Goal: Task Accomplishment & Management: Manage account settings

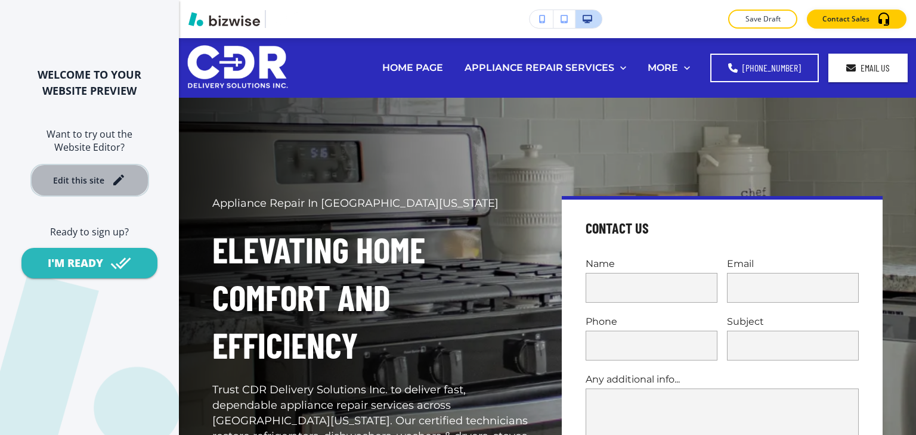
click at [80, 176] on div "Edit this site" at bounding box center [78, 180] width 51 height 9
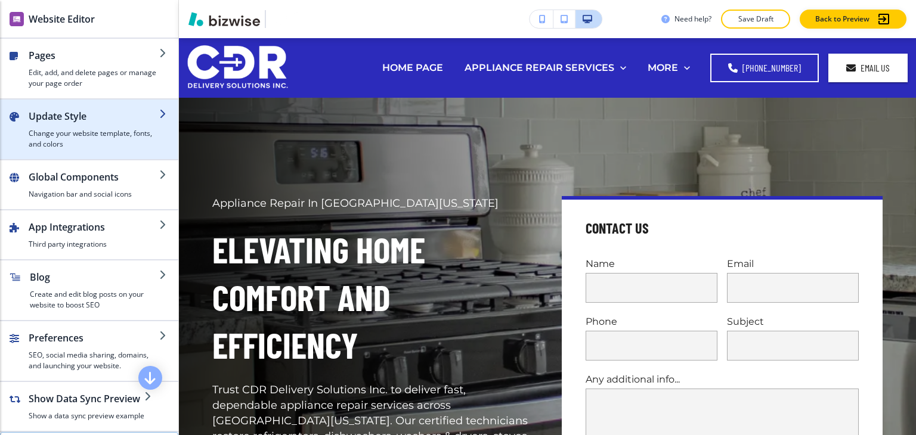
click at [96, 117] on h2 "Update Style" at bounding box center [94, 116] width 131 height 14
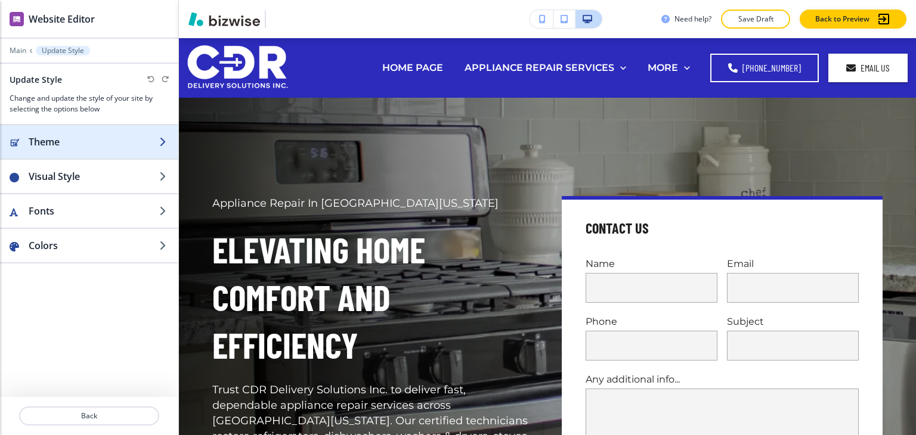
click at [97, 140] on h2 "Theme" at bounding box center [94, 142] width 131 height 14
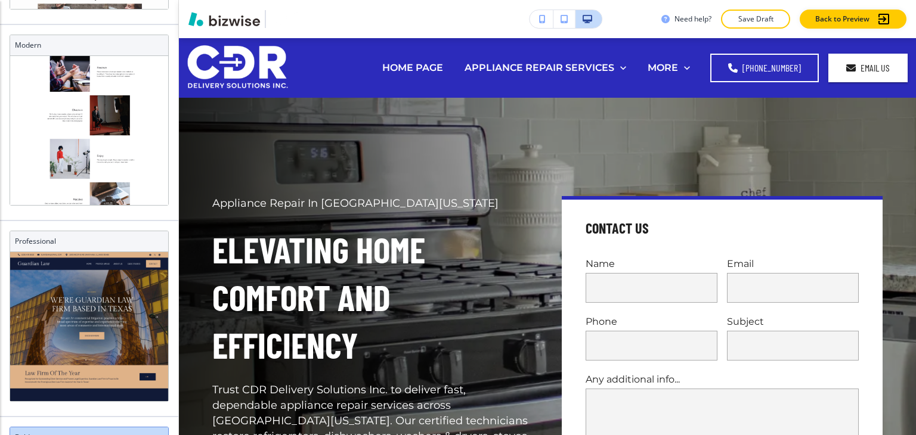
scroll to position [656, 0]
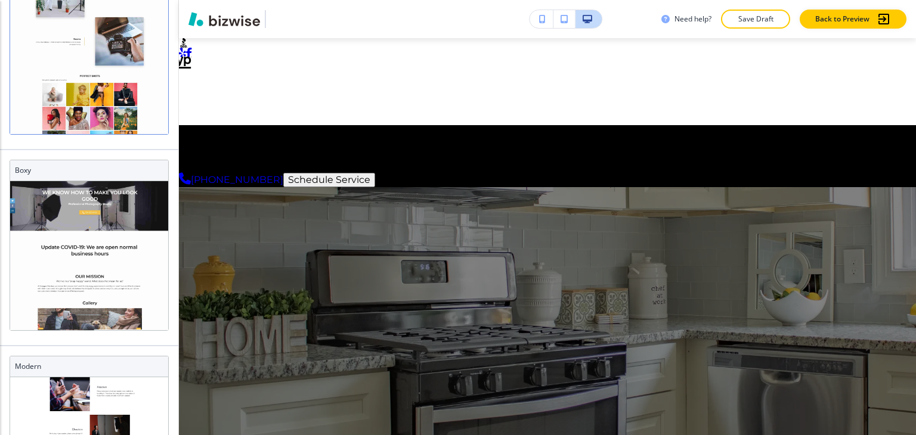
scroll to position [0, 0]
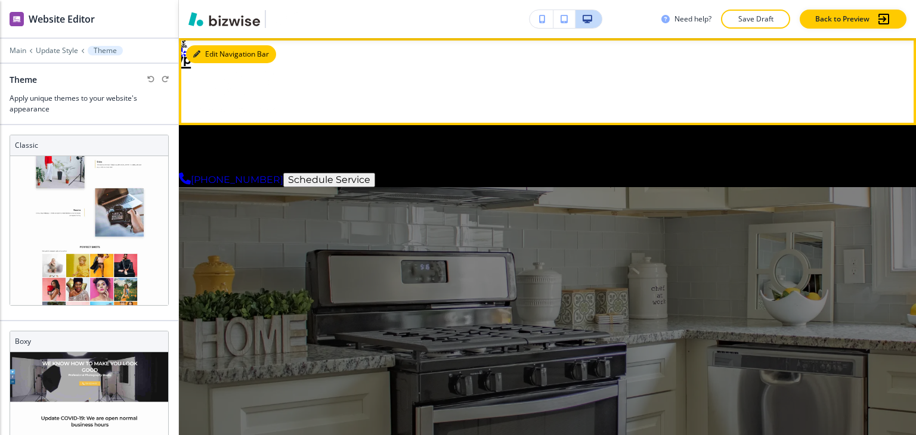
click at [228, 57] on button "Edit Navigation Bar" at bounding box center [231, 54] width 90 height 18
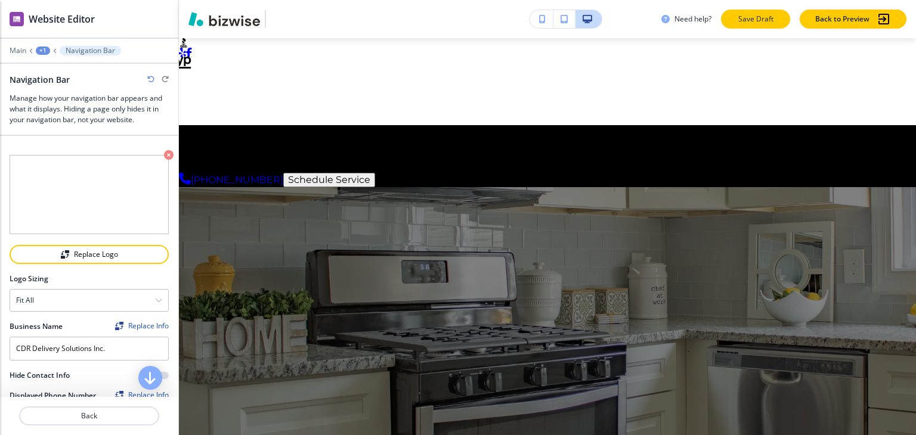
click at [761, 20] on p "Save Draft" at bounding box center [755, 19] width 38 height 11
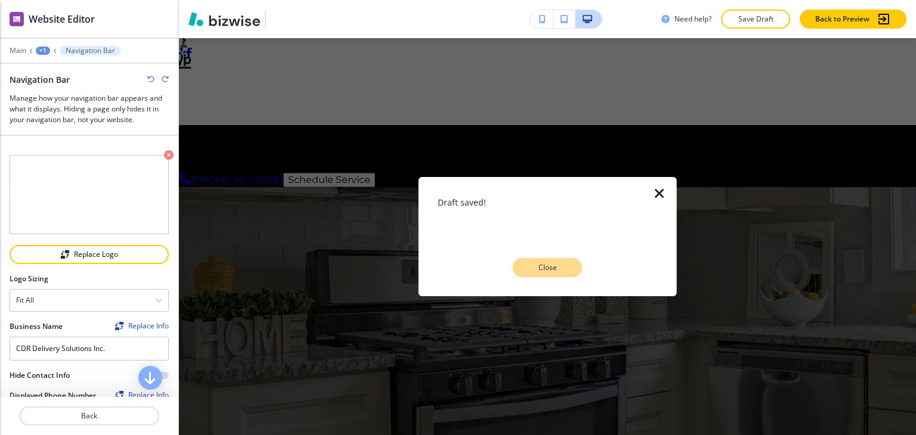
click at [571, 269] on button "Close" at bounding box center [547, 267] width 69 height 19
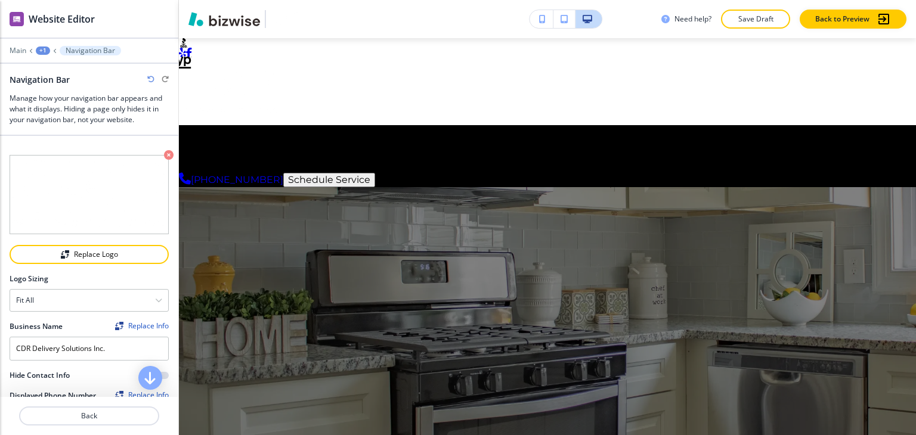
click at [49, 52] on div "+1" at bounding box center [43, 50] width 14 height 8
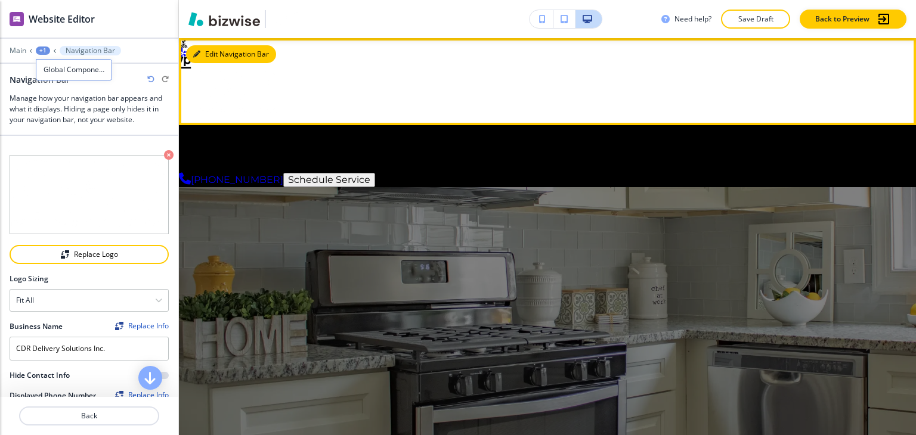
click at [203, 53] on button "Edit Navigation Bar" at bounding box center [231, 54] width 90 height 18
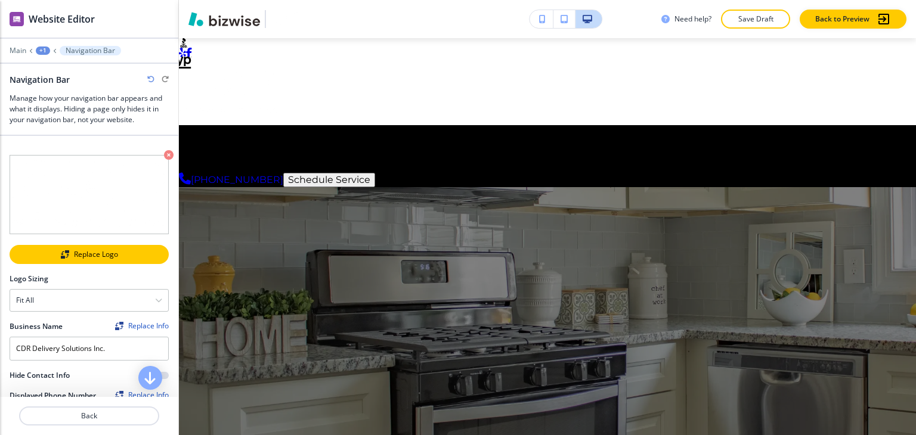
click at [79, 252] on div "Replace Logo" at bounding box center [89, 254] width 157 height 8
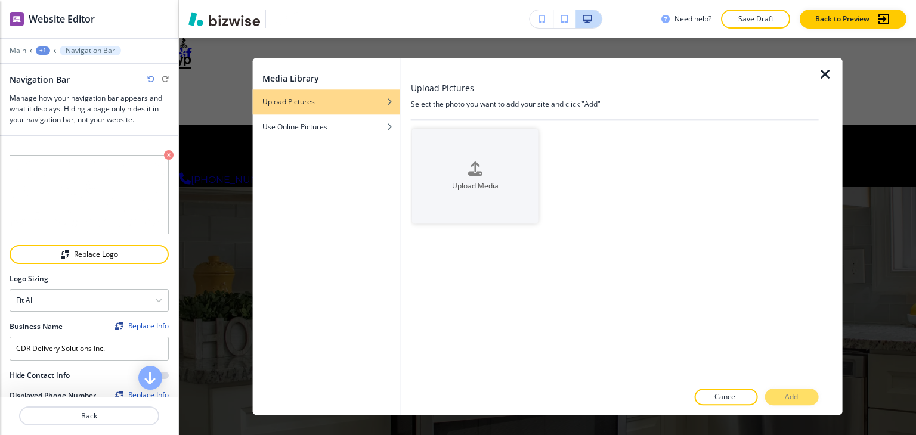
click at [832, 77] on icon "button" at bounding box center [825, 74] width 14 height 14
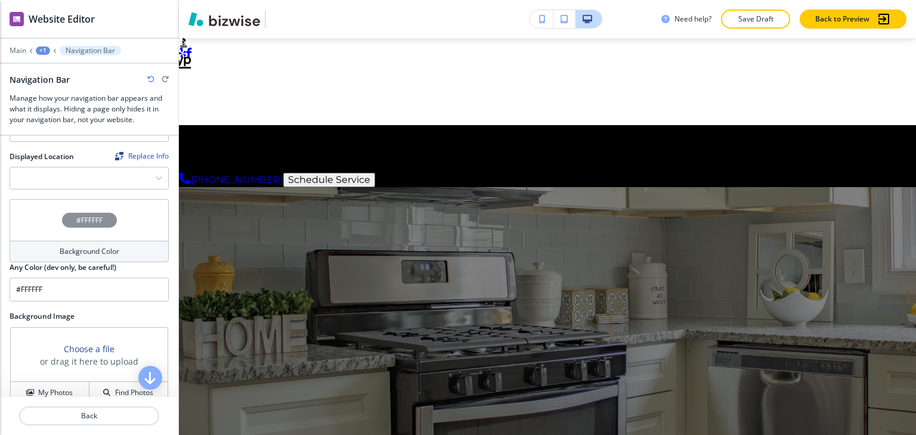
scroll to position [358, 0]
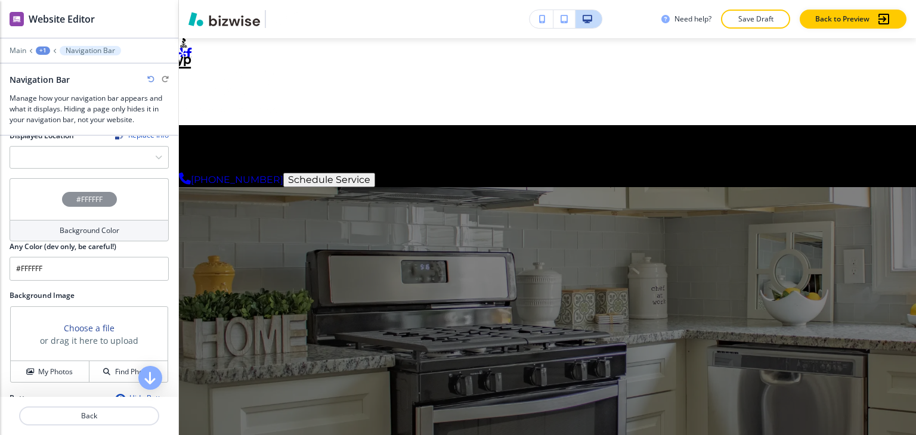
click at [108, 225] on h4 "Background Color" at bounding box center [90, 230] width 60 height 11
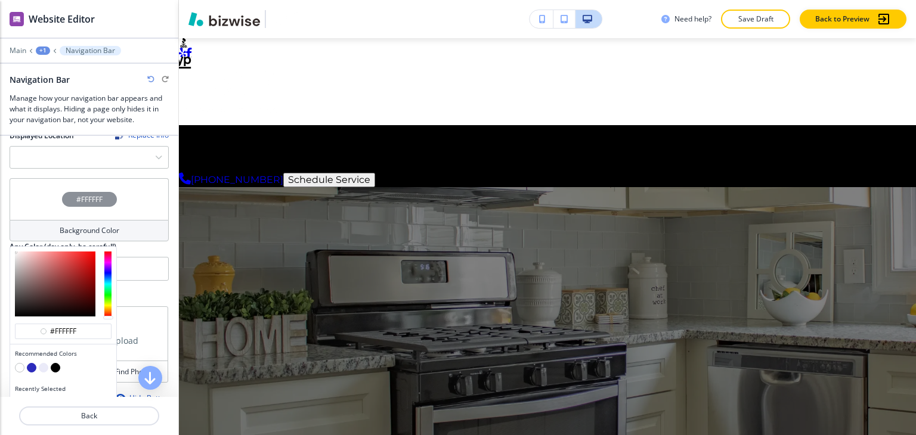
click at [42, 363] on button "button" at bounding box center [44, 368] width 10 height 10
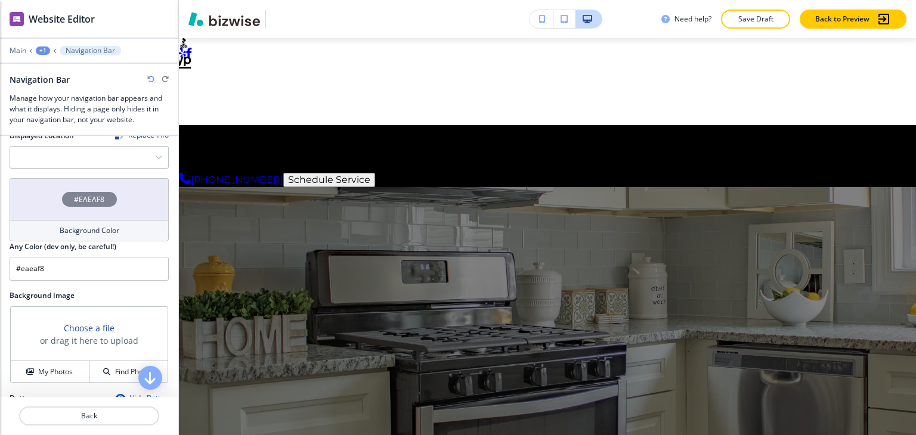
click at [85, 225] on h4 "Background Color" at bounding box center [90, 230] width 60 height 11
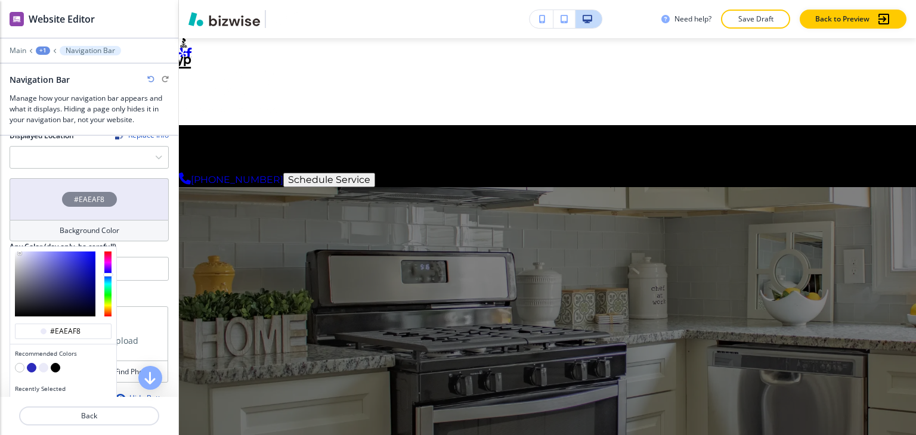
click at [32, 363] on button "button" at bounding box center [32, 368] width 10 height 10
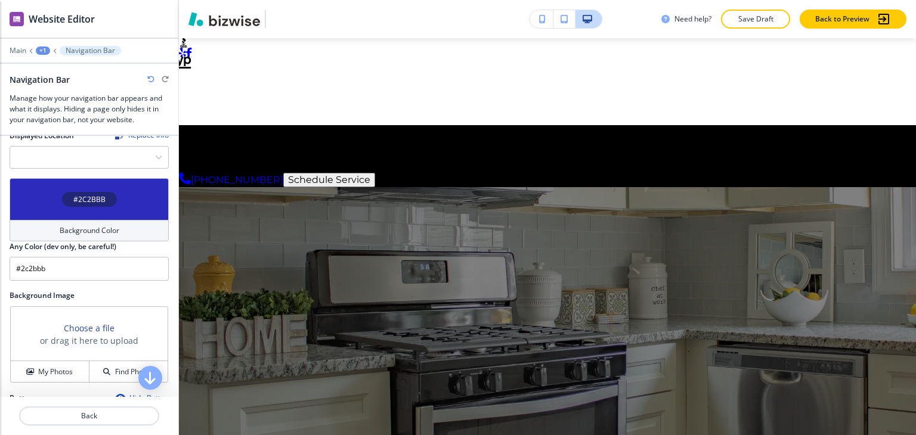
click at [95, 225] on h4 "Background Color" at bounding box center [90, 230] width 60 height 11
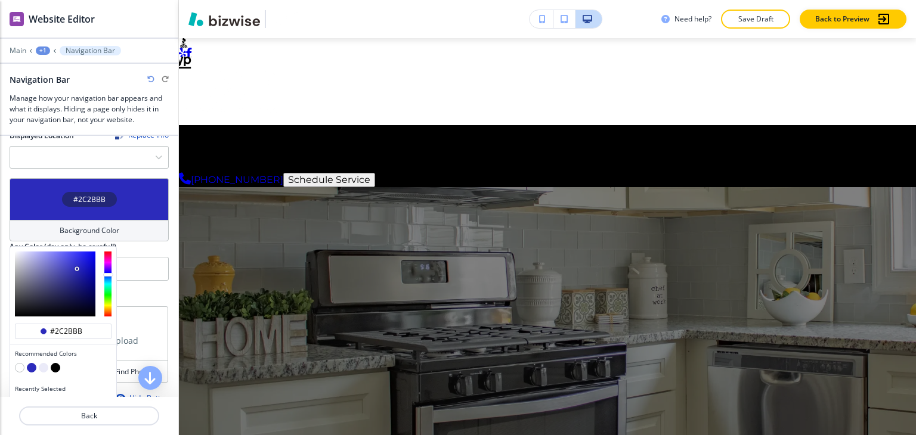
click at [15, 363] on button "button" at bounding box center [20, 368] width 10 height 10
type input "#FFFFFF"
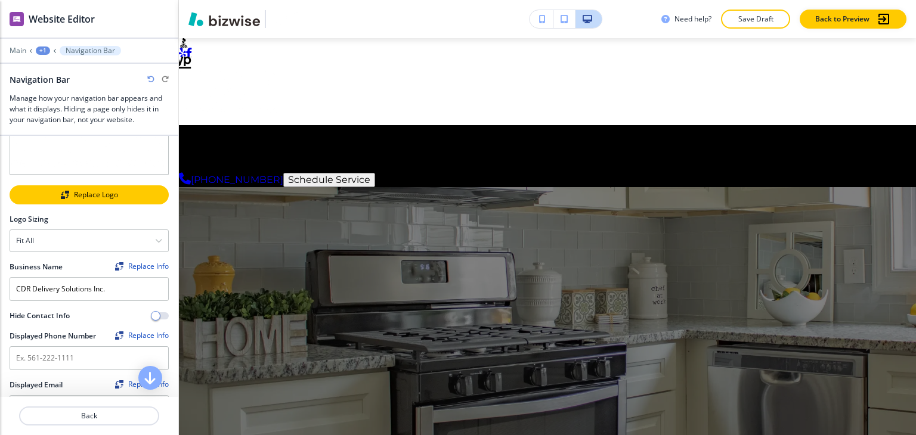
scroll to position [0, 0]
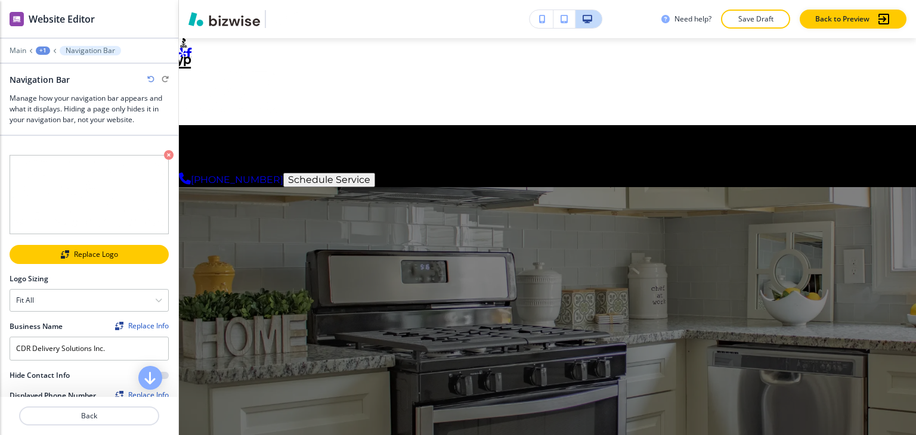
click at [54, 250] on div "Replace Logo" at bounding box center [89, 254] width 157 height 8
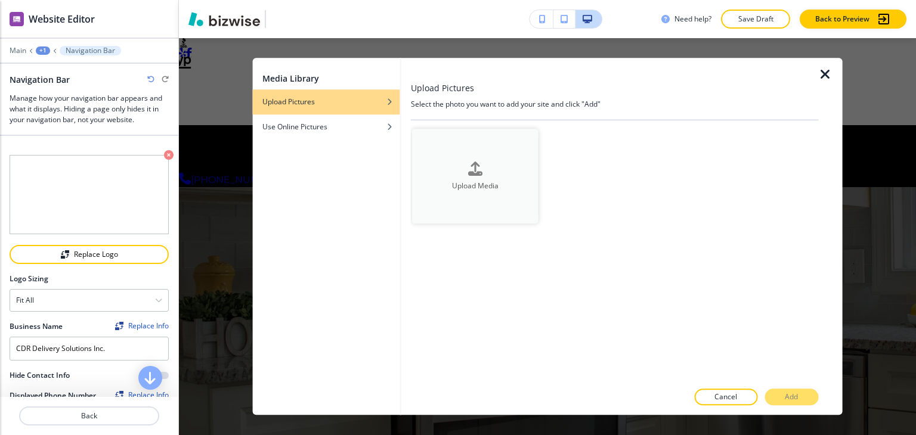
click at [483, 176] on div "button" at bounding box center [475, 178] width 126 height 5
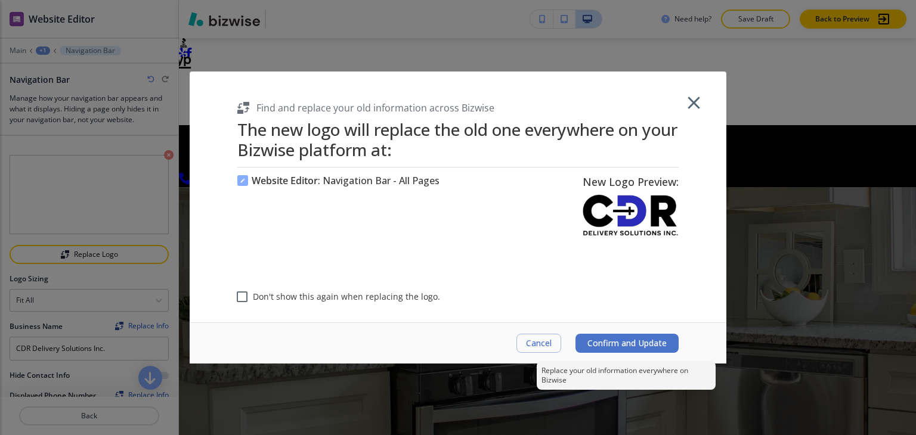
click at [656, 343] on span "Confirm and Update" at bounding box center [626, 344] width 79 height 10
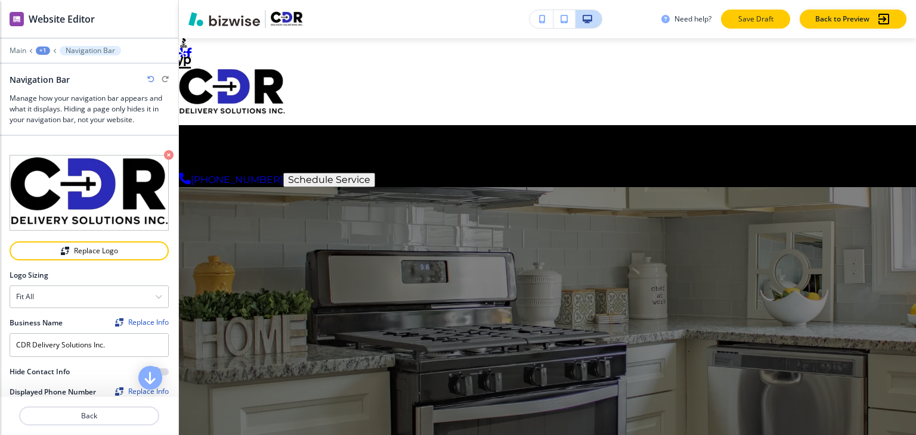
click at [764, 17] on p "Save Draft" at bounding box center [755, 19] width 38 height 11
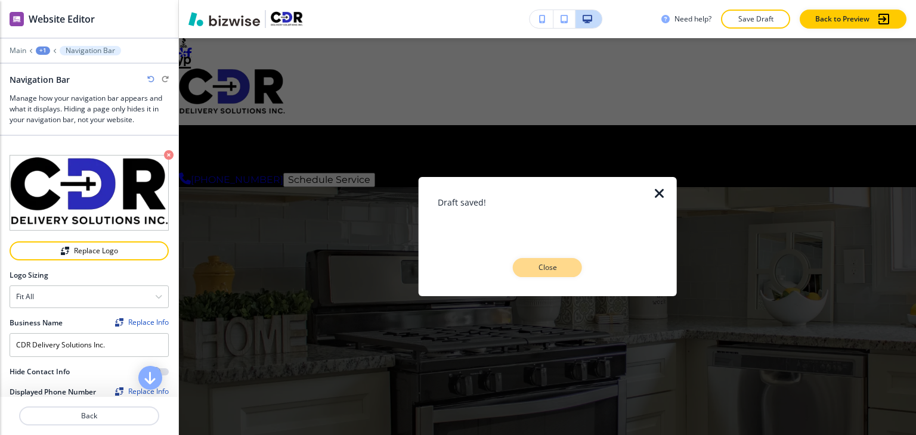
click at [554, 270] on p "Close" at bounding box center [547, 267] width 38 height 11
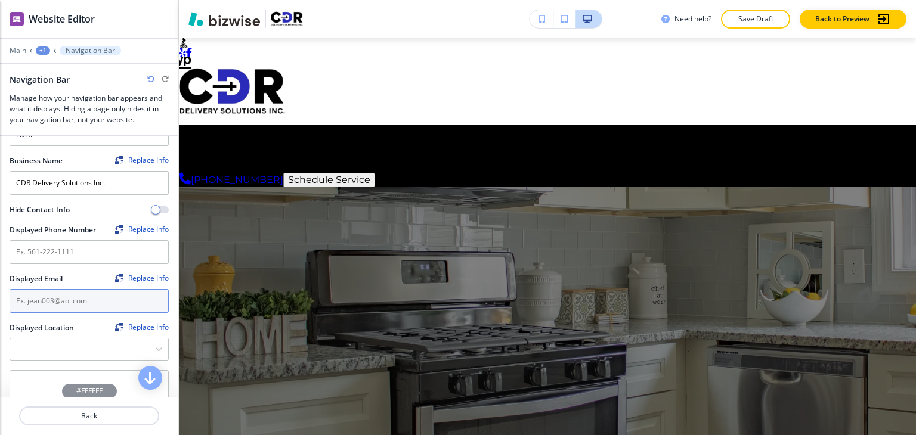
scroll to position [179, 0]
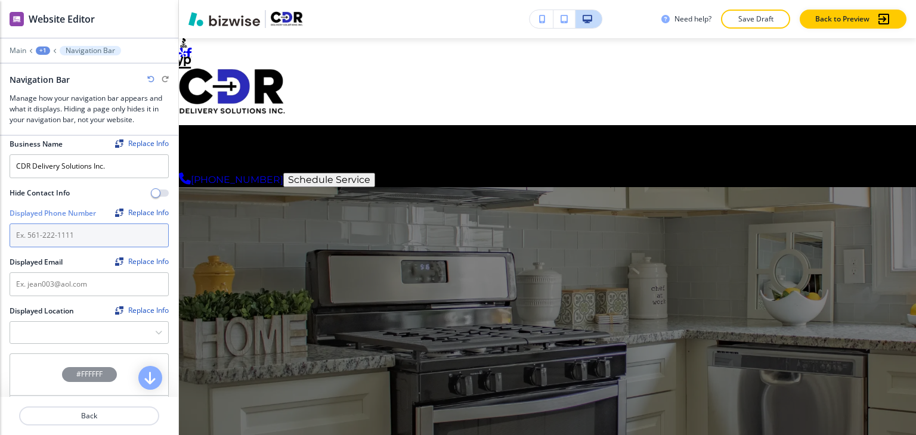
click at [79, 230] on input "text" at bounding box center [89, 236] width 159 height 24
paste input "[PHONE_NUMBER]"
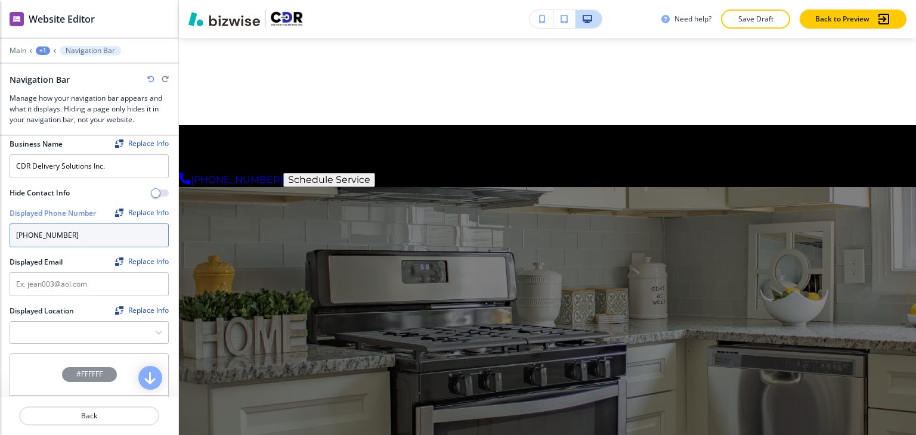
type input "[PHONE_NUMBER]"
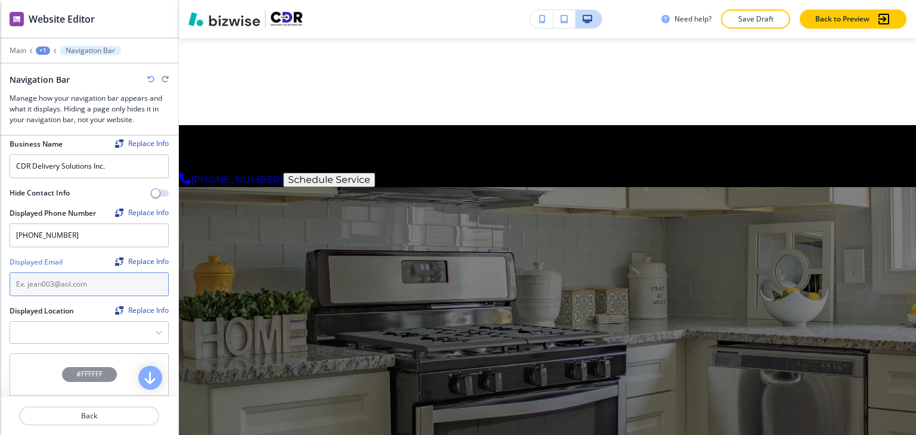
click at [100, 283] on input "text" at bounding box center [89, 284] width 159 height 24
paste input "[EMAIL_ADDRESS][DOMAIN_NAME]"
type input "[EMAIL_ADDRESS][DOMAIN_NAME]"
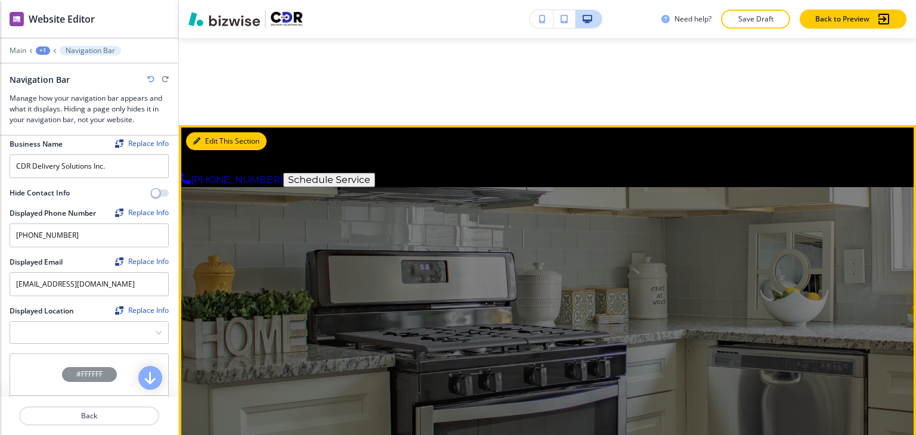
click at [190, 140] on button "Edit This Section" at bounding box center [226, 141] width 80 height 18
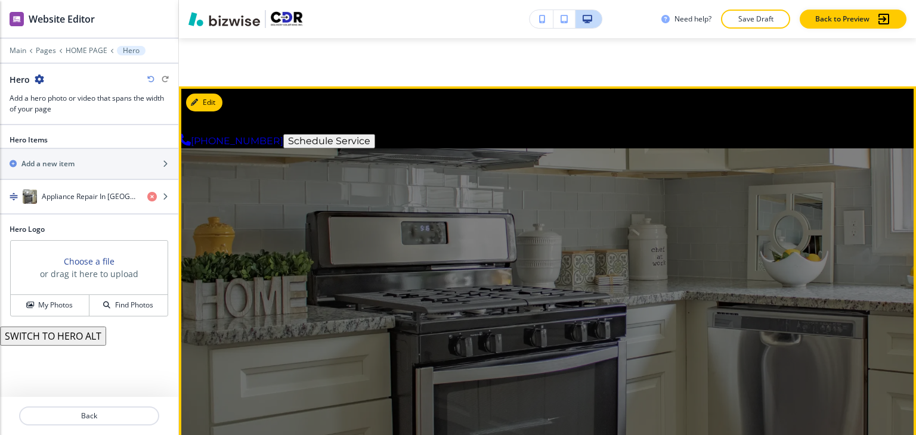
scroll to position [0, 0]
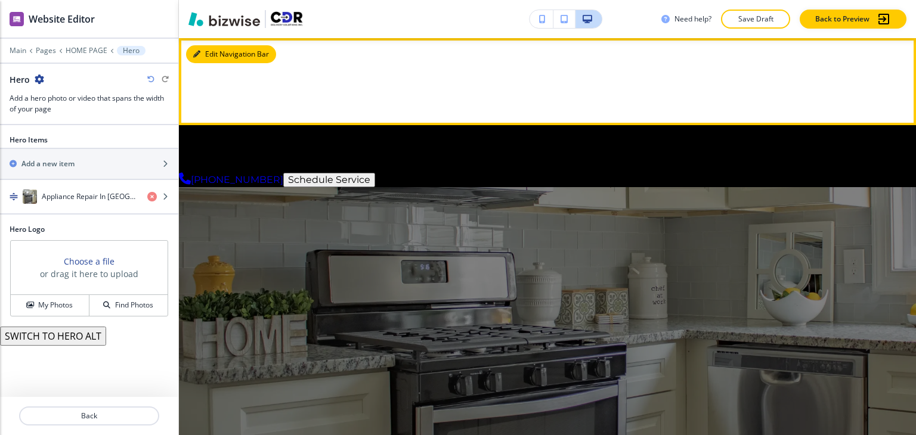
click at [200, 46] on button "Edit Navigation Bar" at bounding box center [231, 54] width 90 height 18
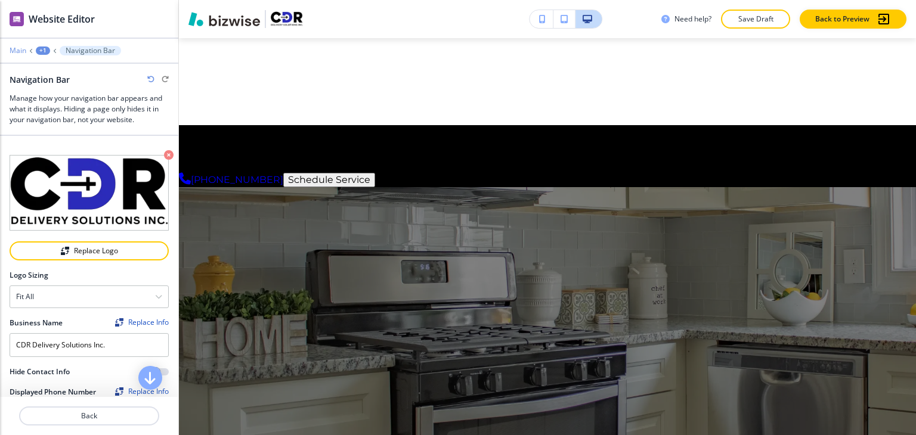
click at [14, 53] on p "Main" at bounding box center [18, 50] width 17 height 8
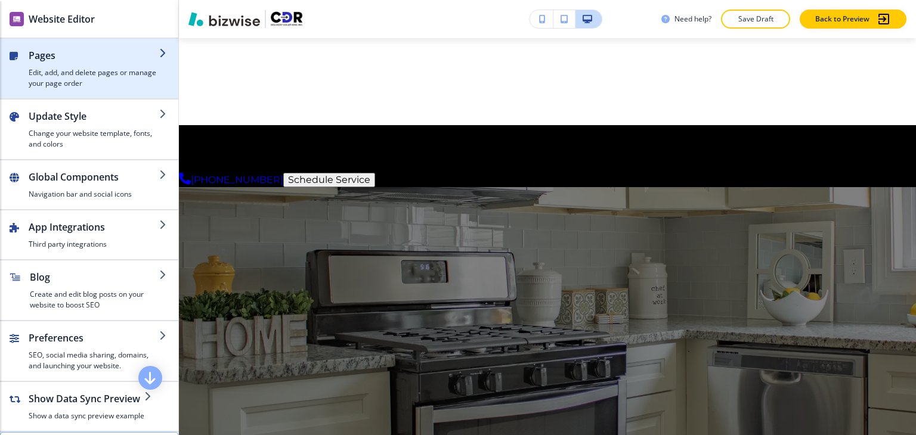
click at [55, 58] on h2 "Pages" at bounding box center [94, 55] width 131 height 14
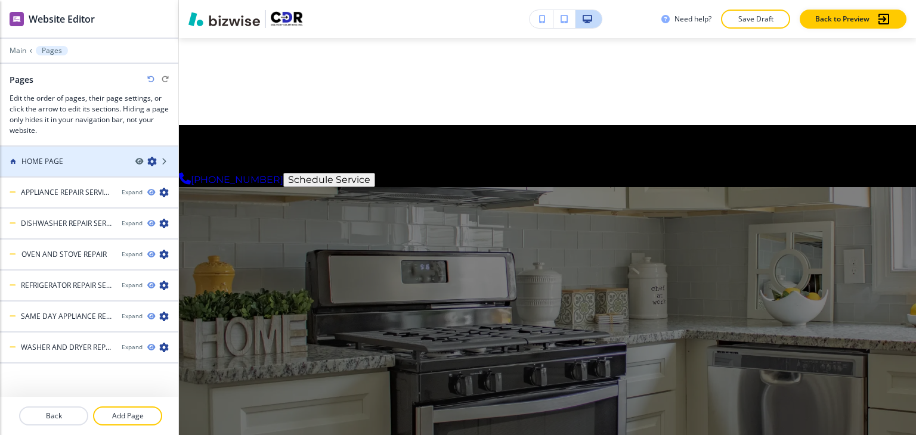
click at [147, 160] on icon "button" at bounding box center [152, 162] width 10 height 10
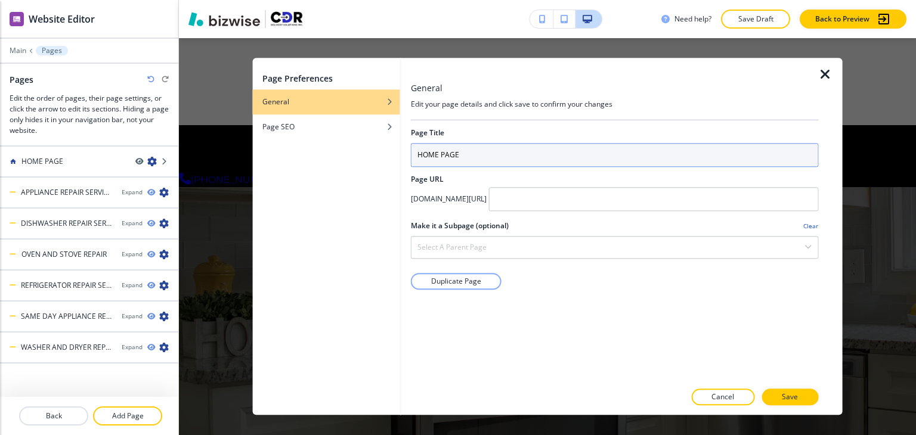
click at [506, 157] on input "HOME PAGE" at bounding box center [615, 155] width 408 height 24
type input "HOME"
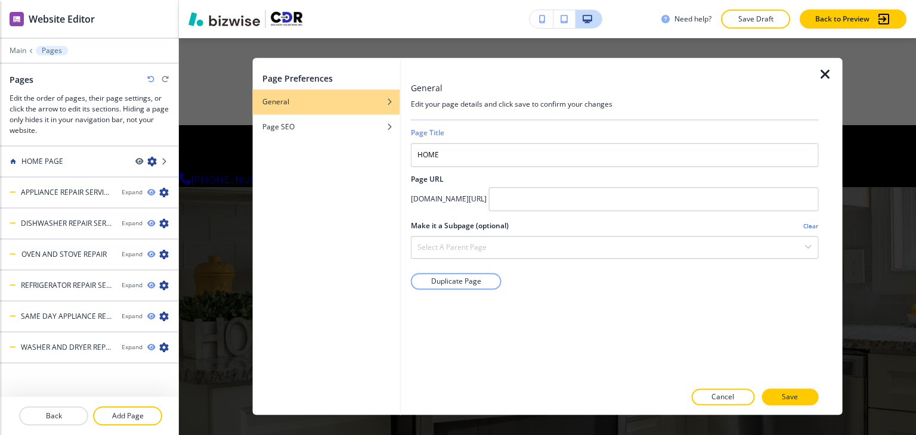
click at [787, 394] on p "Save" at bounding box center [790, 397] width 16 height 11
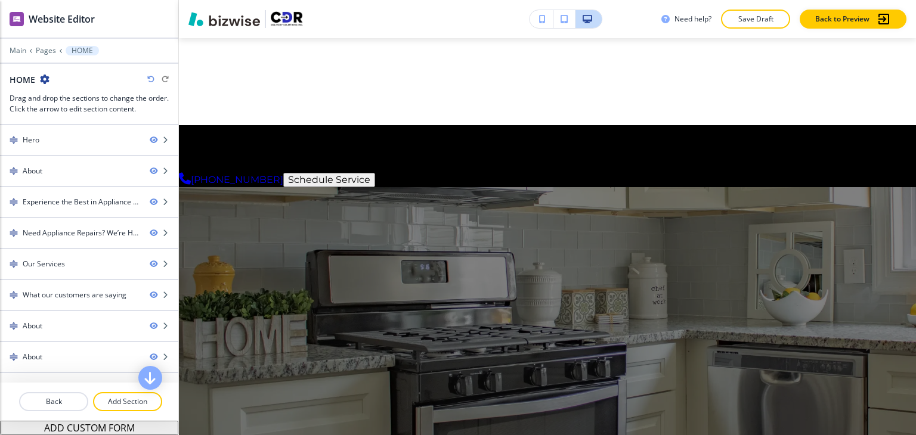
click at [179, 162] on p "HOME" at bounding box center [179, 157] width 0 height 7
click at [40, 54] on p "Pages" at bounding box center [46, 50] width 20 height 8
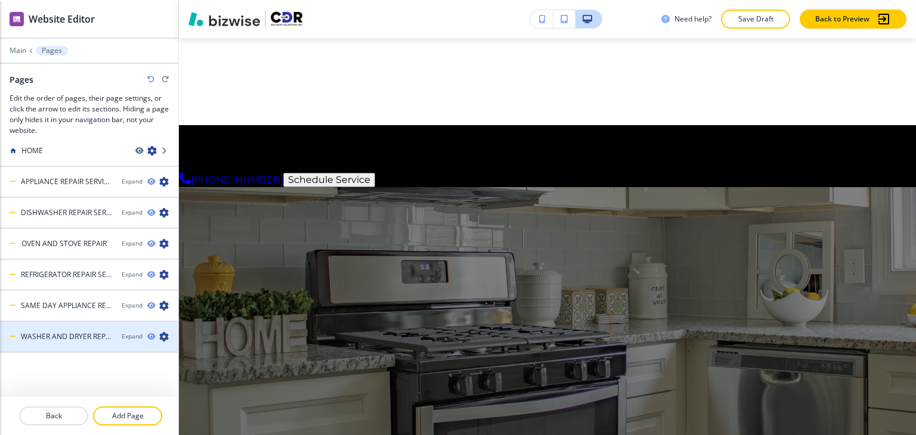
scroll to position [14, 0]
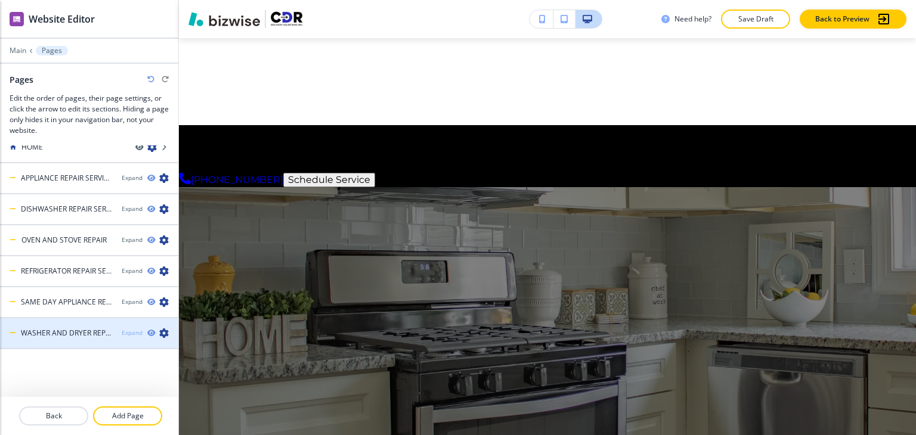
click at [123, 335] on div "Expand" at bounding box center [132, 332] width 21 height 9
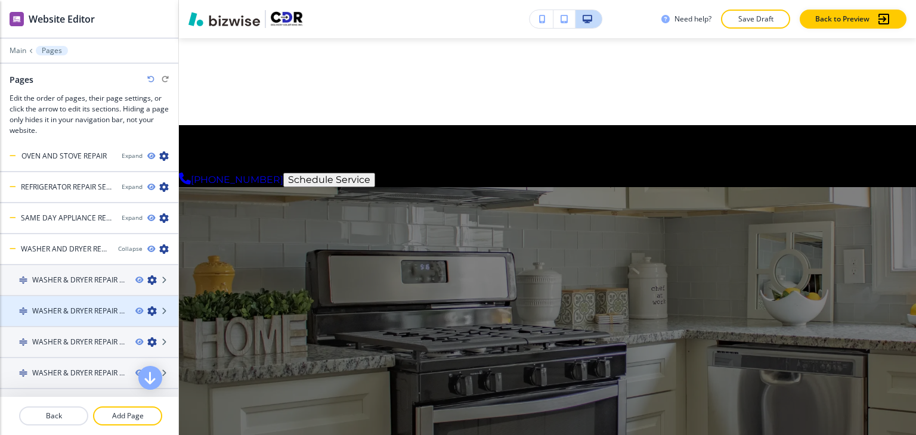
scroll to position [0, 0]
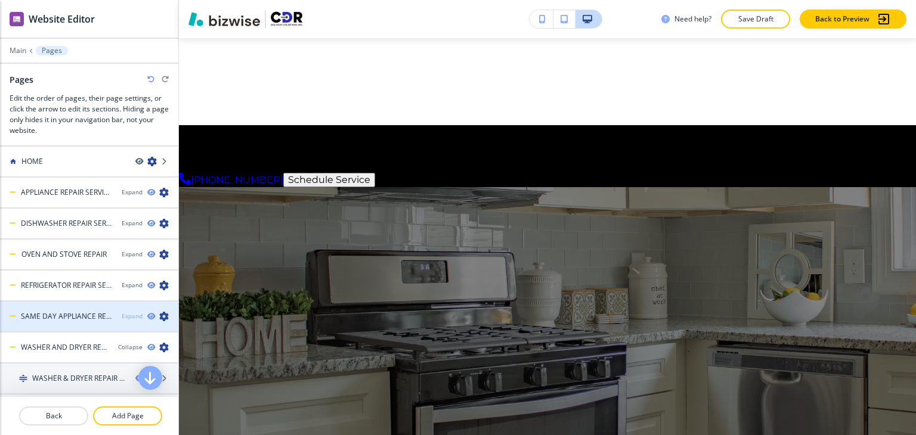
click at [127, 313] on div "Expand" at bounding box center [132, 316] width 21 height 9
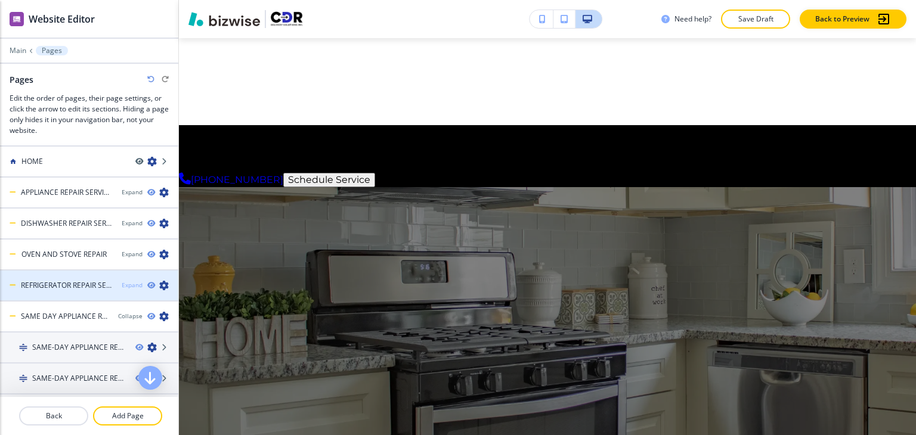
click at [126, 284] on div "Expand" at bounding box center [132, 285] width 21 height 9
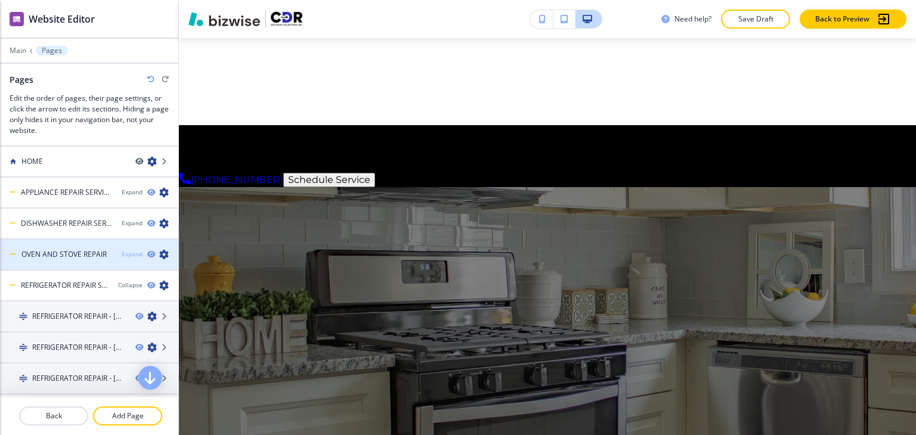
click at [127, 252] on div "Expand" at bounding box center [132, 254] width 21 height 9
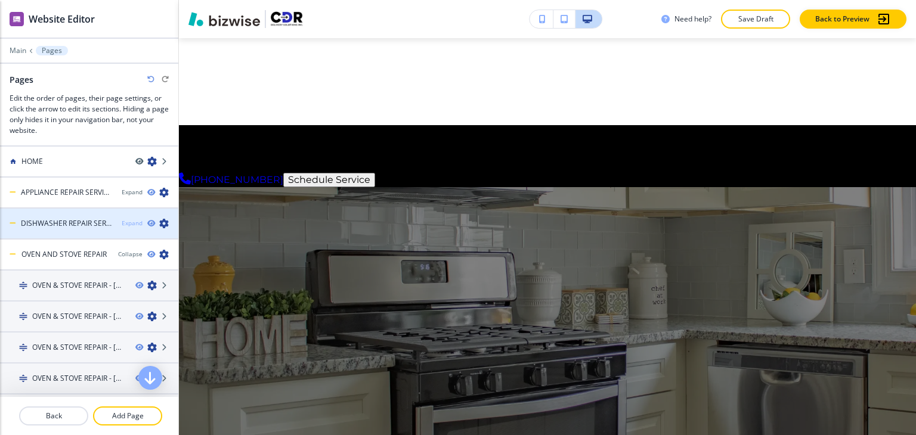
click at [128, 225] on div "Expand" at bounding box center [132, 223] width 21 height 9
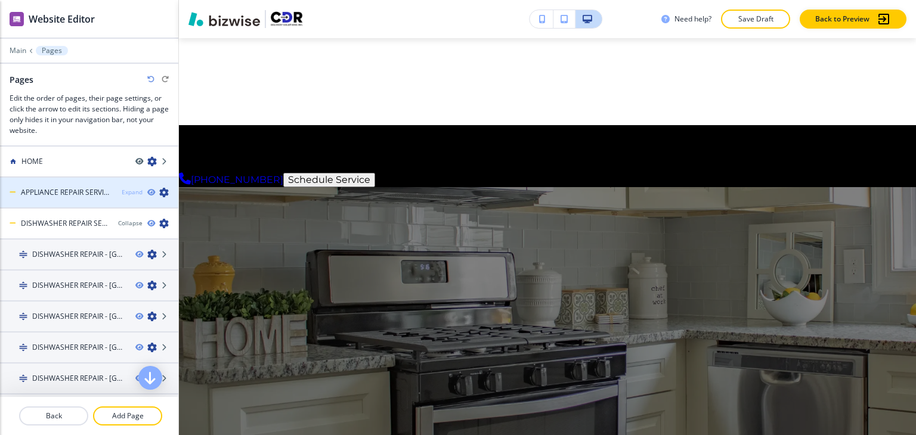
click at [123, 194] on div "Expand" at bounding box center [132, 192] width 21 height 9
click at [118, 194] on div "Collapse" at bounding box center [130, 192] width 24 height 9
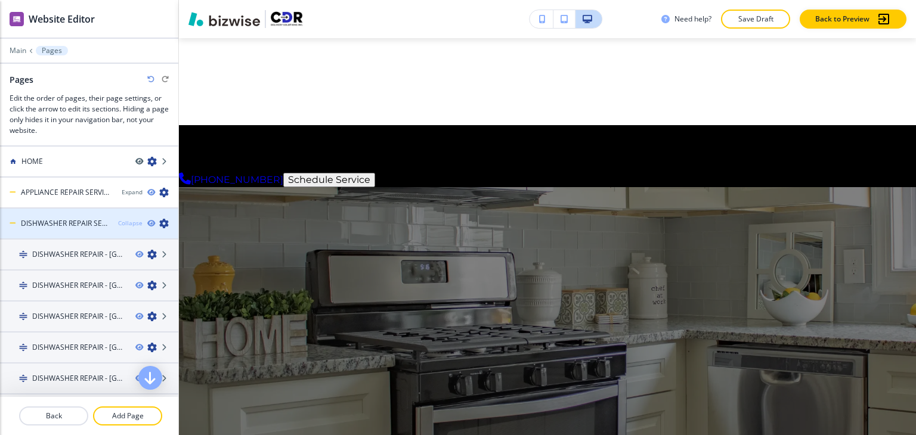
click at [119, 222] on div "Collapse" at bounding box center [130, 223] width 24 height 9
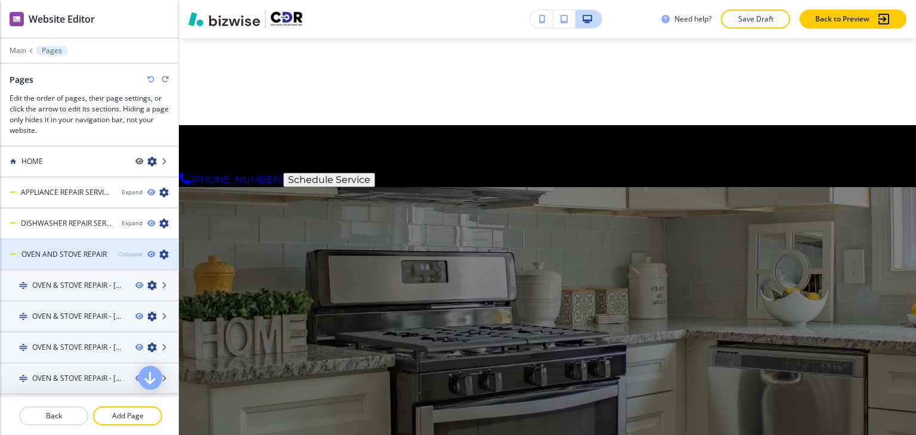
click at [119, 251] on div "Collapse" at bounding box center [130, 254] width 24 height 9
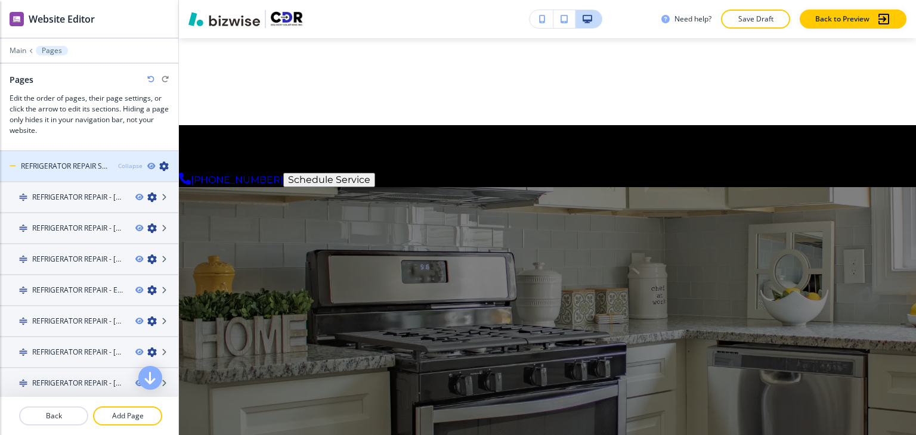
click at [124, 168] on div "Collapse" at bounding box center [130, 166] width 24 height 9
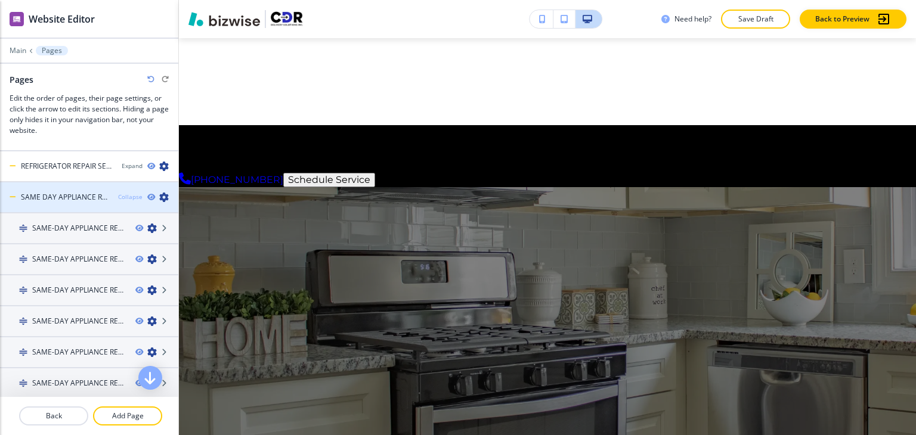
click at [122, 199] on div "Collapse" at bounding box center [130, 197] width 24 height 9
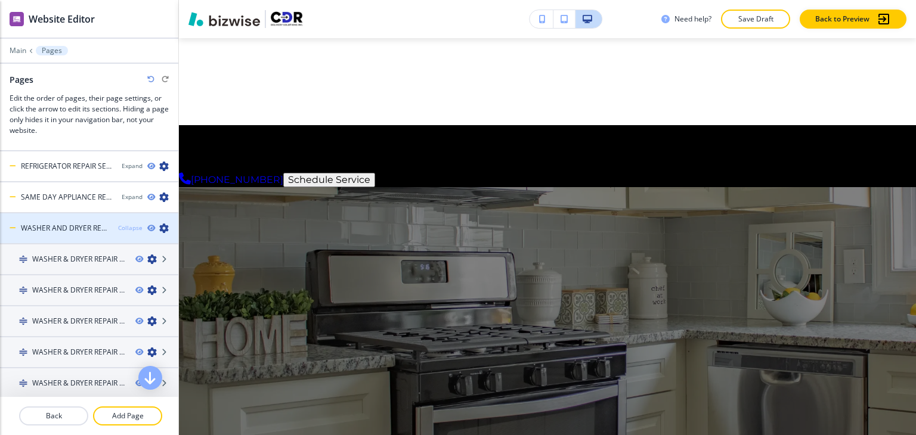
click at [121, 224] on div "Collapse" at bounding box center [130, 228] width 24 height 9
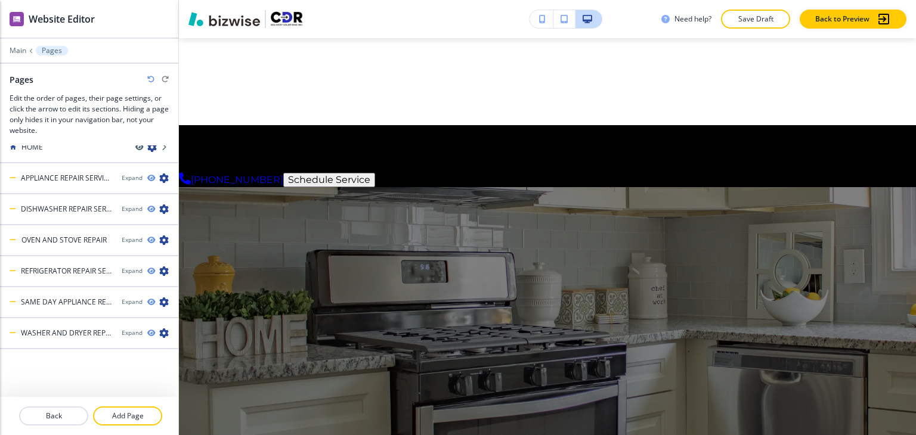
scroll to position [515, 0]
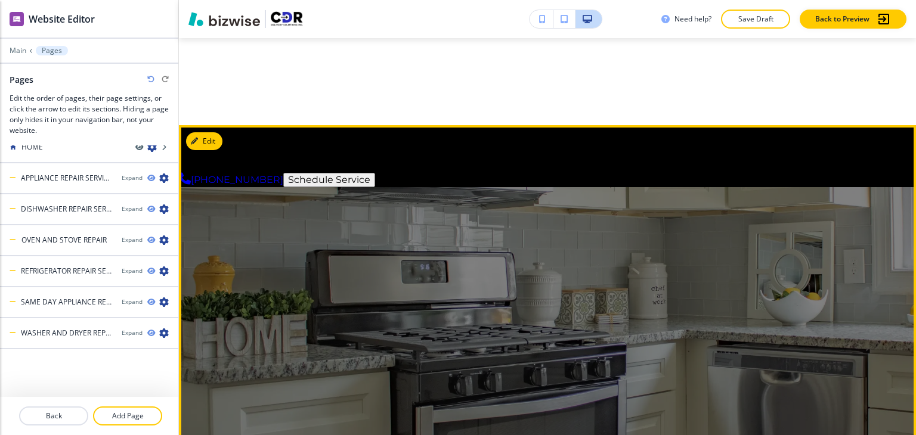
click at [226, 187] on img at bounding box center [547, 394] width 737 height 414
click at [205, 140] on button "Edit This Section" at bounding box center [226, 141] width 80 height 18
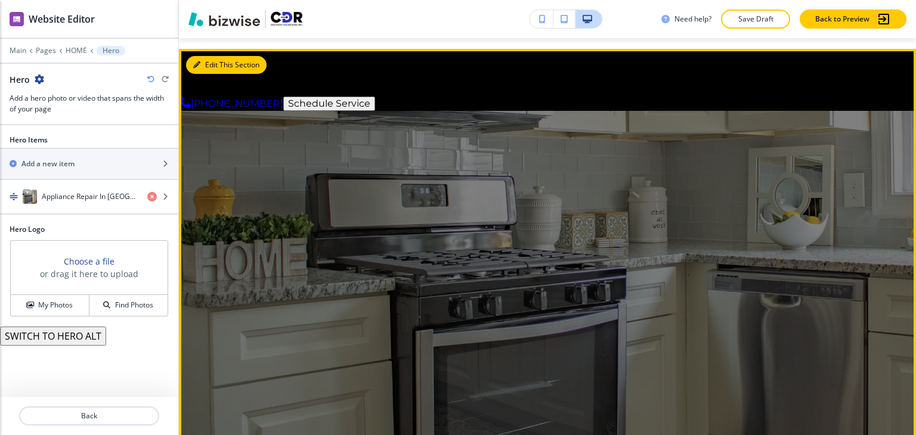
scroll to position [87, 0]
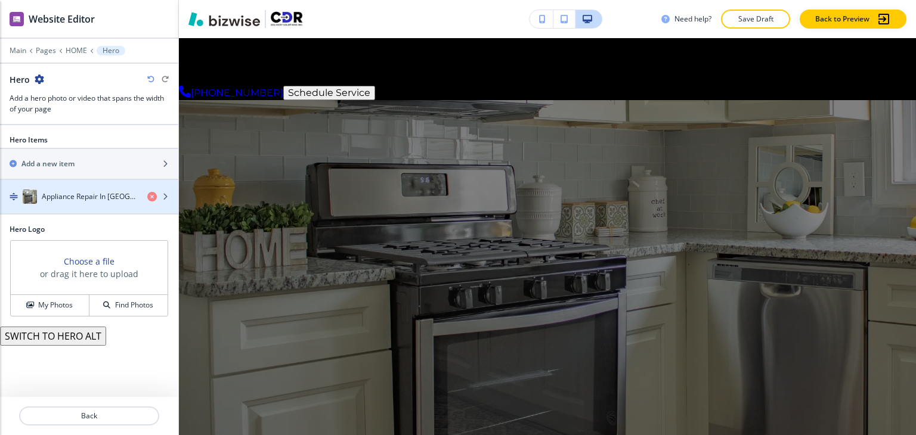
click at [48, 201] on div "Appliance Repair In [GEOGRAPHIC_DATA][US_STATE]" at bounding box center [69, 197] width 138 height 14
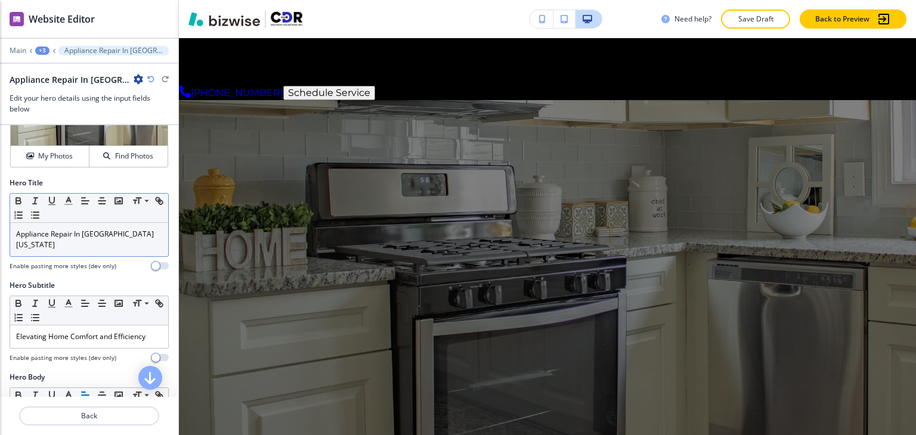
scroll to position [119, 0]
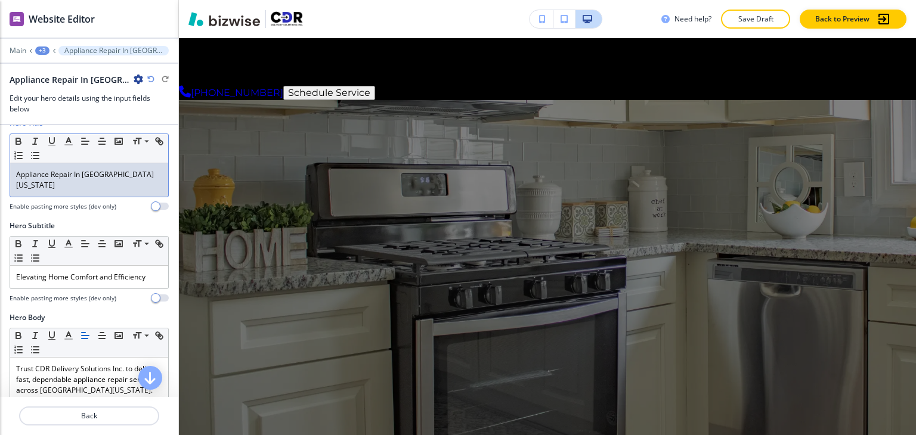
click at [86, 176] on p "Appliance Repair In [GEOGRAPHIC_DATA][US_STATE]" at bounding box center [89, 179] width 146 height 21
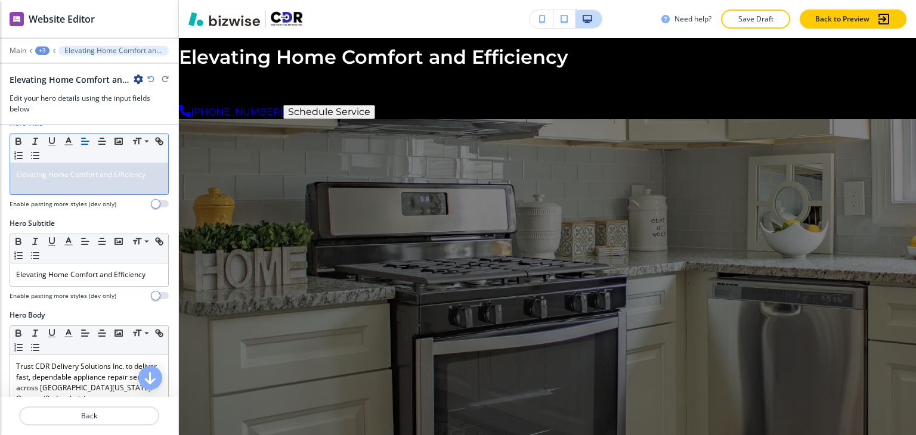
scroll to position [0, 0]
click at [77, 178] on p "Elevating Home Comfort and Efficiency" at bounding box center [89, 174] width 146 height 11
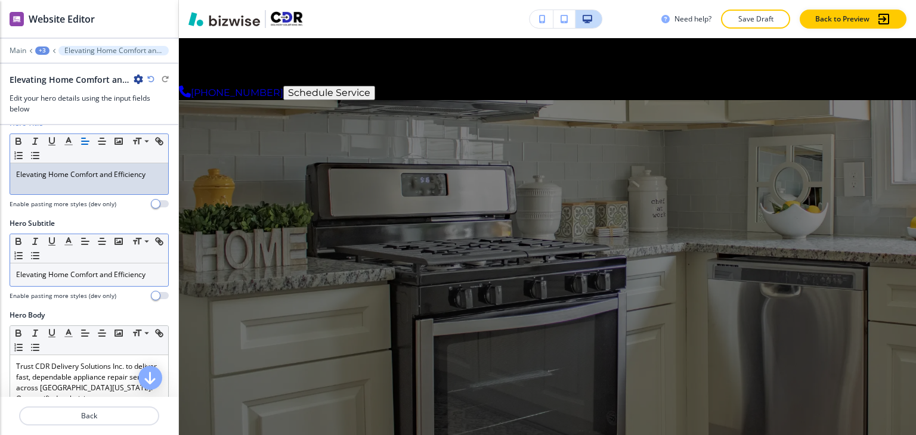
click at [106, 276] on p "Elevating Home Comfort and Efficiency" at bounding box center [89, 274] width 146 height 11
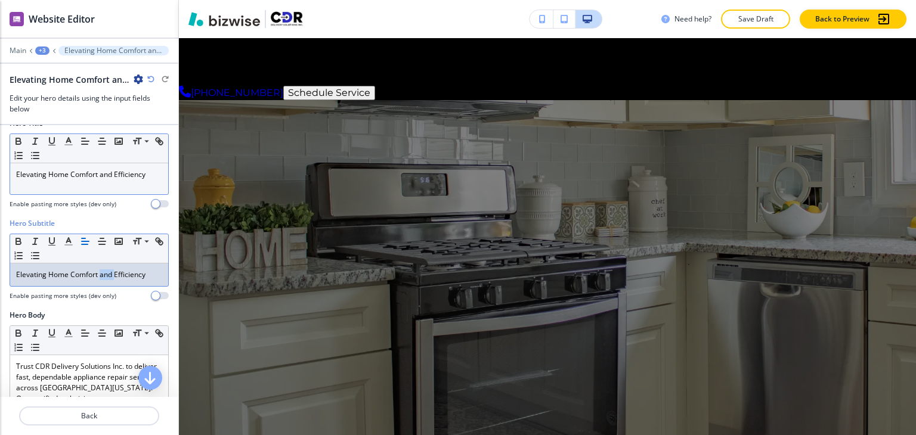
click at [106, 276] on p "Elevating Home Comfort and Efficiency" at bounding box center [89, 274] width 146 height 11
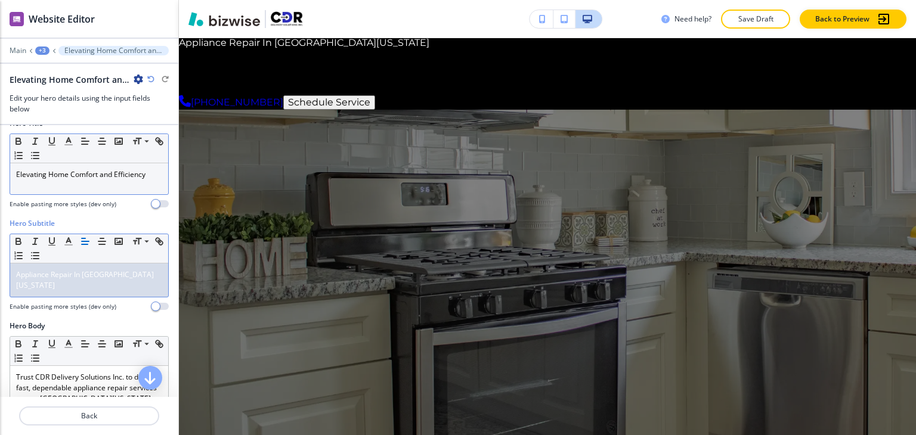
click at [129, 276] on span "Appliance Repair In [GEOGRAPHIC_DATA][US_STATE]" at bounding box center [85, 279] width 138 height 21
click at [130, 277] on span "Appliance Repair In [GEOGRAPHIC_DATA][US_STATE]" at bounding box center [85, 279] width 138 height 21
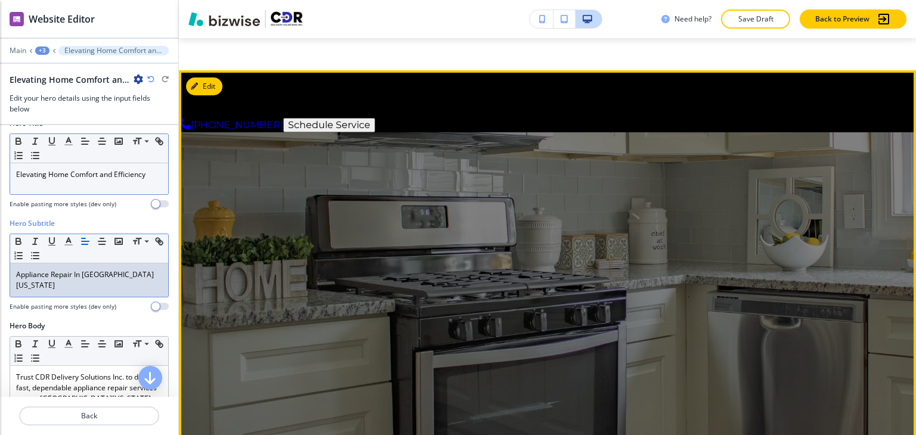
scroll to position [27, 0]
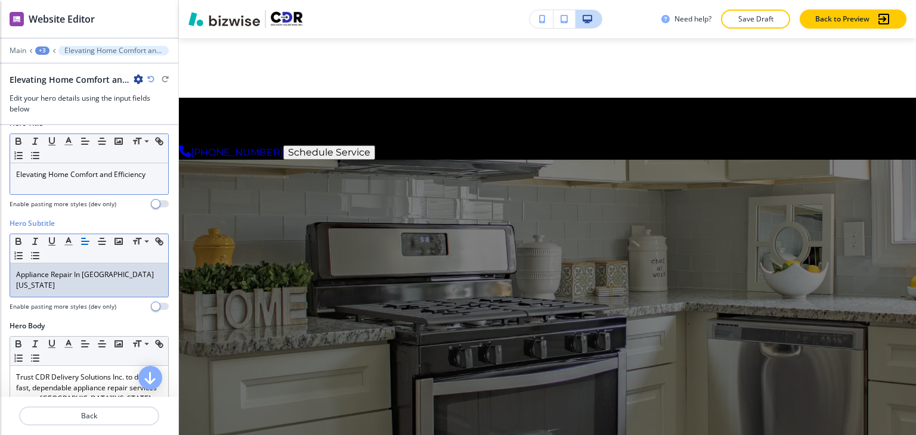
click at [44, 53] on div "+3" at bounding box center [42, 50] width 14 height 8
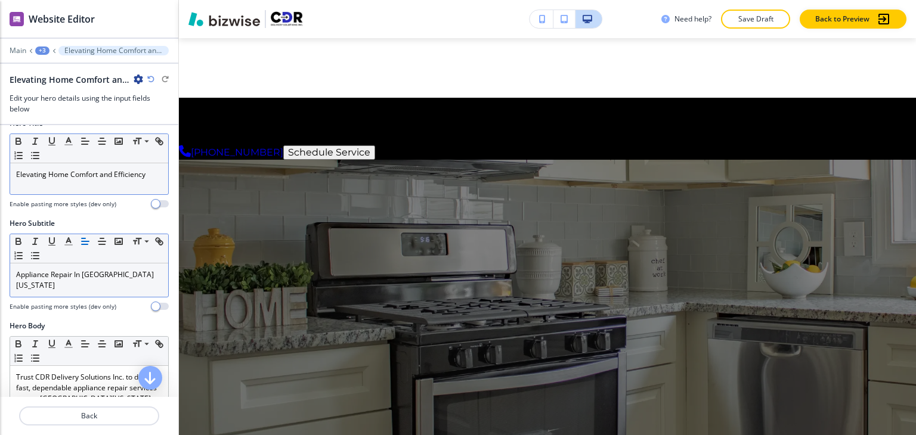
click at [20, 44] on div at bounding box center [89, 42] width 178 height 7
click at [21, 52] on p "Main" at bounding box center [18, 50] width 17 height 8
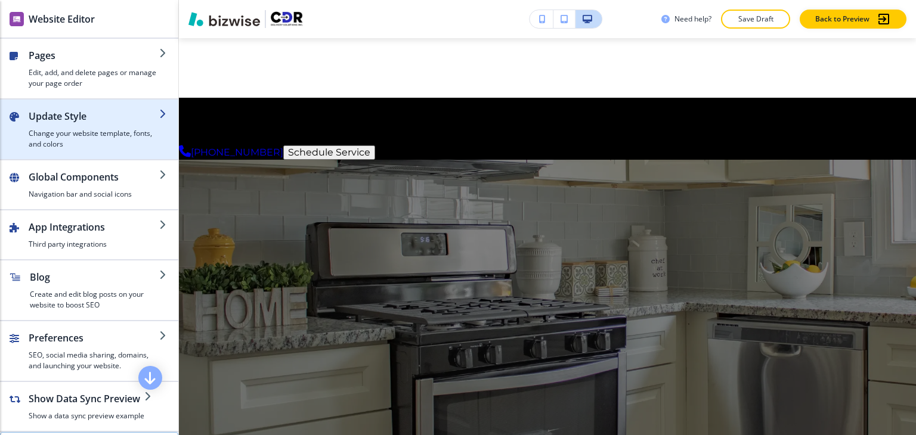
click at [93, 125] on div "button" at bounding box center [94, 125] width 131 height 5
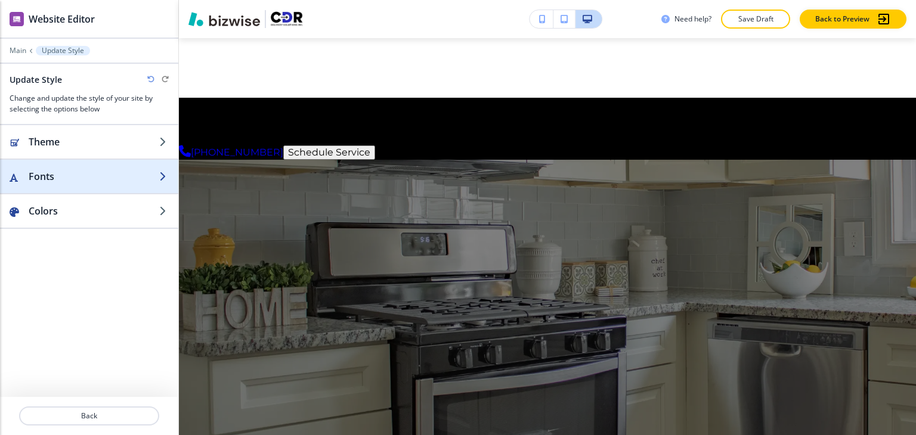
click at [92, 189] on div "button" at bounding box center [89, 189] width 178 height 10
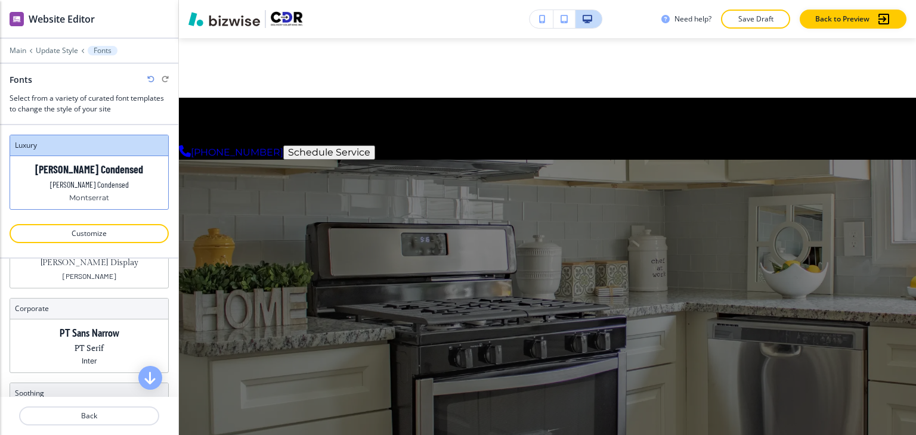
scroll to position [0, 0]
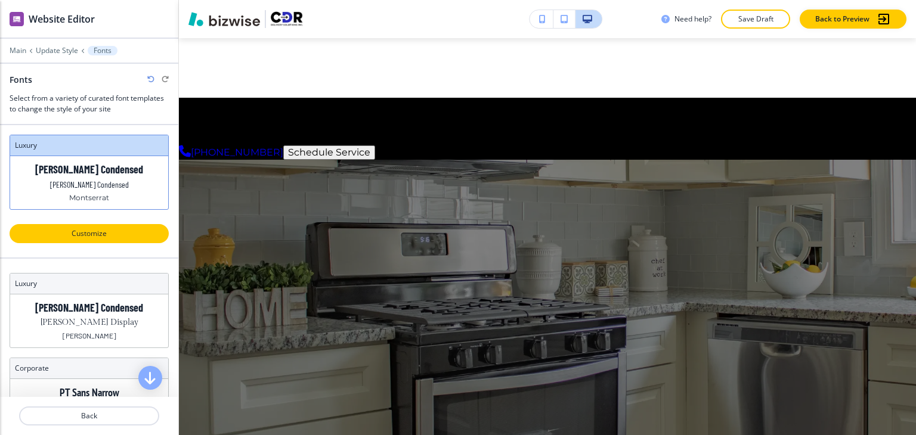
click at [108, 234] on p "Customize" at bounding box center [89, 233] width 128 height 11
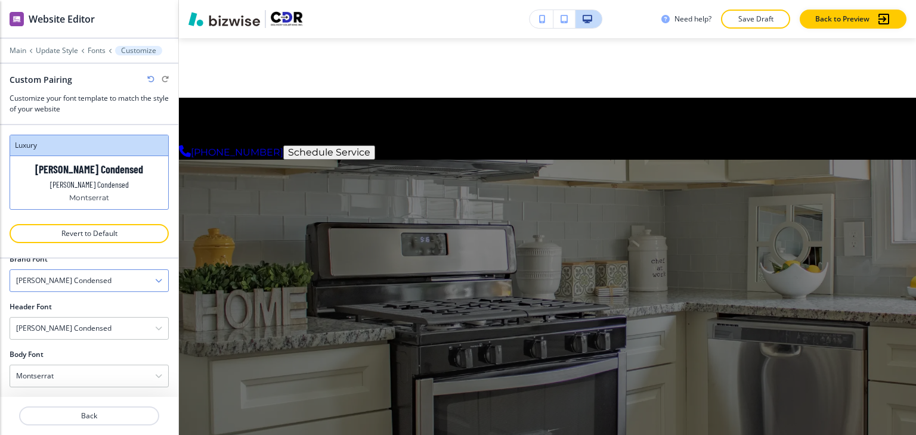
scroll to position [70, 0]
click at [109, 324] on div "[PERSON_NAME] Condensed" at bounding box center [89, 325] width 158 height 21
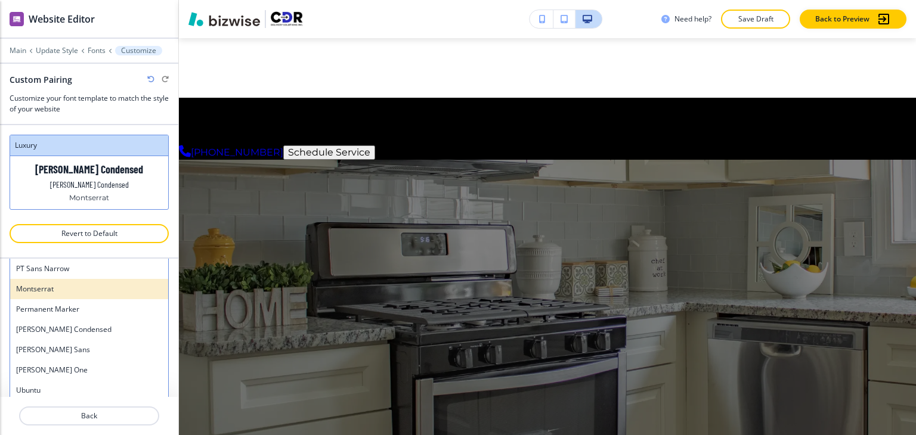
click at [105, 289] on h4 "Montserrat" at bounding box center [89, 289] width 146 height 11
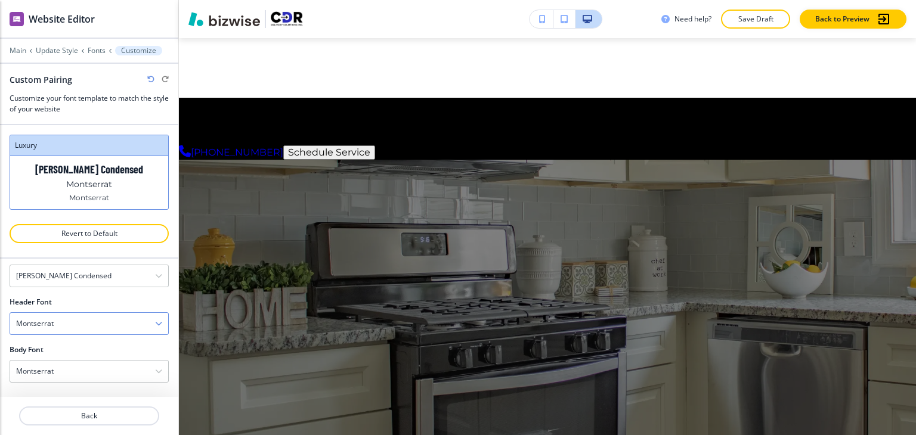
scroll to position [70, 0]
click at [104, 374] on div "Montserrat" at bounding box center [89, 373] width 158 height 21
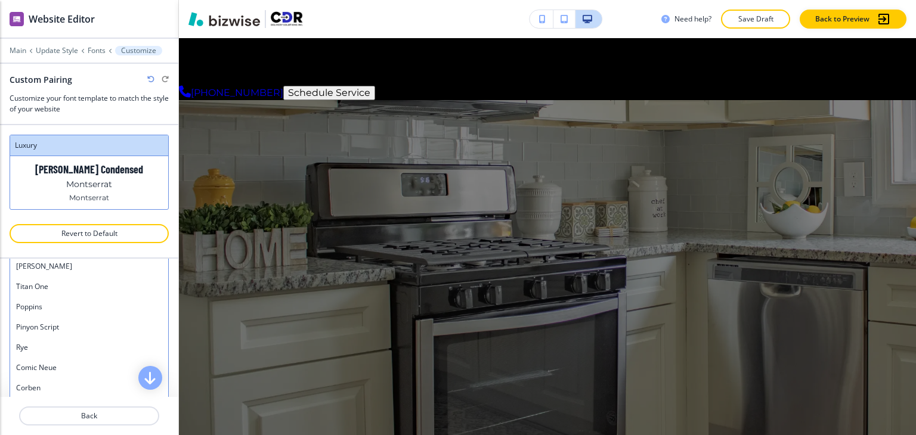
scroll to position [937, 0]
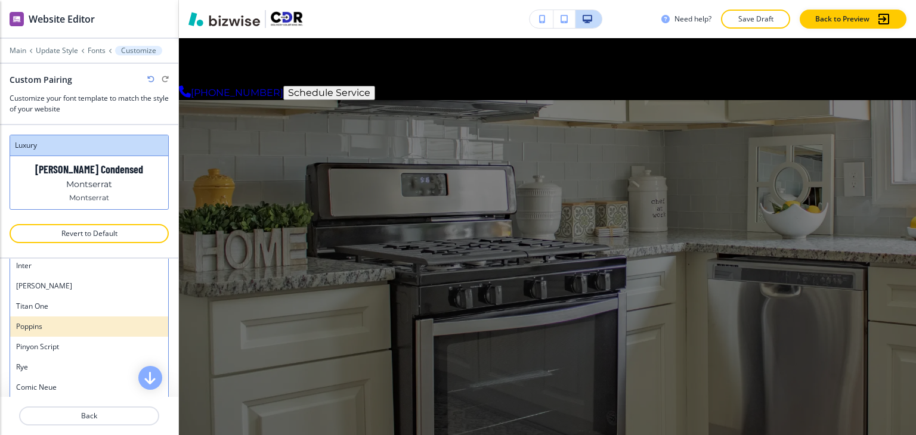
click at [76, 329] on h4 "Poppins" at bounding box center [89, 326] width 146 height 11
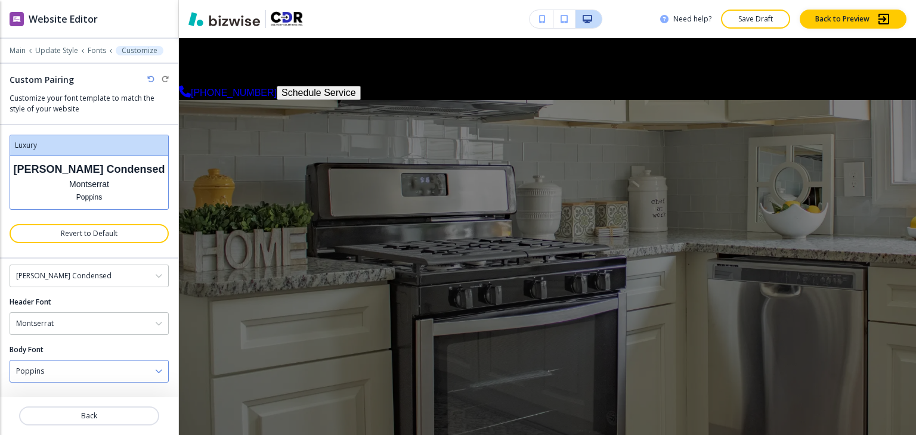
scroll to position [70, 0]
click at [81, 375] on div "Poppins" at bounding box center [89, 373] width 158 height 21
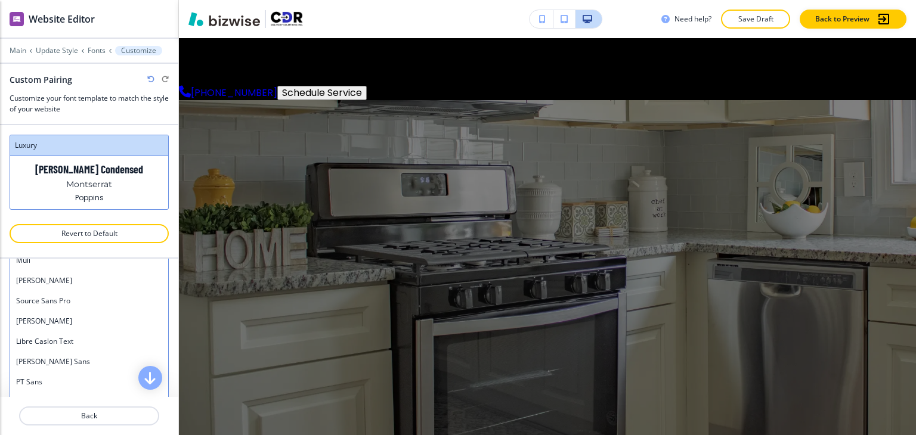
scroll to position [537, 0]
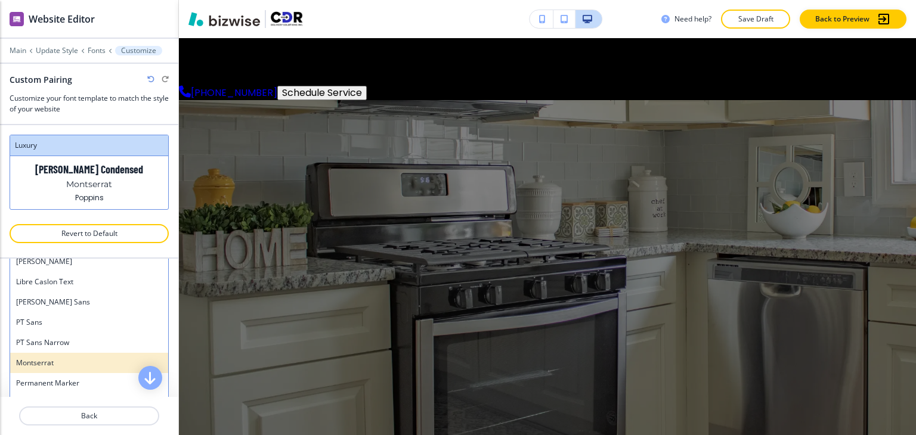
click at [69, 358] on h4 "Montserrat" at bounding box center [89, 363] width 146 height 11
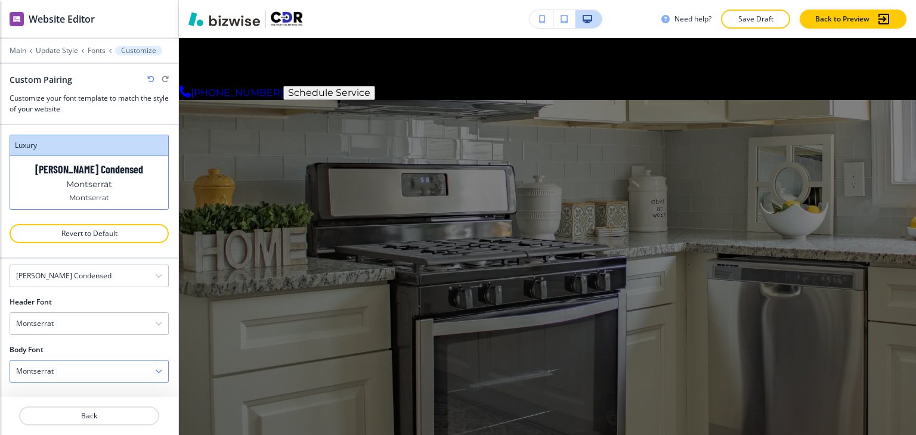
scroll to position [70, 0]
click at [70, 324] on div "Montserrat" at bounding box center [89, 325] width 158 height 21
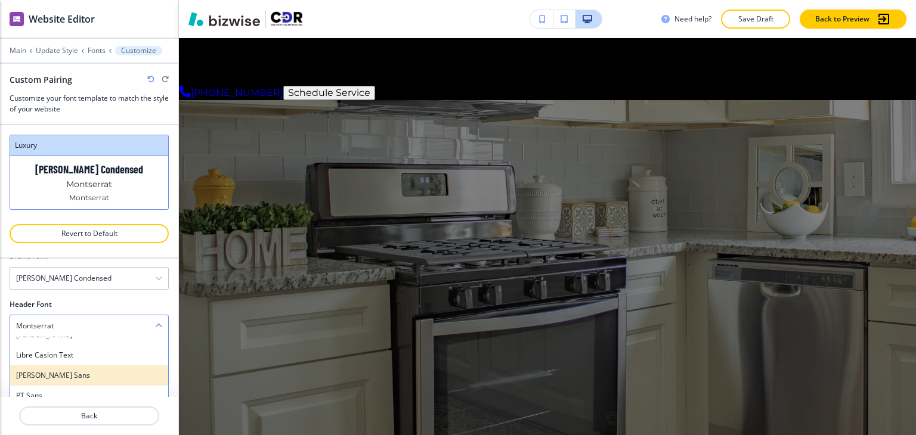
scroll to position [520, 0]
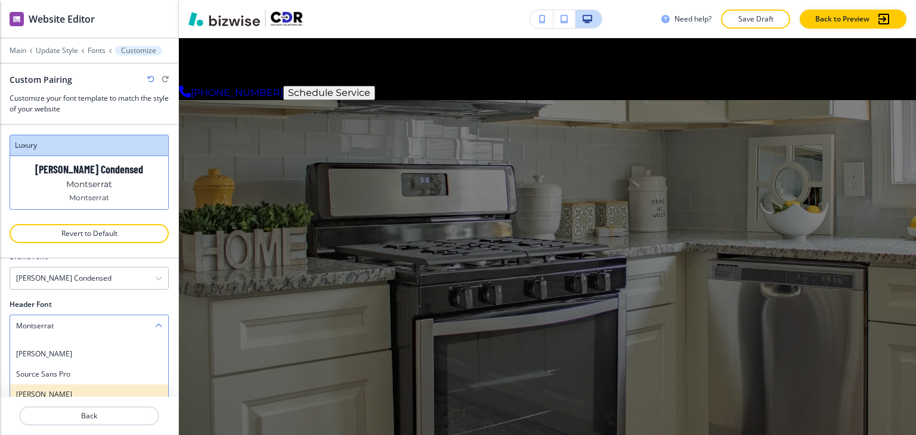
click at [77, 386] on div "[PERSON_NAME]" at bounding box center [89, 394] width 158 height 20
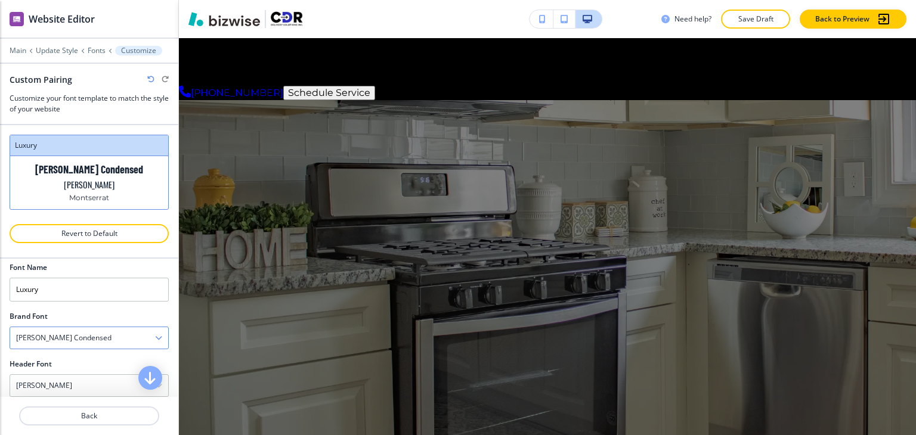
click at [73, 337] on h4 "[PERSON_NAME] Condensed" at bounding box center [63, 338] width 95 height 11
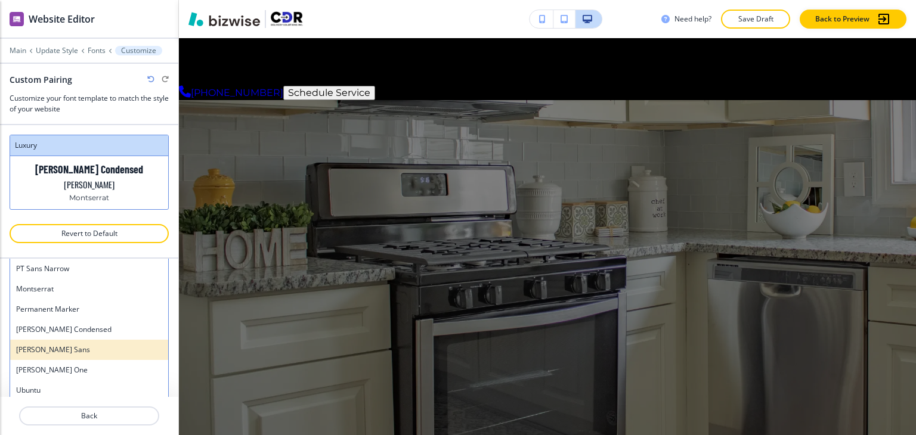
scroll to position [570, 0]
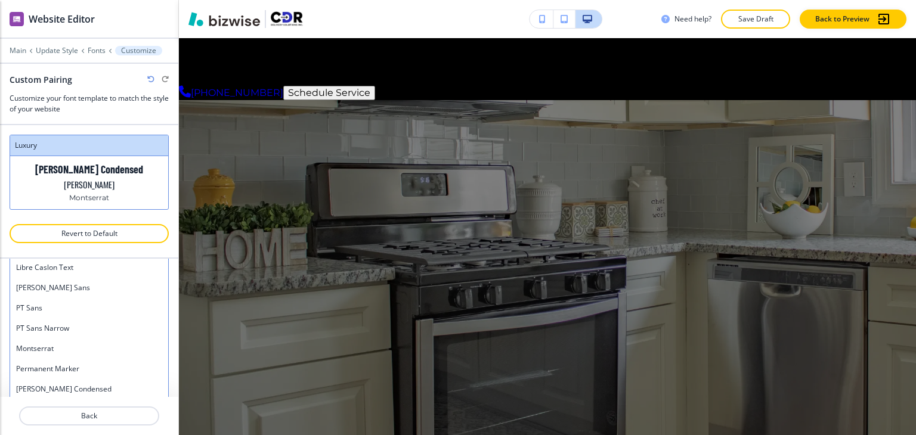
click at [72, 345] on h4 "Montserrat" at bounding box center [89, 348] width 146 height 11
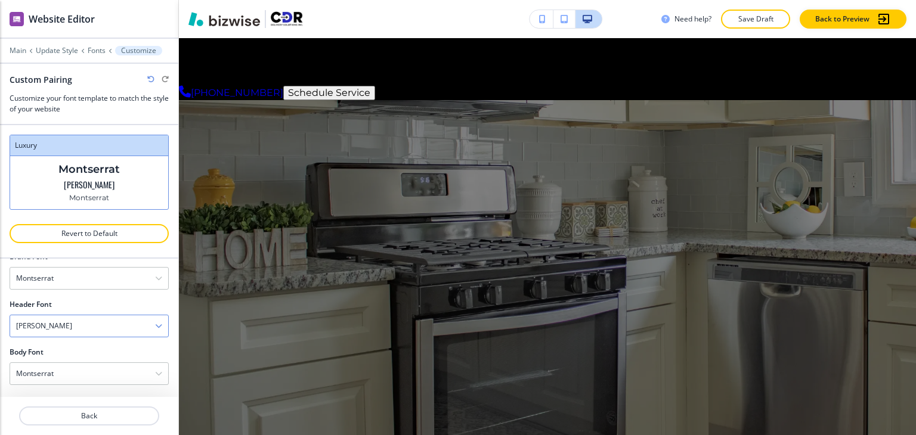
click at [65, 327] on div "[PERSON_NAME]" at bounding box center [89, 325] width 158 height 21
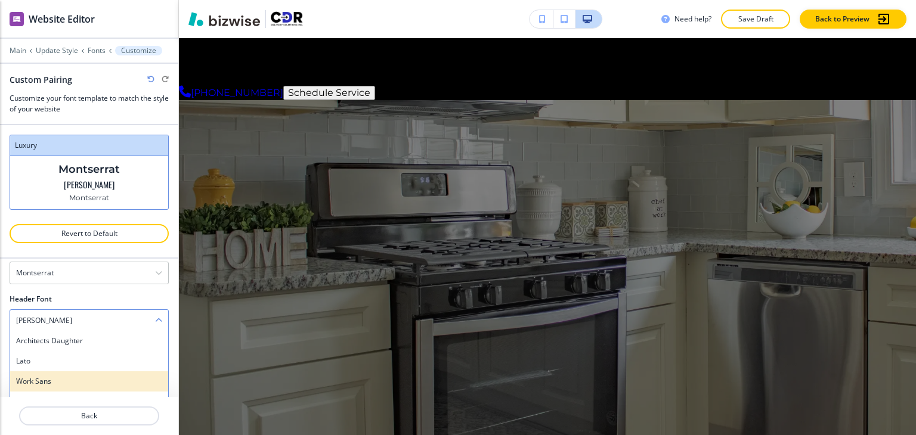
scroll to position [818, 0]
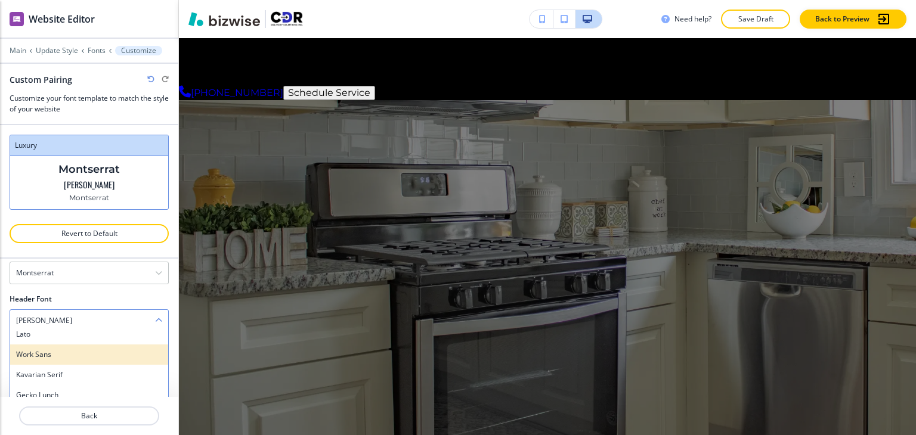
click at [66, 354] on h4 "Work Sans" at bounding box center [89, 354] width 146 height 11
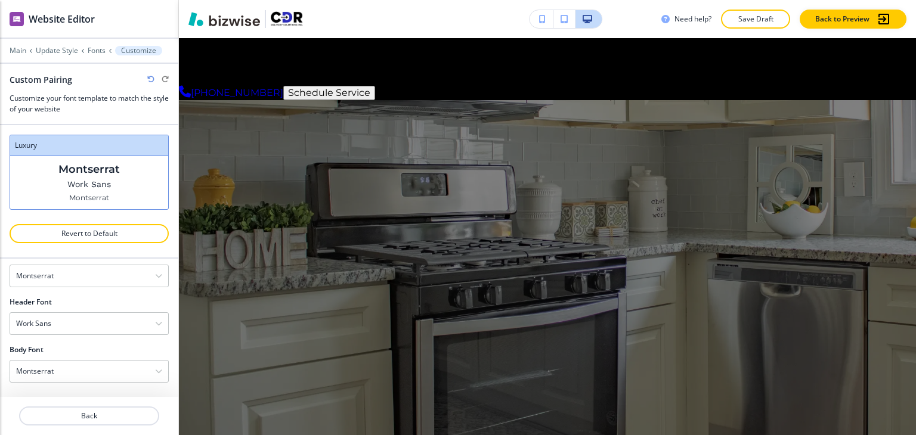
scroll to position [70, 0]
click at [74, 324] on div "Work Sans" at bounding box center [89, 325] width 158 height 21
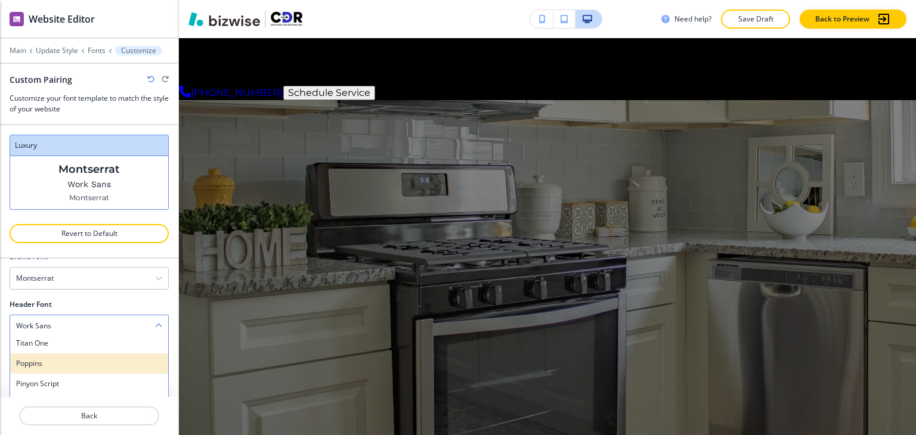
click at [79, 362] on h4 "Poppins" at bounding box center [89, 363] width 146 height 11
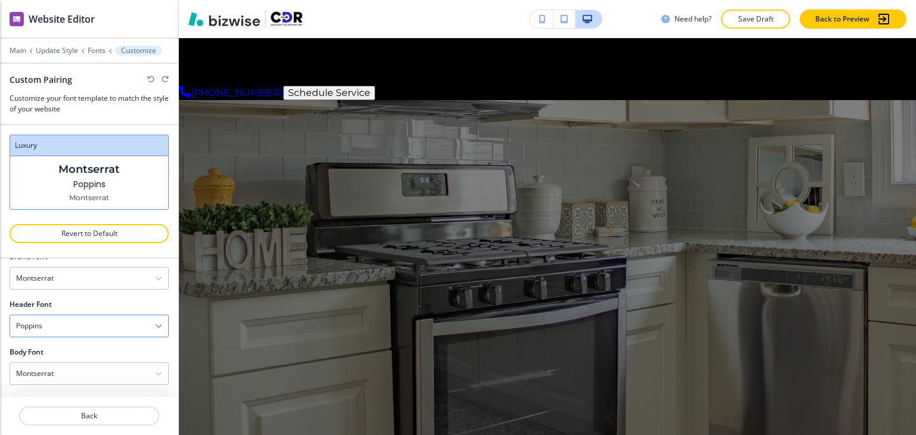
click at [105, 320] on div "Poppins" at bounding box center [89, 325] width 158 height 21
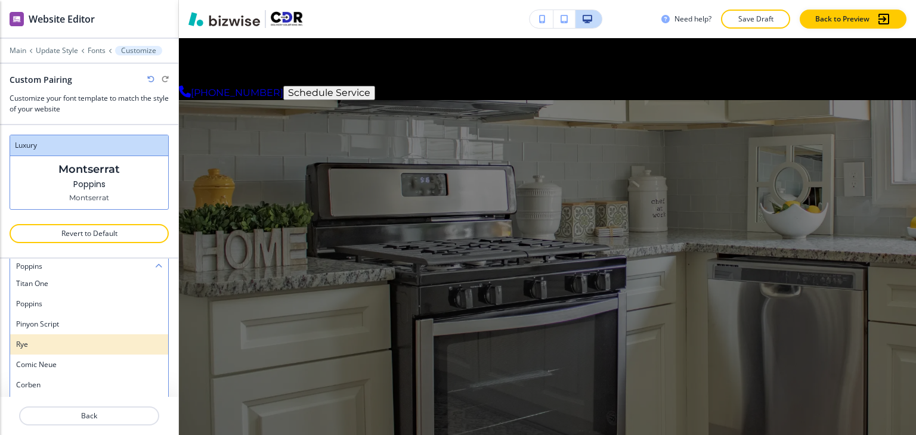
scroll to position [187, 0]
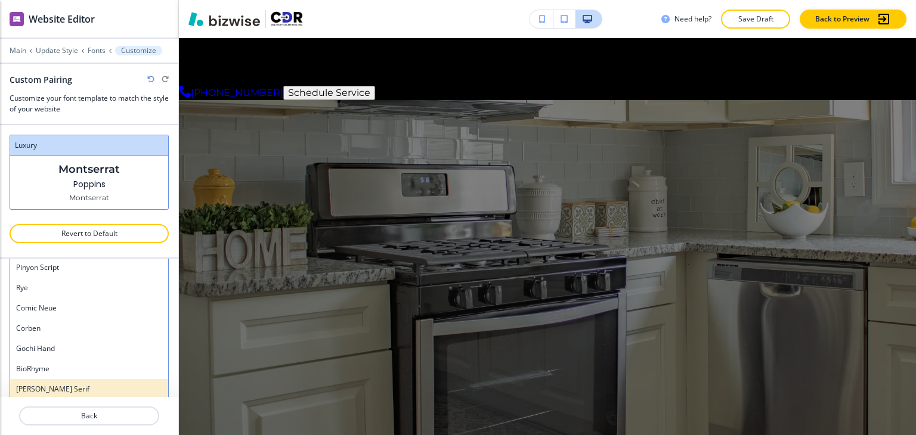
click at [85, 384] on h4 "[PERSON_NAME] Serif" at bounding box center [89, 389] width 146 height 11
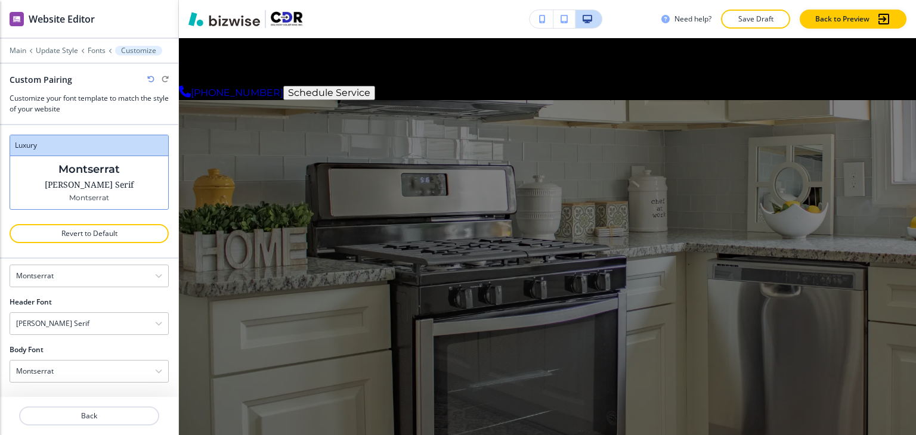
scroll to position [70, 0]
click at [102, 284] on div "Montserrat" at bounding box center [89, 278] width 158 height 21
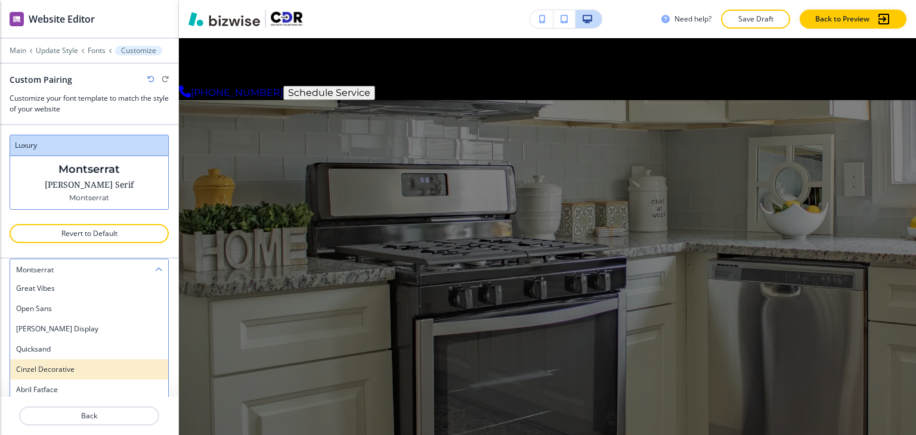
scroll to position [332, 0]
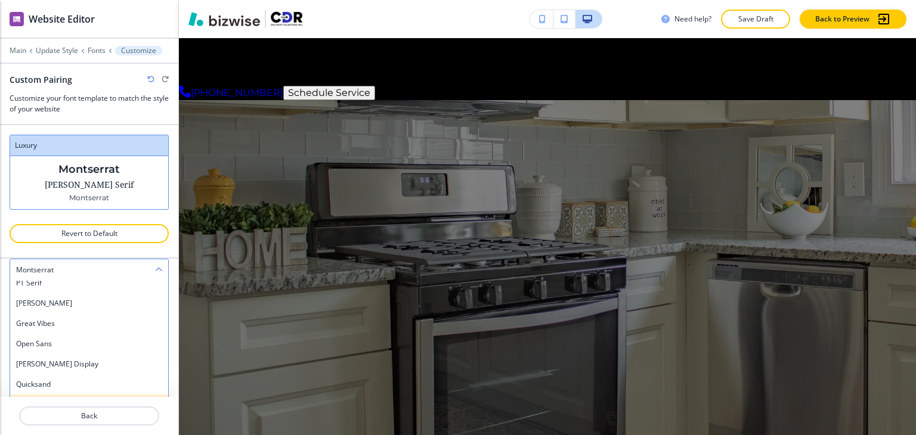
click at [77, 349] on div "Open Sans" at bounding box center [89, 344] width 158 height 20
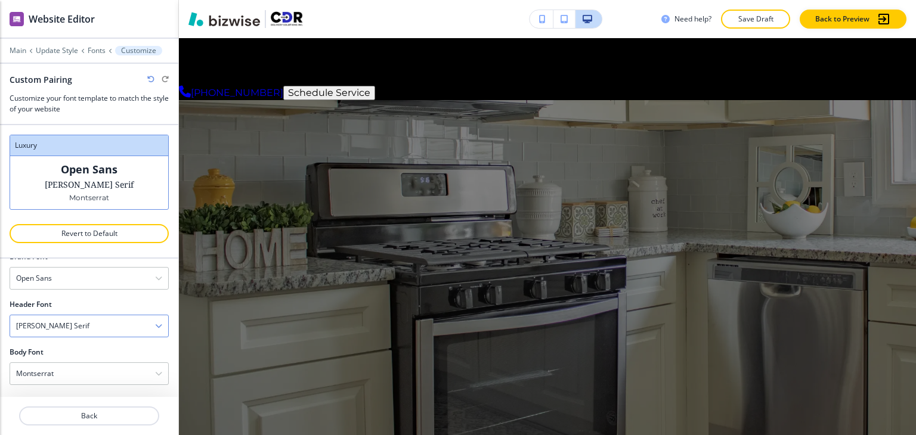
click at [80, 333] on div "[PERSON_NAME] Serif" at bounding box center [89, 325] width 158 height 21
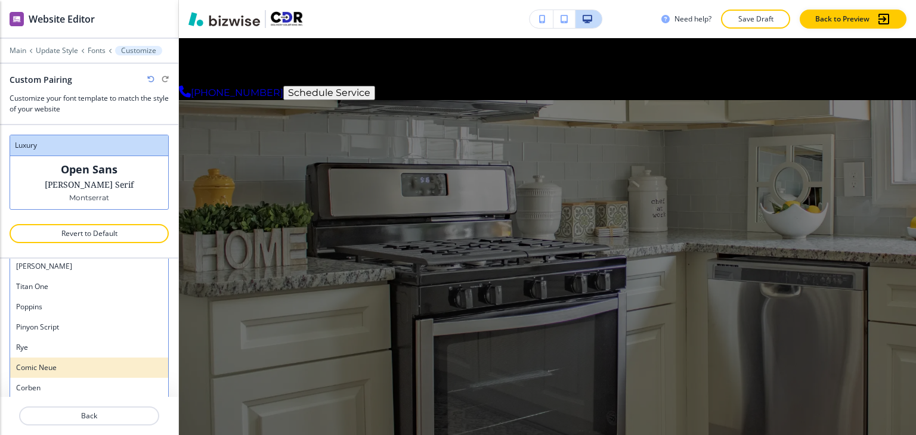
scroll to position [877, 0]
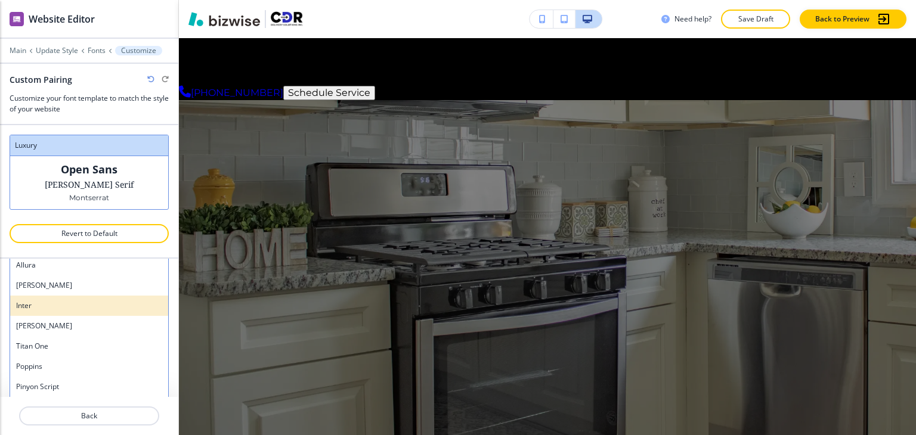
click at [72, 309] on div "Inter" at bounding box center [89, 306] width 158 height 20
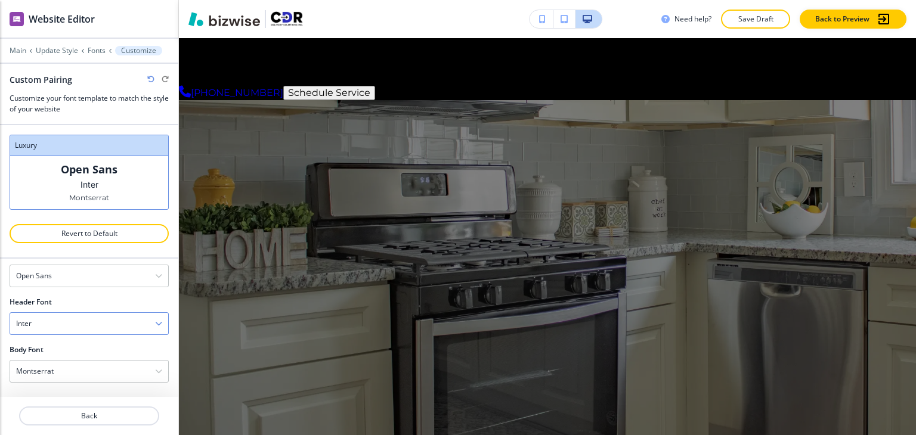
scroll to position [70, 0]
click at [80, 331] on div "Inter" at bounding box center [89, 325] width 158 height 21
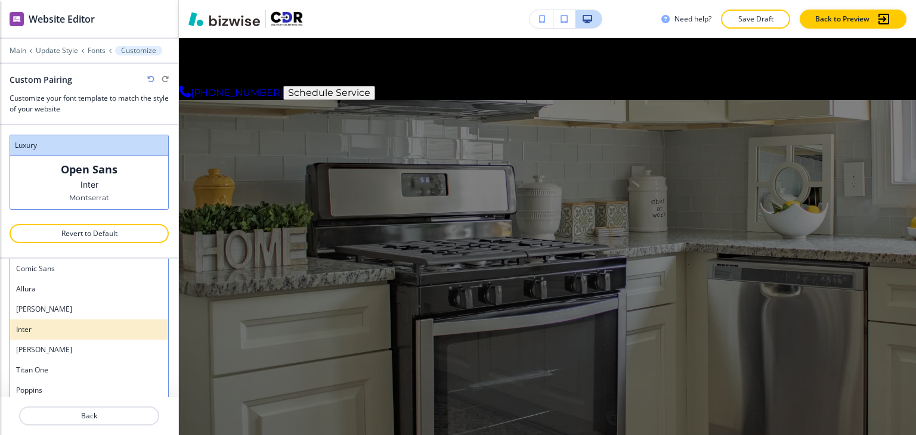
scroll to position [818, 0]
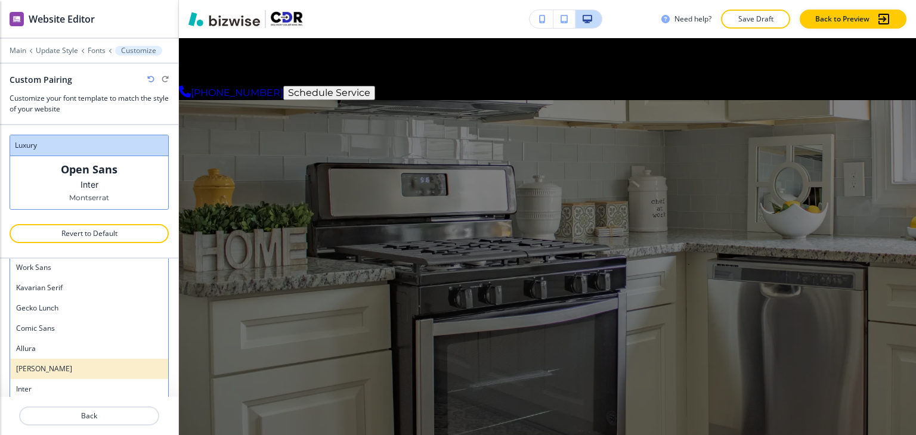
click at [79, 364] on h4 "[PERSON_NAME]" at bounding box center [89, 369] width 146 height 11
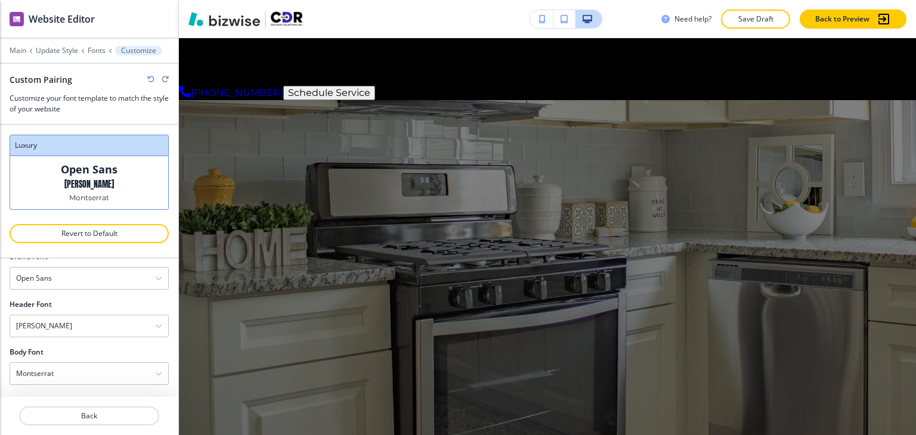
scroll to position [11, 0]
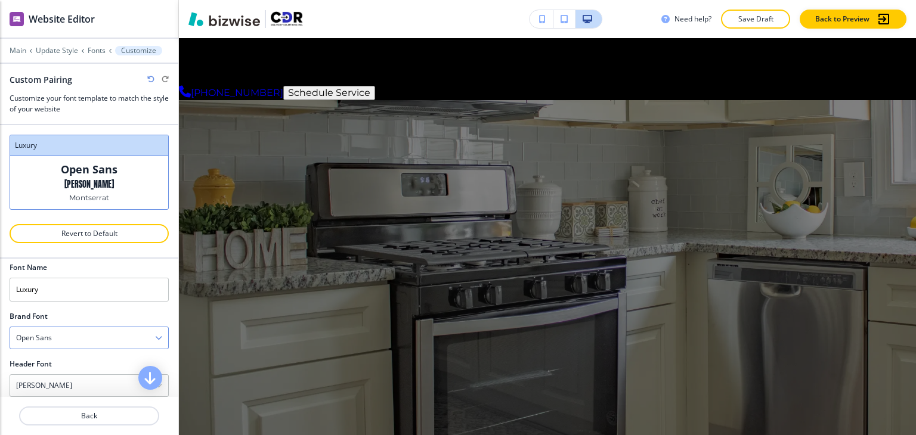
click at [79, 334] on div "Open Sans" at bounding box center [89, 337] width 158 height 21
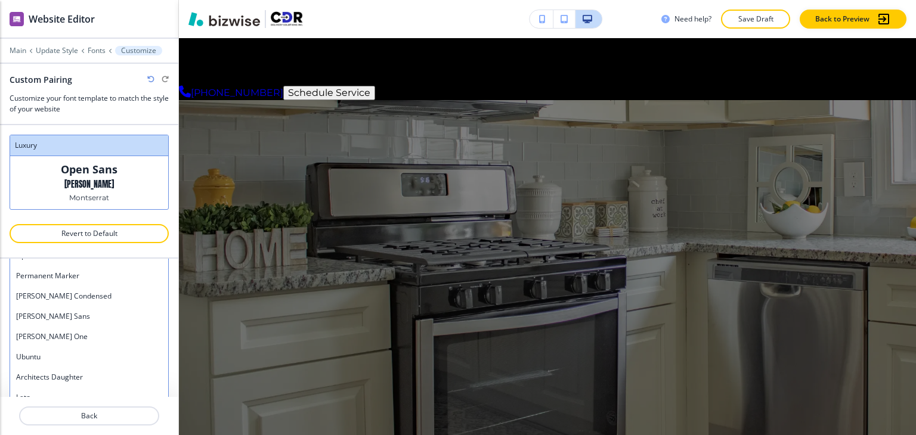
scroll to position [630, 0]
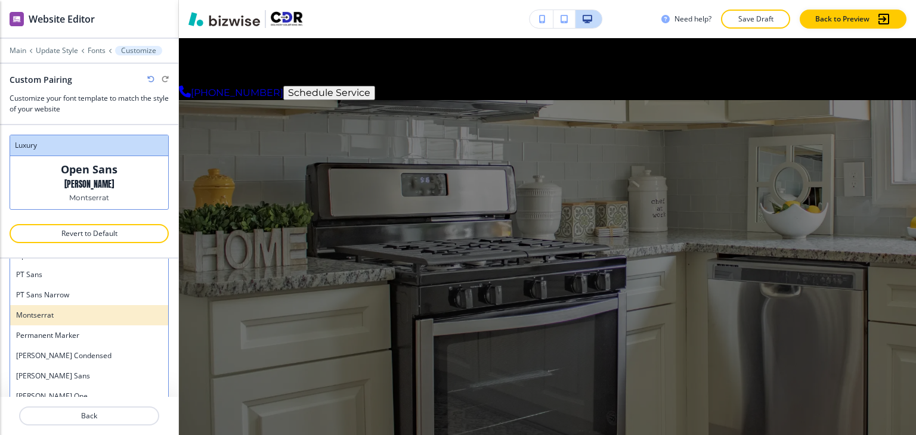
click at [69, 318] on div "Montserrat" at bounding box center [89, 315] width 158 height 20
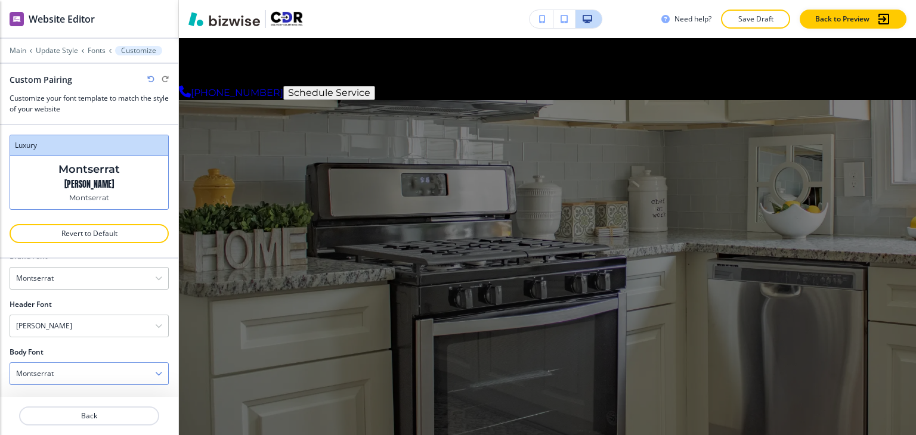
click at [76, 368] on div "Montserrat" at bounding box center [89, 373] width 158 height 21
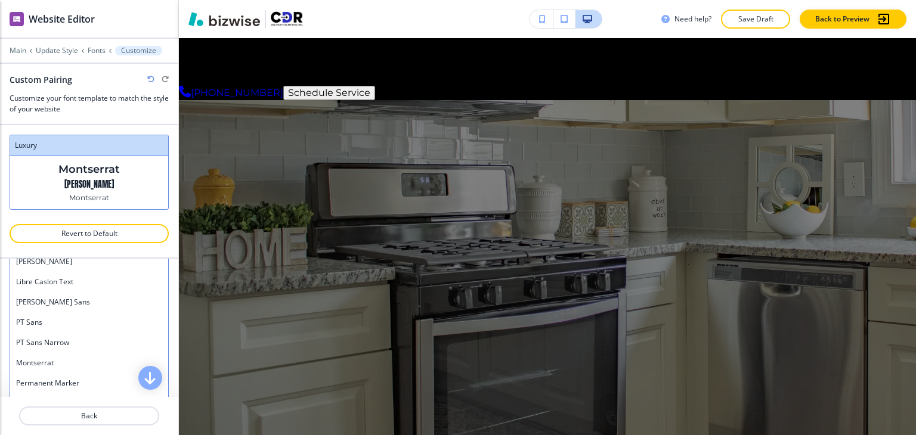
click at [76, 368] on div "Montserrat" at bounding box center [89, 363] width 158 height 20
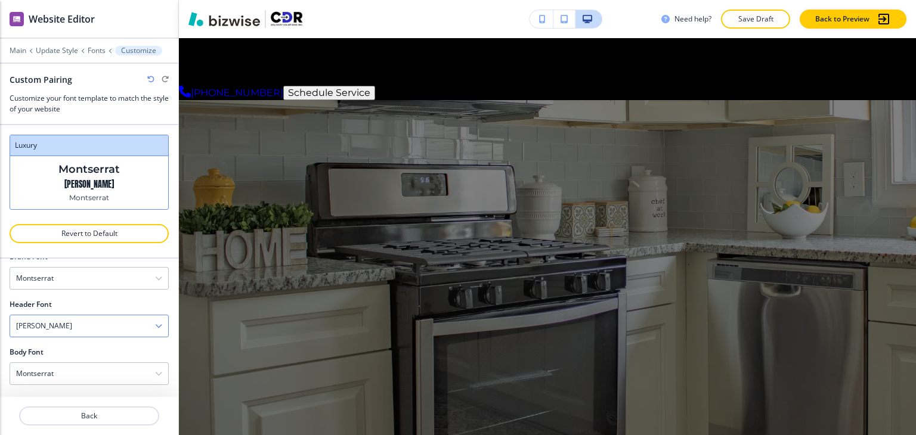
click at [75, 327] on div "[PERSON_NAME]" at bounding box center [89, 325] width 158 height 21
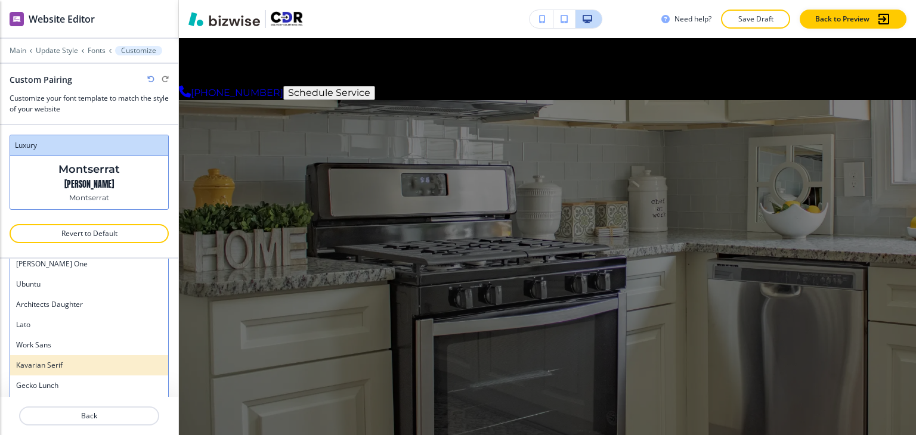
scroll to position [699, 0]
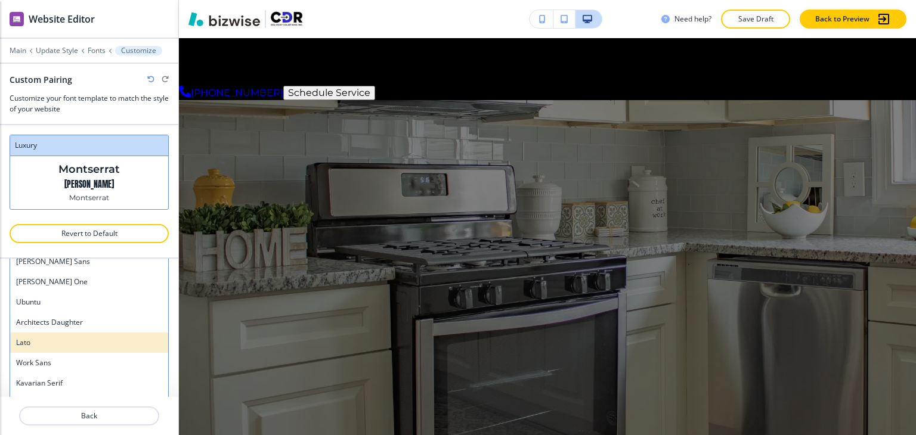
click at [72, 342] on h4 "Lato" at bounding box center [89, 342] width 146 height 11
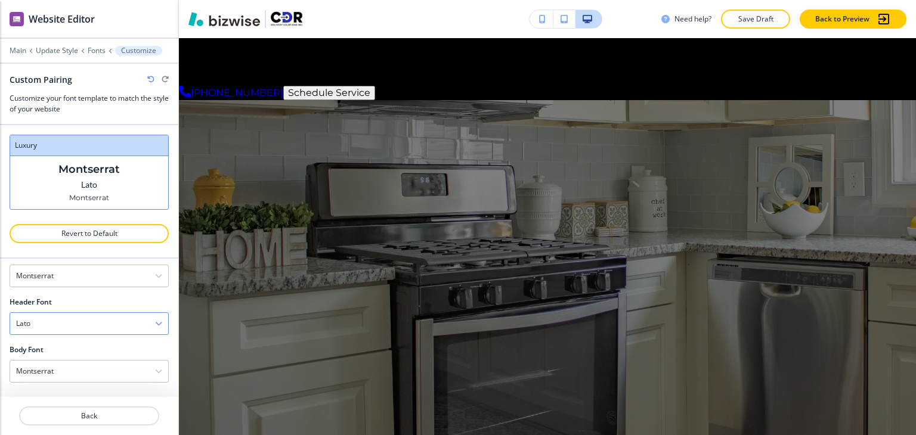
scroll to position [70, 0]
click at [72, 327] on div "Lato" at bounding box center [89, 325] width 158 height 21
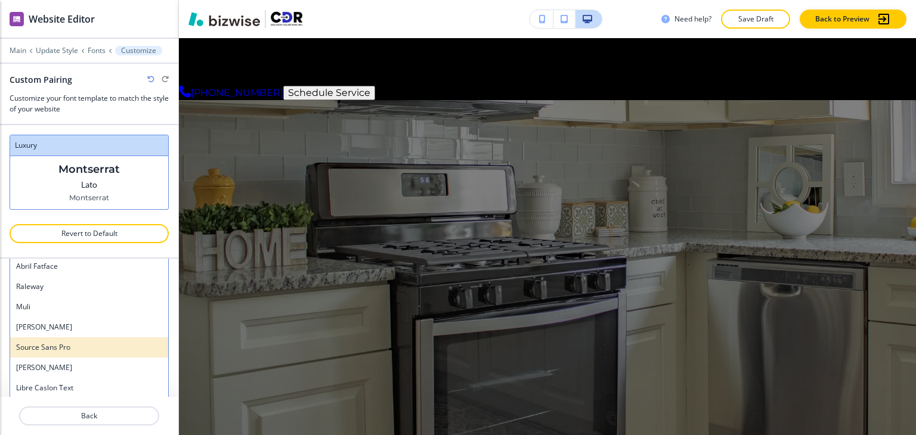
scroll to position [401, 0]
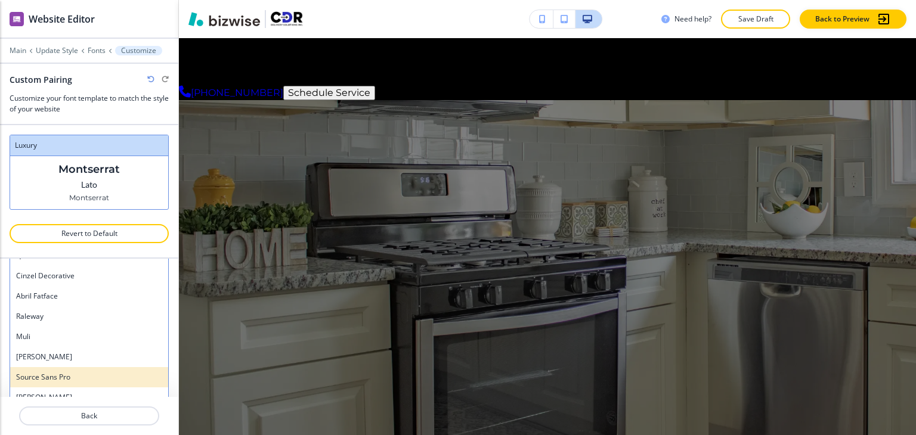
click at [72, 327] on div "Muli" at bounding box center [89, 337] width 158 height 20
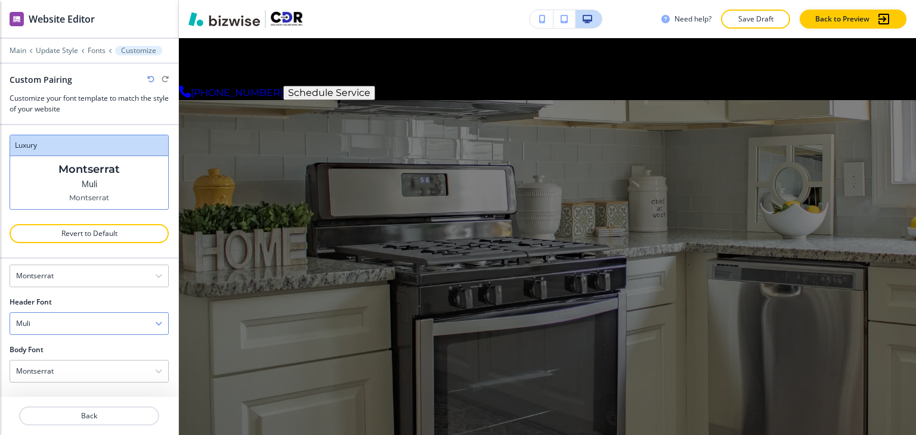
scroll to position [70, 0]
click at [72, 327] on div "Muli" at bounding box center [89, 325] width 158 height 21
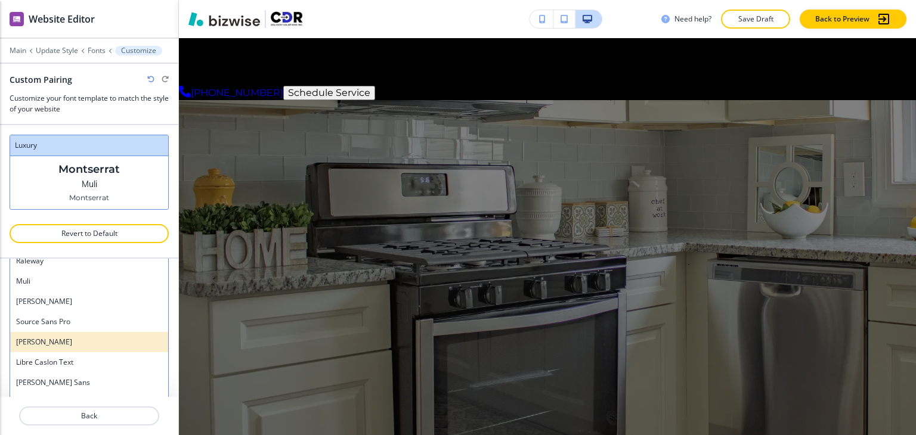
scroll to position [477, 0]
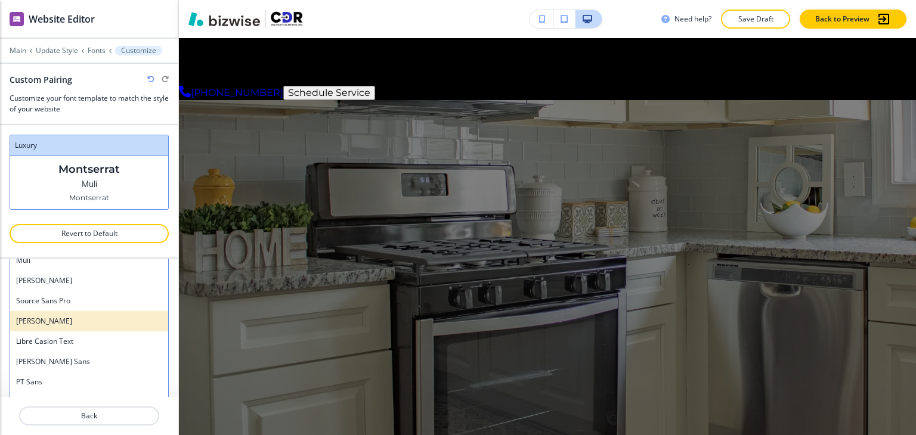
click at [69, 325] on div "[PERSON_NAME]" at bounding box center [89, 321] width 158 height 20
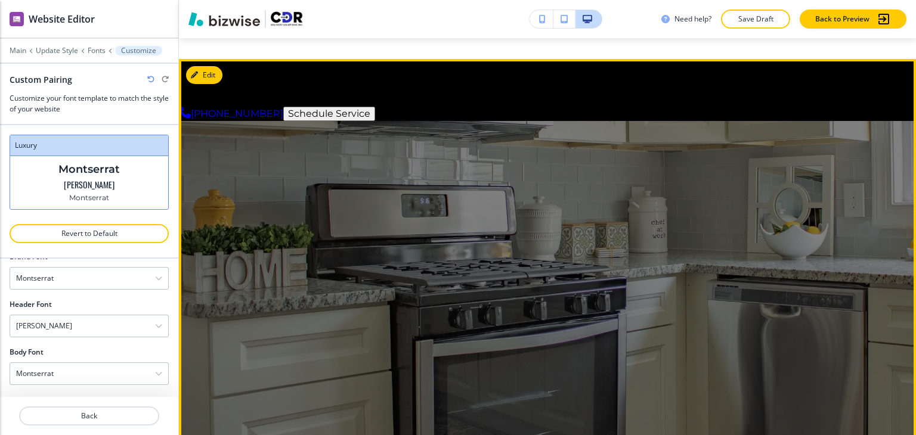
scroll to position [0, 0]
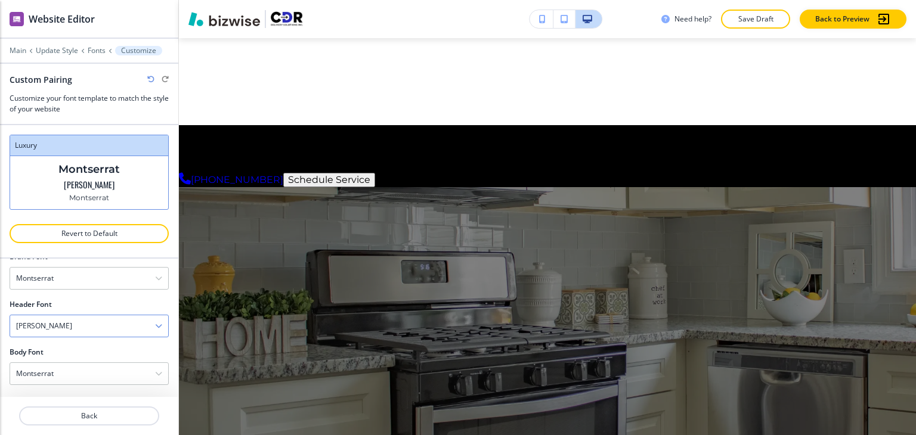
click at [67, 319] on div "[PERSON_NAME]" at bounding box center [89, 325] width 158 height 21
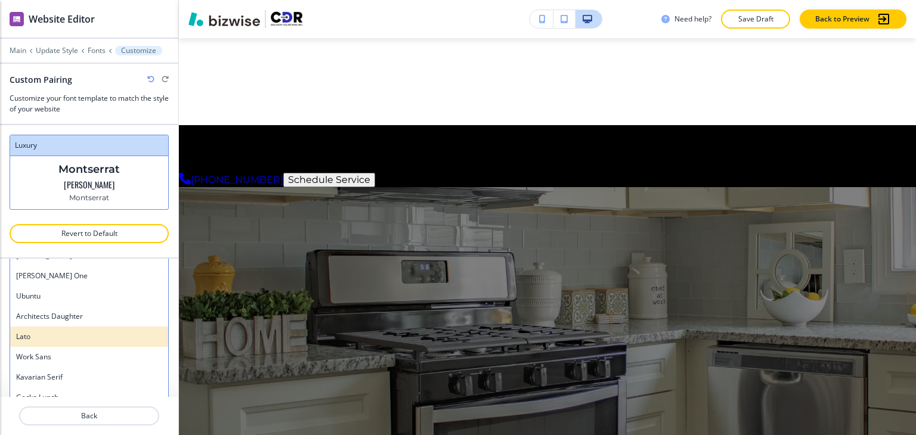
scroll to position [715, 0]
click at [85, 337] on div "Lato" at bounding box center [89, 334] width 158 height 20
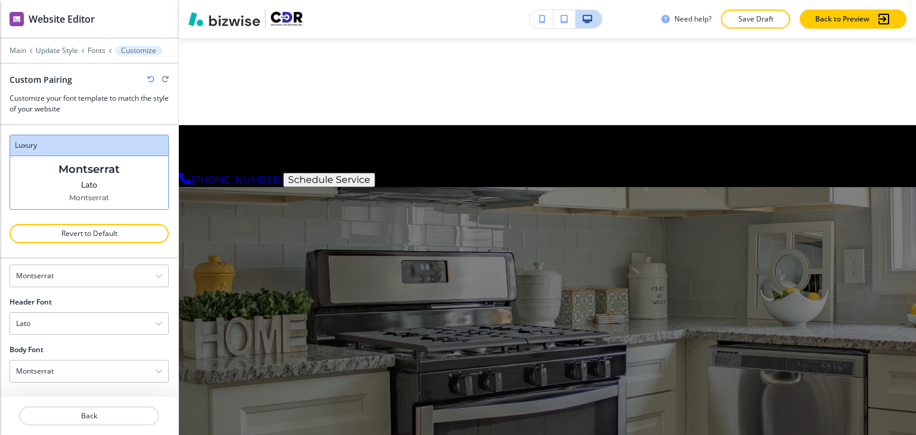
scroll to position [70, 0]
click at [86, 315] on div "Lato" at bounding box center [89, 325] width 158 height 21
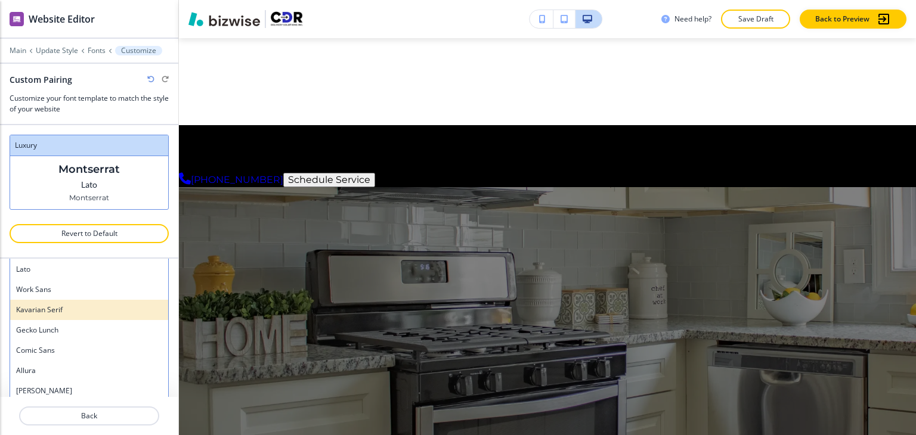
scroll to position [835, 0]
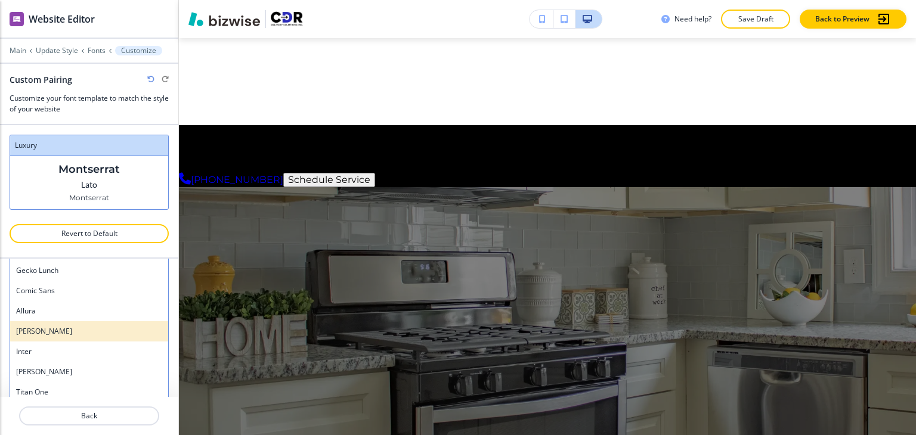
click at [100, 337] on div "[PERSON_NAME]" at bounding box center [89, 331] width 158 height 20
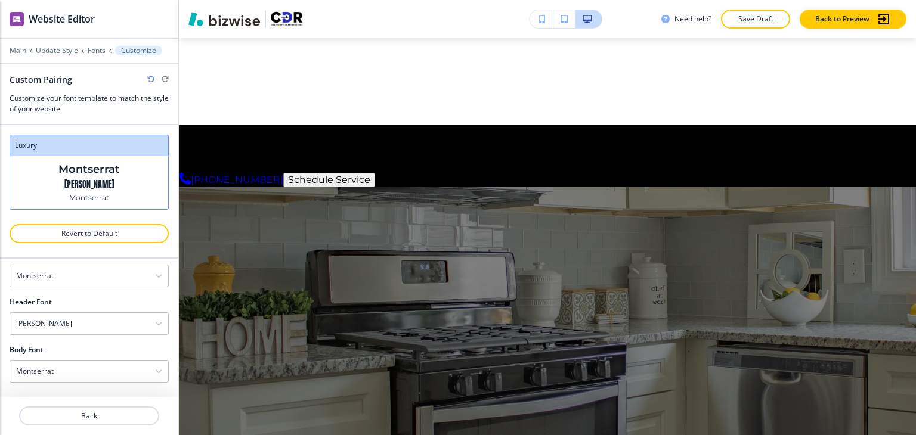
scroll to position [70, 0]
click at [106, 333] on div "[PERSON_NAME]" at bounding box center [89, 325] width 158 height 21
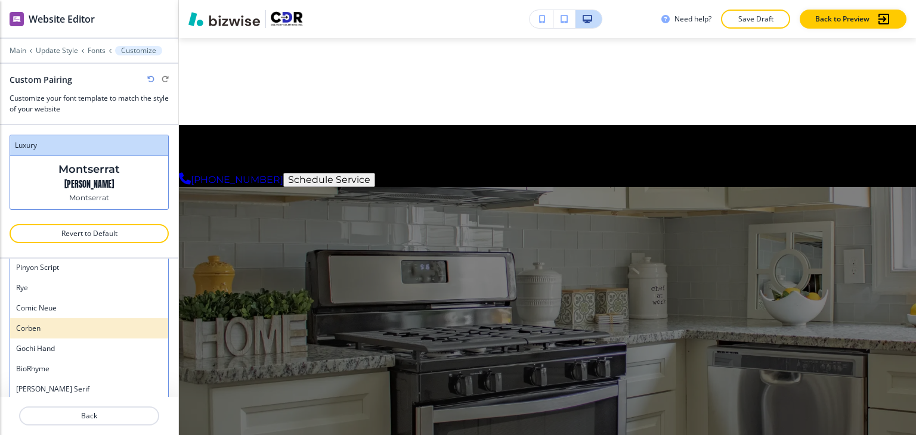
click at [99, 333] on div "Corben" at bounding box center [89, 328] width 158 height 20
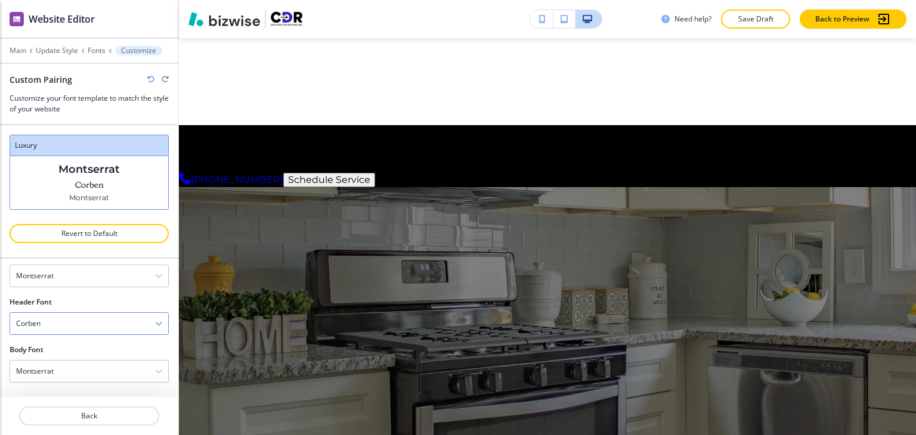
scroll to position [70, 0]
click at [114, 331] on div "Corben" at bounding box center [89, 325] width 158 height 21
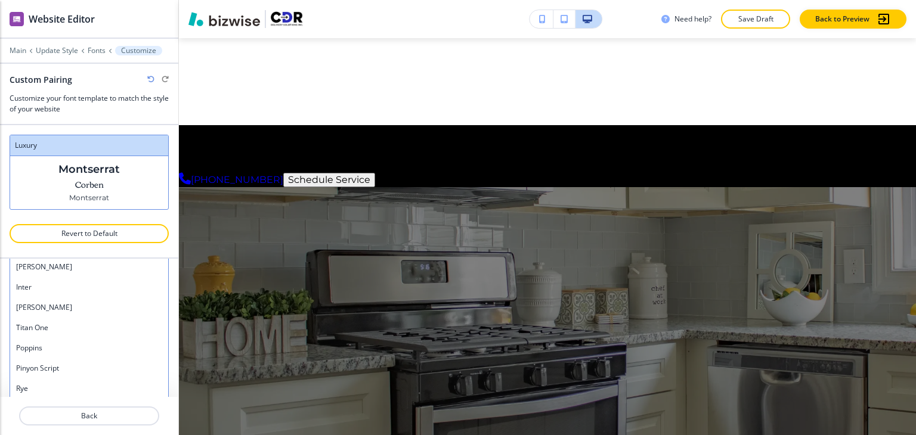
scroll to position [877, 0]
click at [108, 346] on h4 "Titan One" at bounding box center [89, 347] width 146 height 11
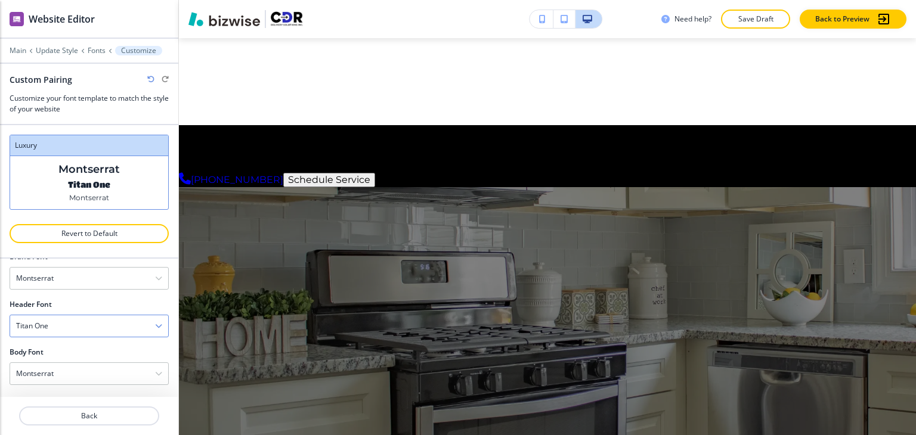
click at [117, 331] on div "Titan One" at bounding box center [89, 325] width 158 height 21
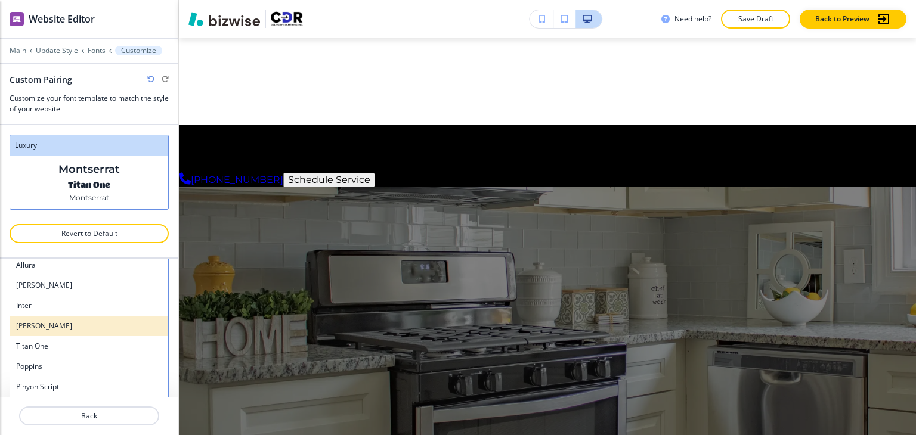
click at [113, 331] on div "[PERSON_NAME]" at bounding box center [89, 326] width 158 height 20
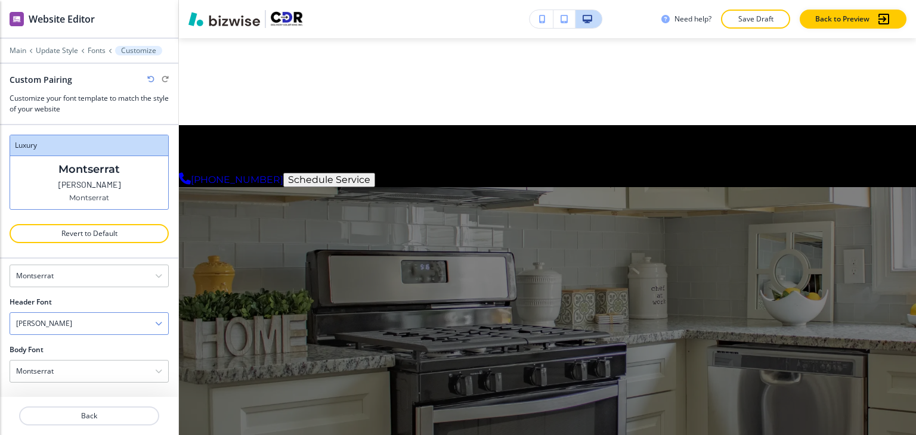
scroll to position [70, 0]
click at [126, 326] on div "[PERSON_NAME]" at bounding box center [89, 325] width 158 height 21
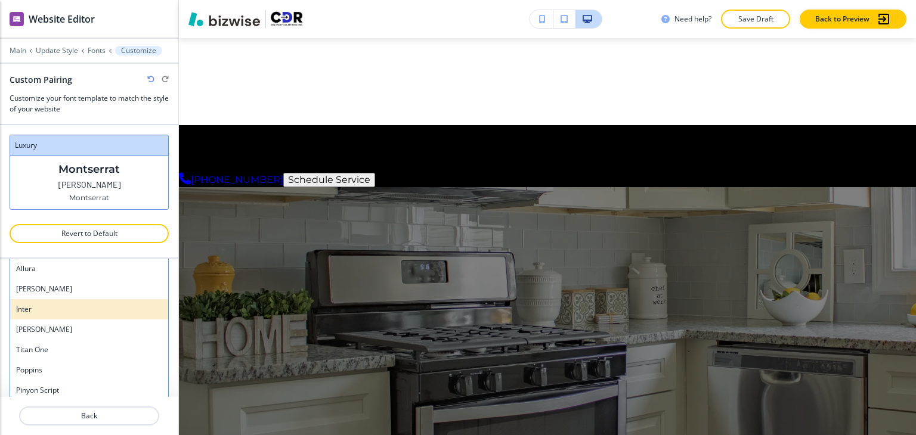
click at [117, 313] on div "Inter" at bounding box center [89, 309] width 158 height 20
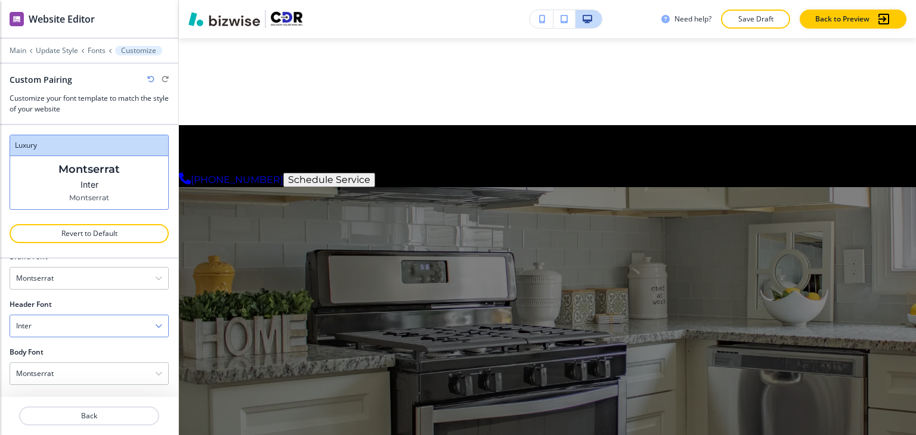
click at [120, 315] on div "Inter" at bounding box center [89, 325] width 158 height 21
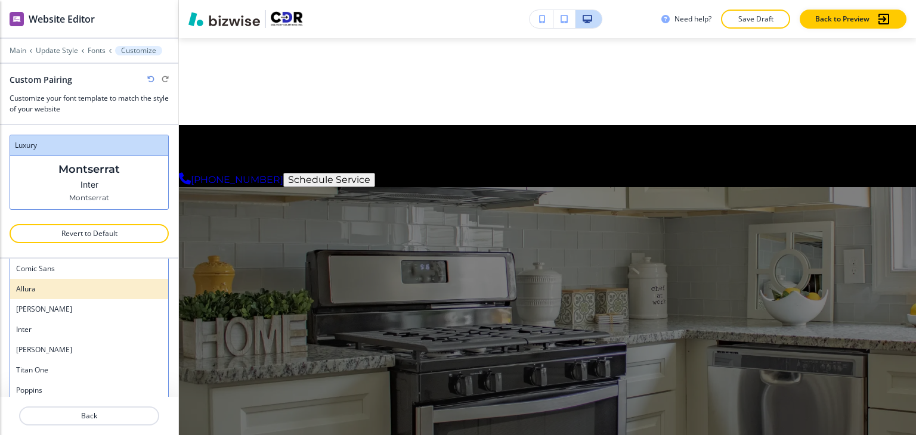
click at [111, 291] on h4 "Allura" at bounding box center [89, 289] width 146 height 11
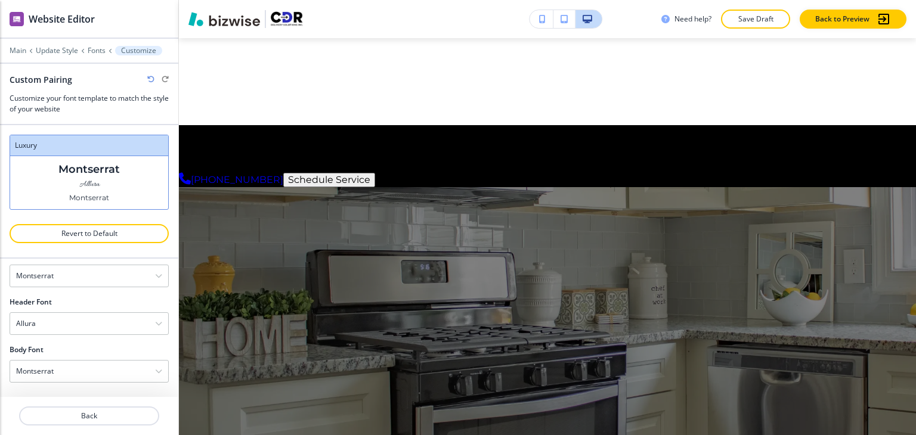
scroll to position [70, 0]
click at [113, 321] on div "Allura" at bounding box center [89, 325] width 158 height 21
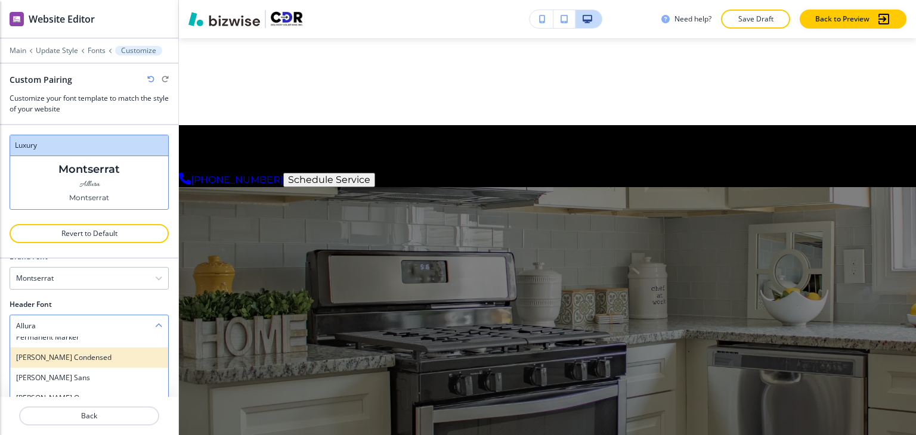
click at [111, 359] on h4 "[PERSON_NAME] Condensed" at bounding box center [89, 357] width 146 height 11
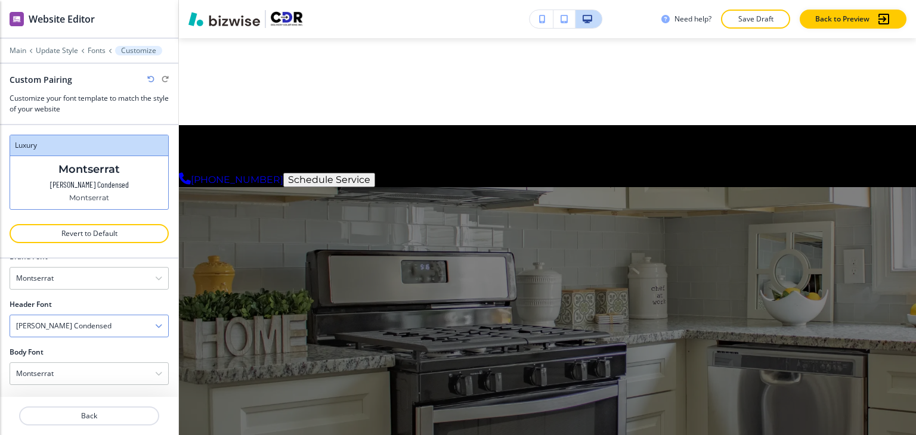
click at [113, 325] on div "[PERSON_NAME] Condensed" at bounding box center [89, 325] width 158 height 21
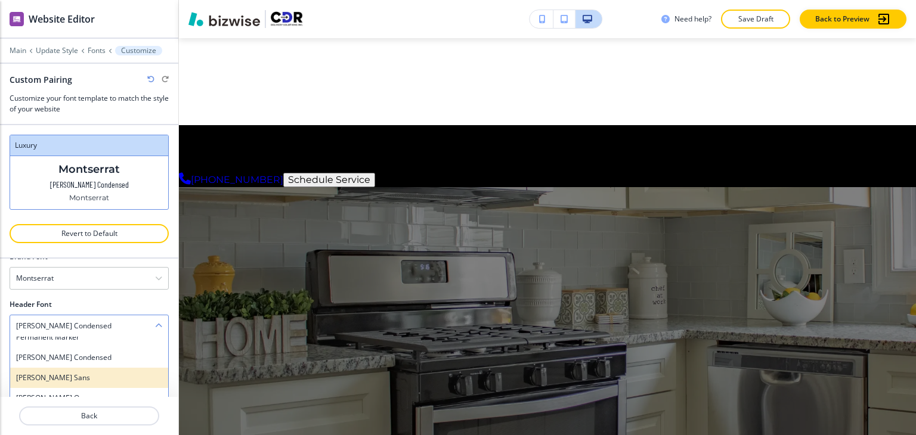
click at [98, 368] on div "[PERSON_NAME] Sans" at bounding box center [89, 378] width 158 height 20
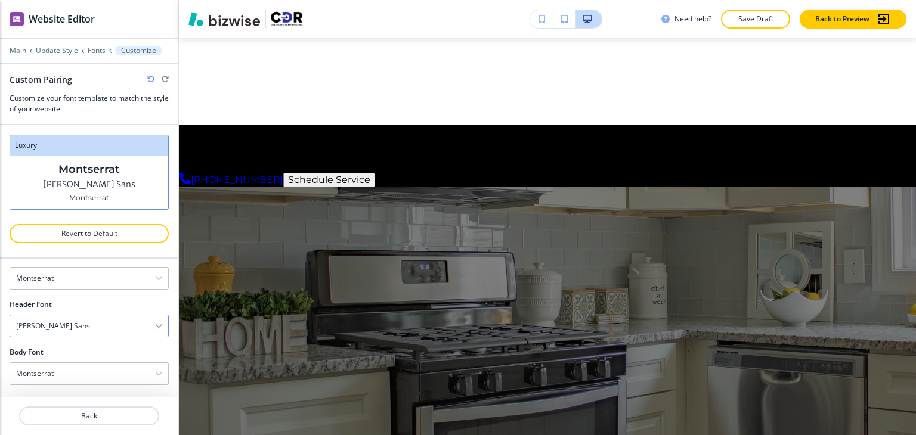
click at [107, 327] on div "[PERSON_NAME] Sans" at bounding box center [89, 325] width 158 height 21
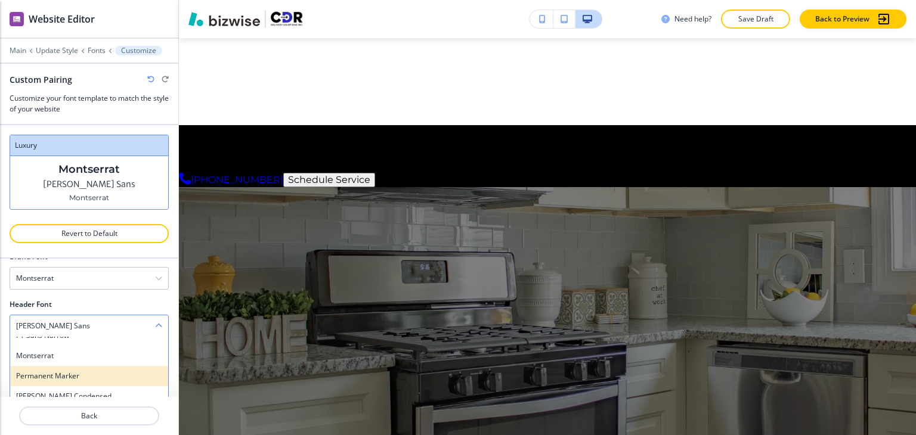
scroll to position [639, 0]
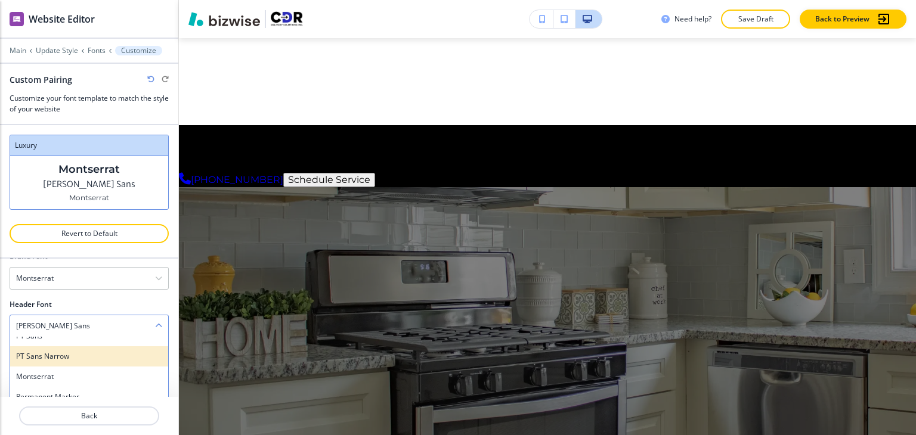
click at [91, 363] on div "PT Sans Narrow" at bounding box center [89, 356] width 158 height 20
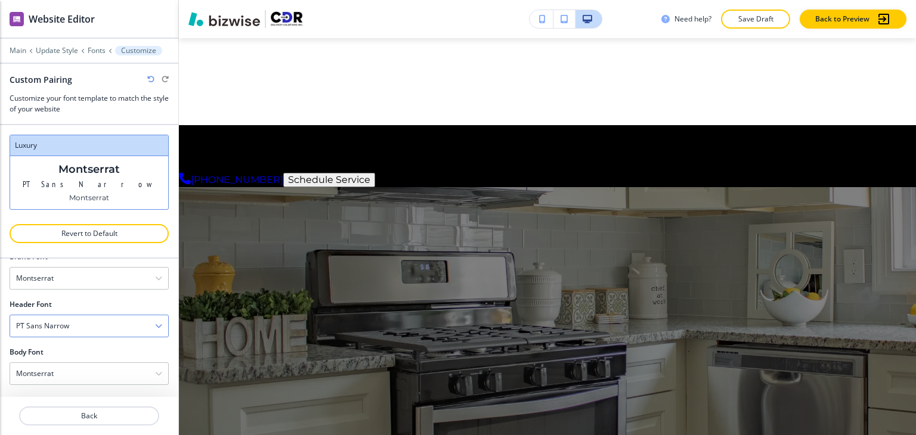
click at [95, 324] on div "PT Sans Narrow" at bounding box center [89, 325] width 158 height 21
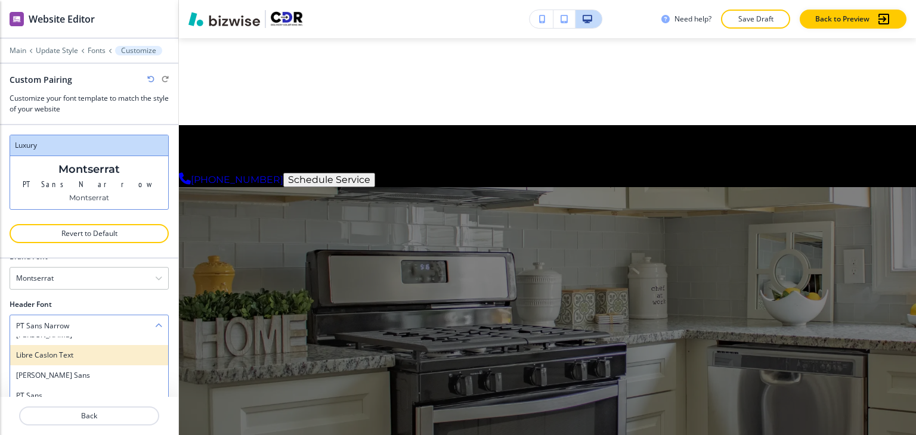
scroll to position [520, 0]
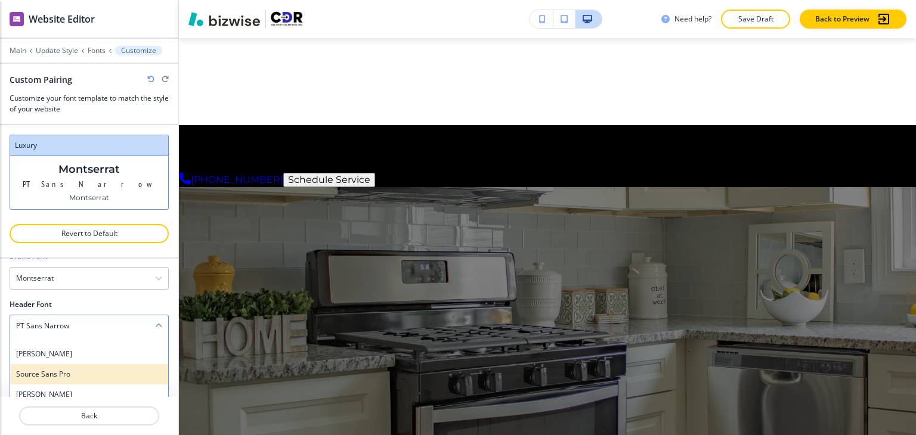
click at [81, 376] on h4 "Source Sans Pro" at bounding box center [89, 374] width 146 height 11
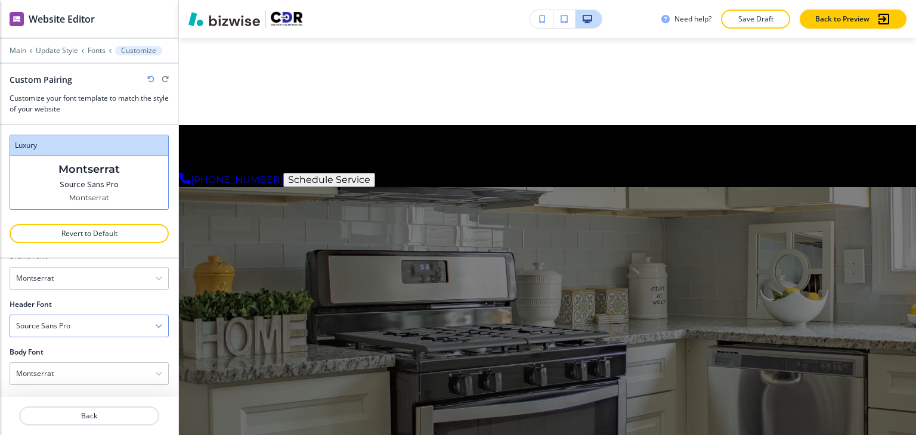
click at [89, 331] on div "Source Sans Pro" at bounding box center [89, 325] width 158 height 21
click at [81, 384] on div "[PERSON_NAME]" at bounding box center [89, 394] width 158 height 20
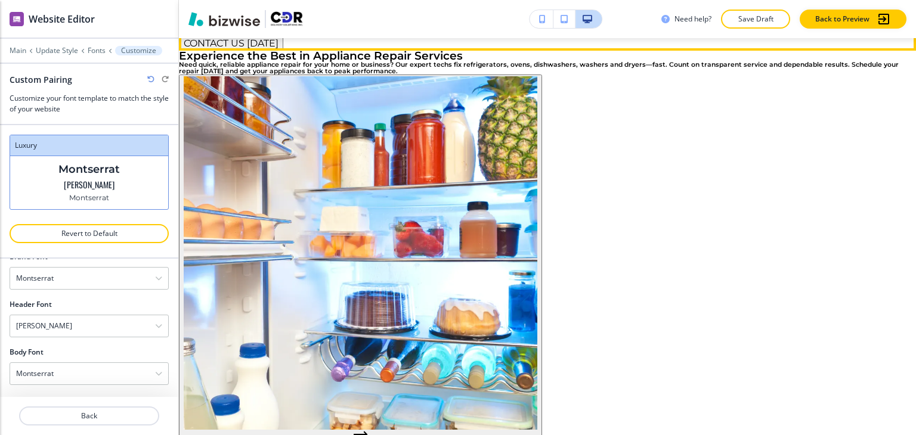
scroll to position [537, 0]
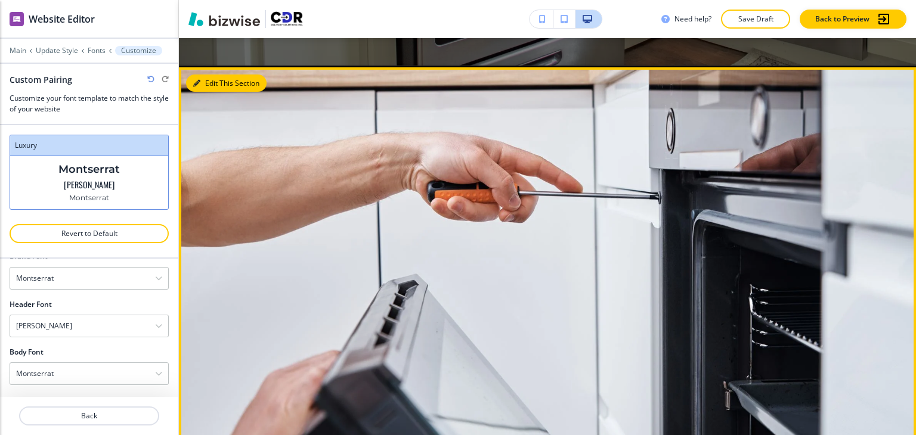
click at [213, 92] on button "Edit This Section" at bounding box center [226, 84] width 80 height 18
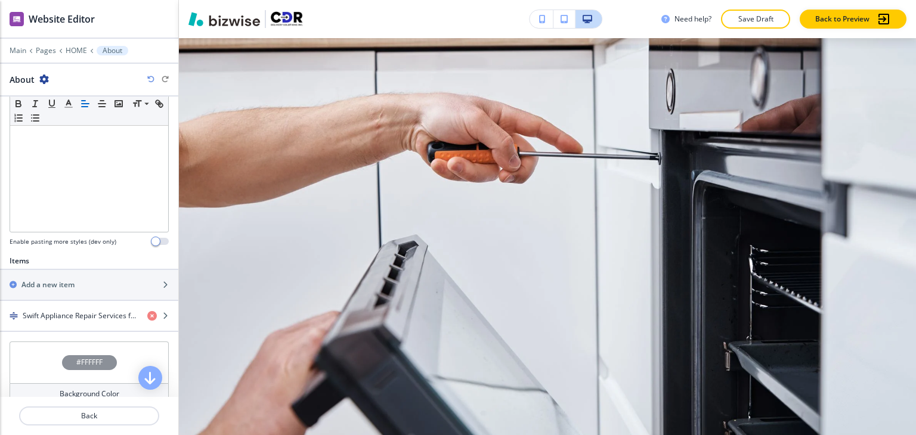
scroll to position [358, 0]
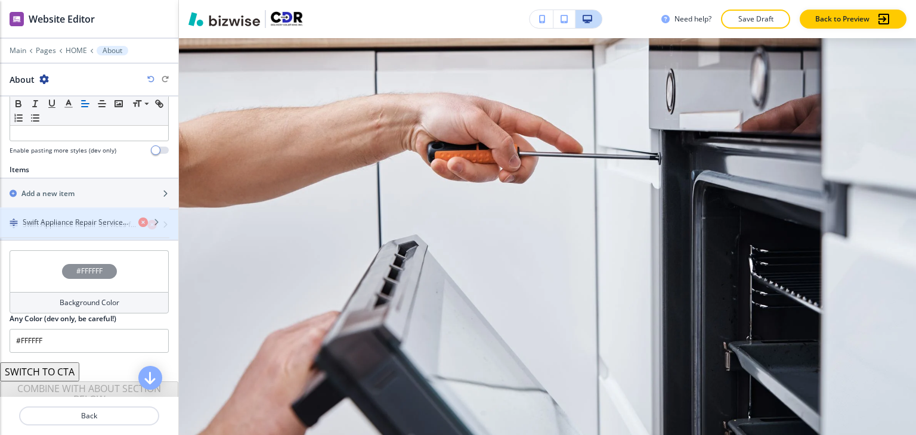
click at [70, 219] on h4 "Swift Appliance Repair Services for Your Home" at bounding box center [80, 224] width 115 height 11
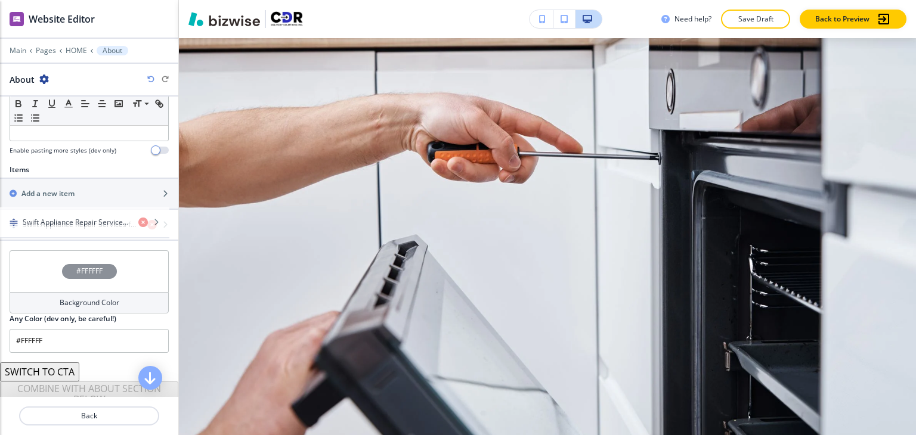
click at [72, 238] on div "Items Add a new item Swift Appliance Repair Services for Your Home" at bounding box center [89, 208] width 178 height 86
click at [79, 230] on div "button" at bounding box center [89, 235] width 178 height 10
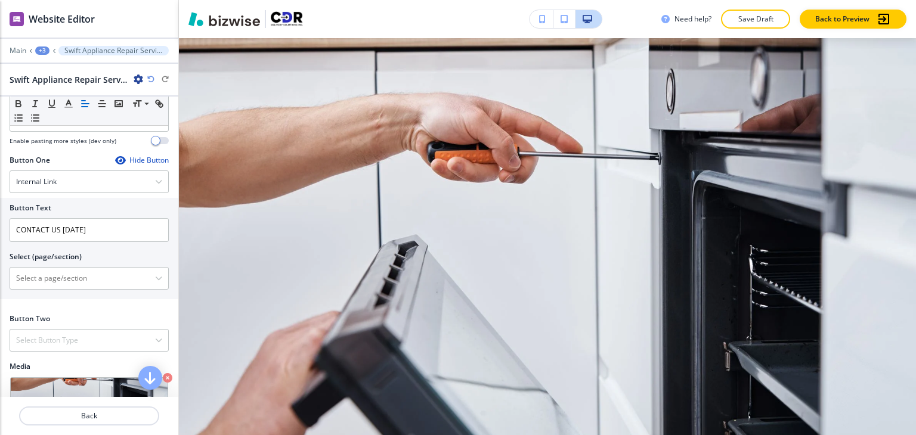
scroll to position [417, 0]
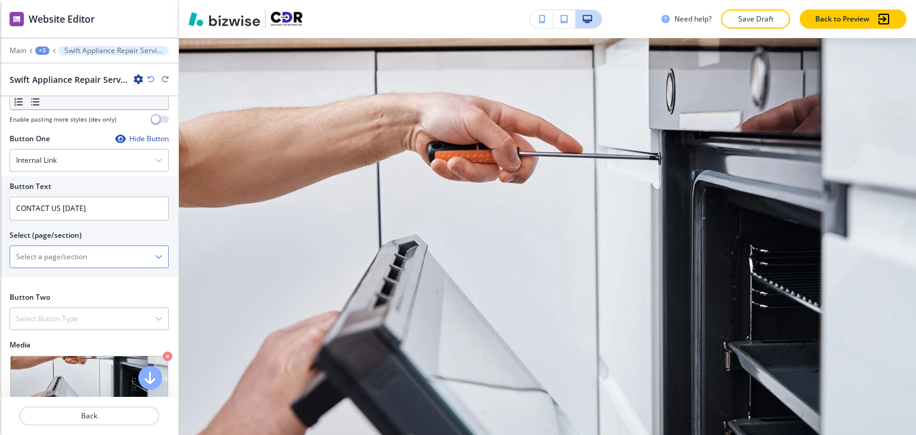
click at [116, 266] on \(page\/section\) "Manual Input" at bounding box center [82, 257] width 145 height 20
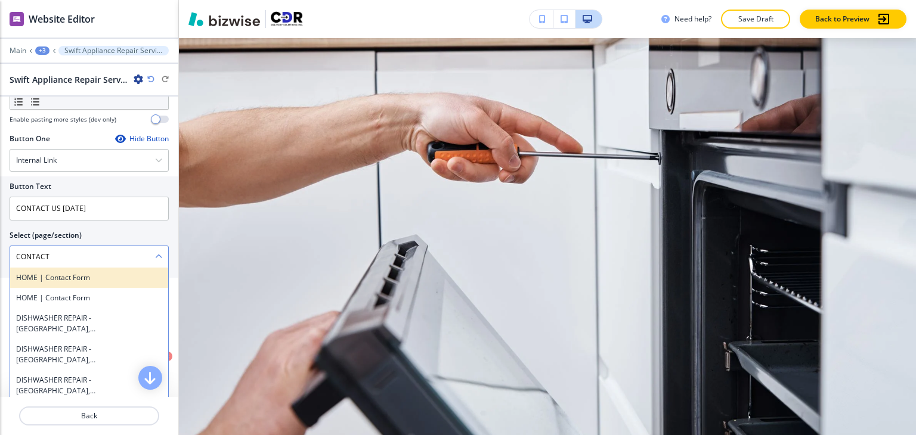
click at [95, 283] on h4 "HOME | Contact Form" at bounding box center [89, 277] width 146 height 11
type \(page\/section\) "HOME | Contact Form"
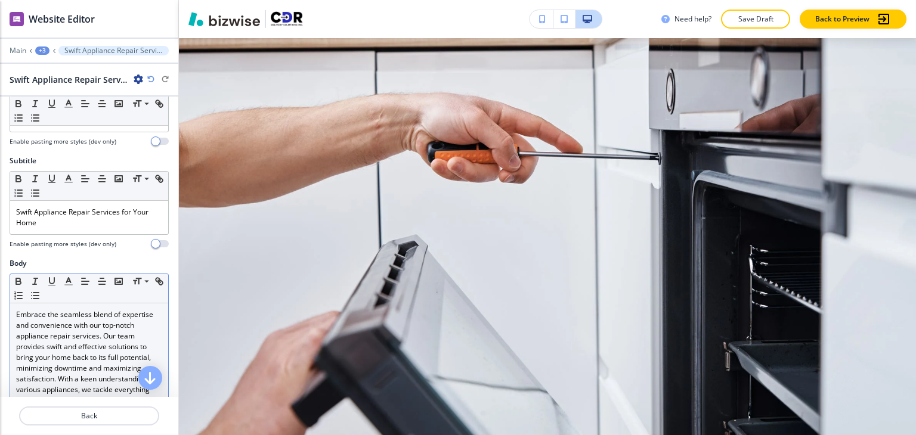
scroll to position [0, 0]
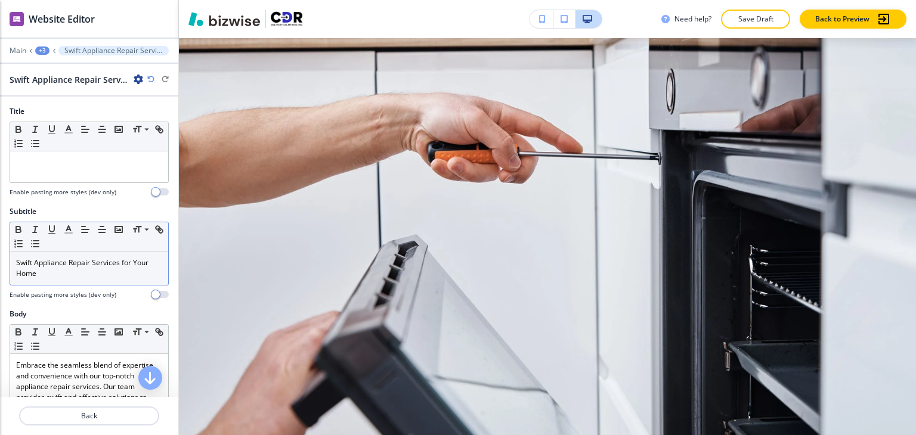
click at [91, 266] on p "Swift Appliance Repair Services for Your Home" at bounding box center [89, 268] width 146 height 21
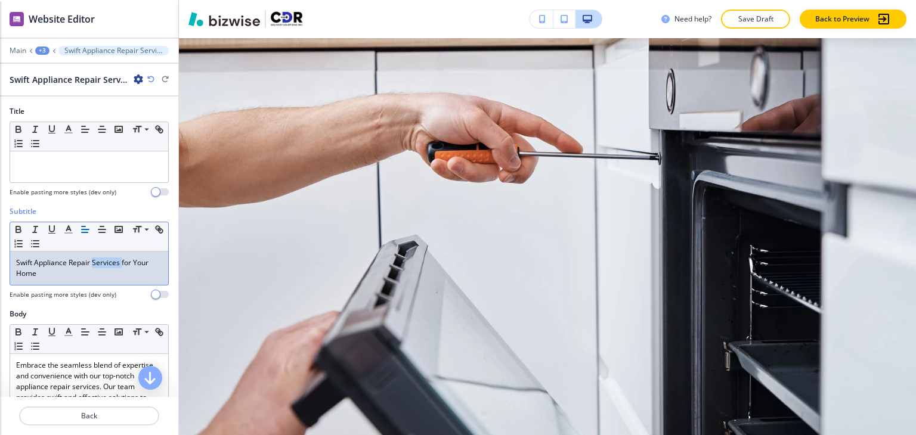
click at [91, 266] on p "Swift Appliance Repair Services for Your Home" at bounding box center [89, 268] width 146 height 21
copy p "Swift Appliance Repair Services for Your Home"
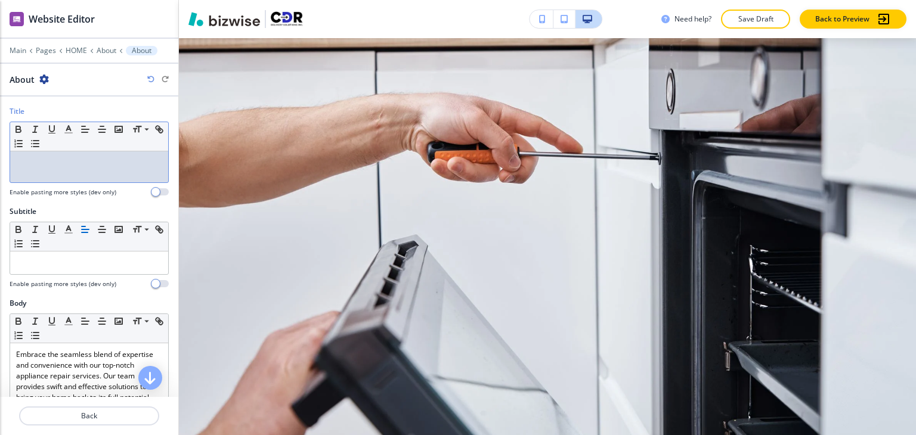
click at [54, 169] on div at bounding box center [89, 166] width 158 height 31
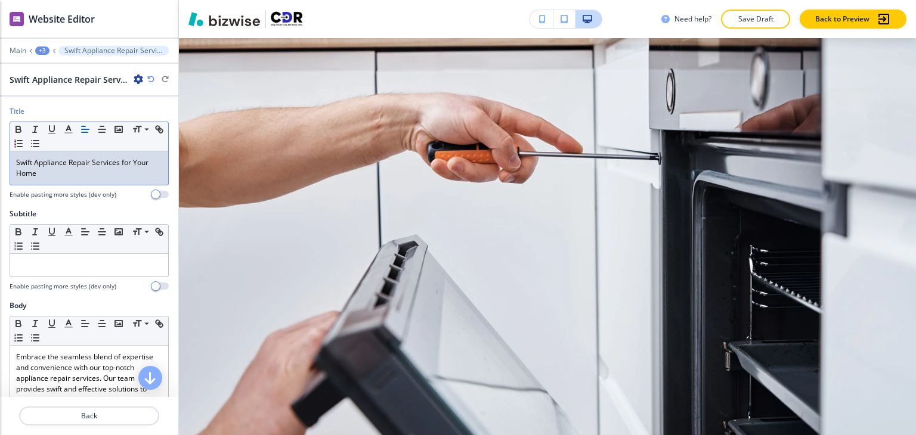
click at [40, 48] on div "+3" at bounding box center [42, 50] width 14 height 8
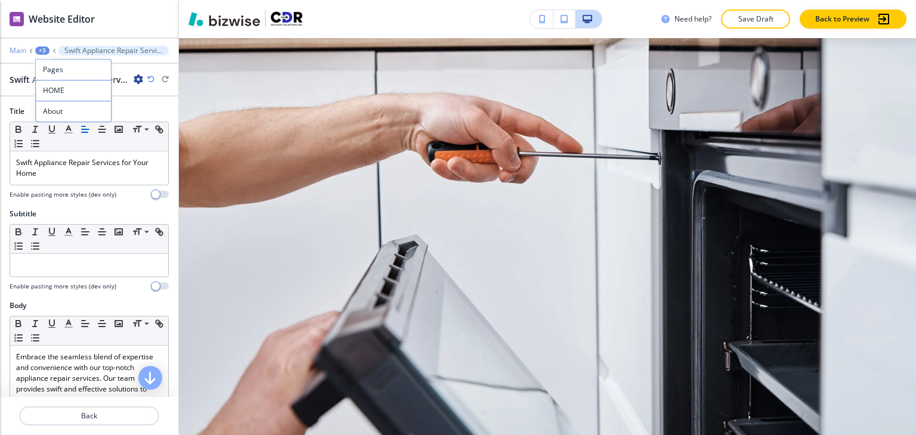
click at [11, 49] on p "Main" at bounding box center [18, 50] width 17 height 8
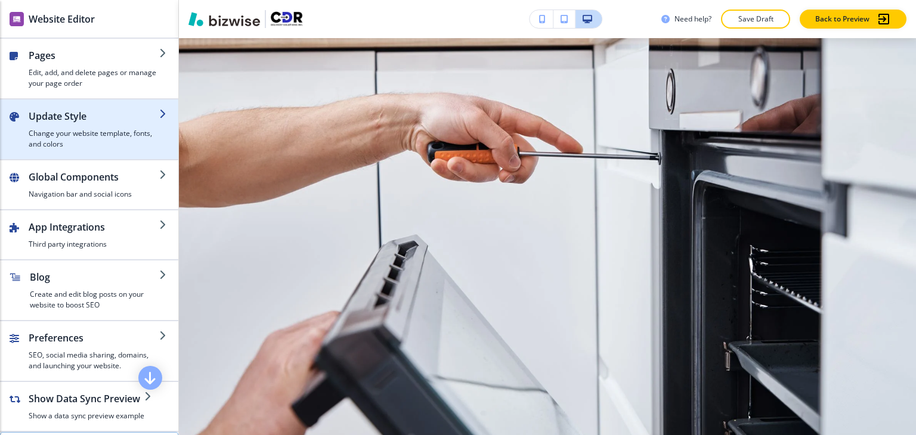
click at [55, 135] on h4 "Change your website template, fonts, and colors" at bounding box center [94, 138] width 131 height 21
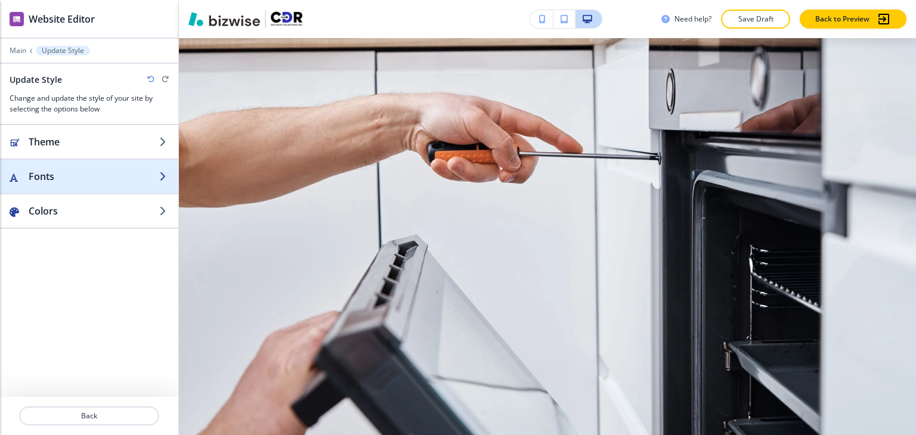
click at [76, 189] on div "button" at bounding box center [89, 189] width 178 height 10
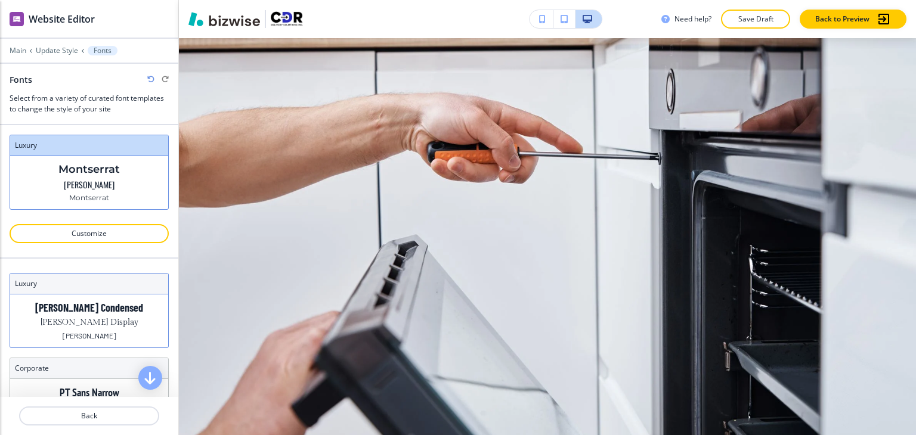
click at [107, 317] on p "[PERSON_NAME] Display" at bounding box center [90, 323] width 98 height 13
click at [147, 78] on icon "button" at bounding box center [150, 79] width 7 height 7
click at [91, 238] on button "Customize" at bounding box center [89, 233] width 159 height 19
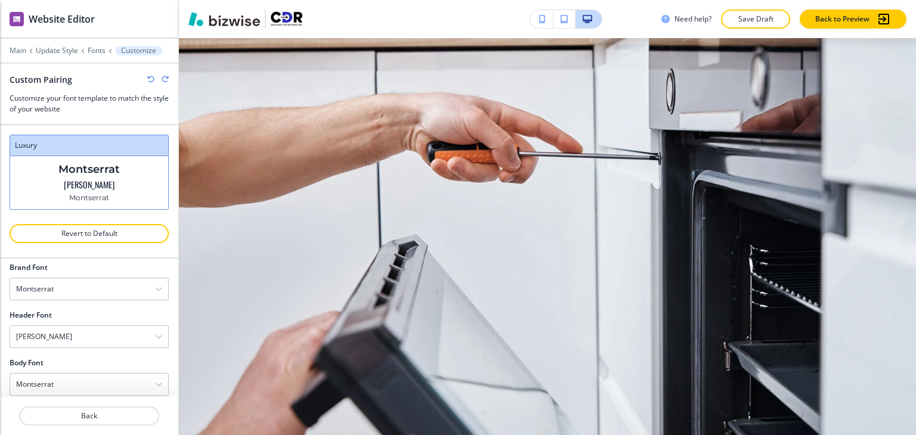
scroll to position [70, 0]
click at [83, 320] on div "[PERSON_NAME]" at bounding box center [89, 325] width 158 height 21
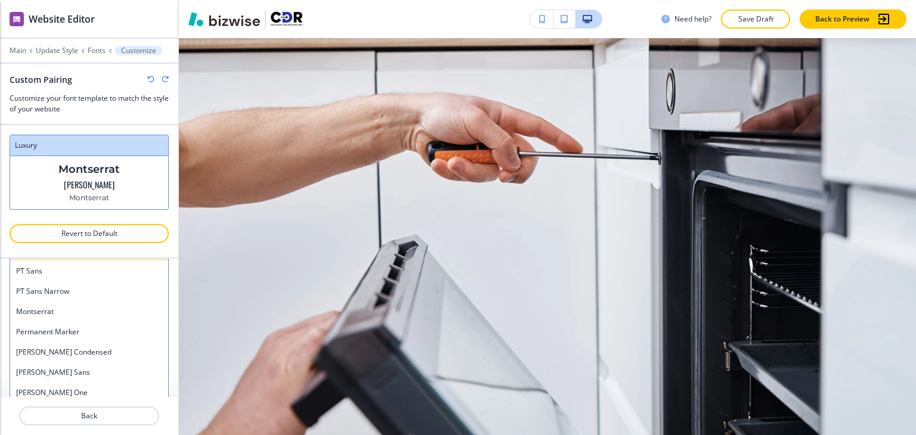
scroll to position [667, 0]
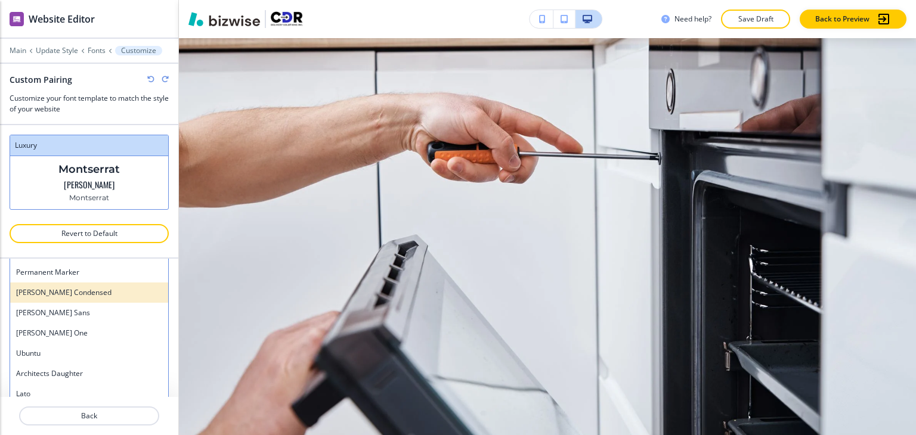
click at [83, 294] on h4 "[PERSON_NAME] Condensed" at bounding box center [89, 292] width 146 height 11
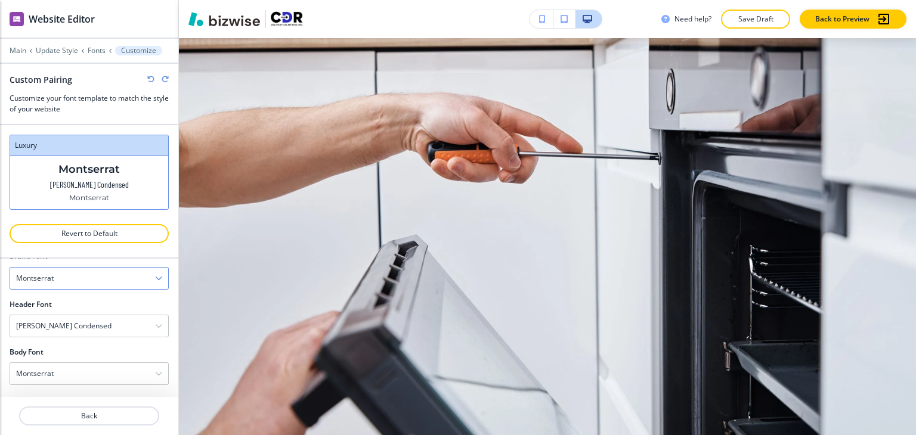
click at [94, 277] on div "Montserrat" at bounding box center [89, 278] width 158 height 21
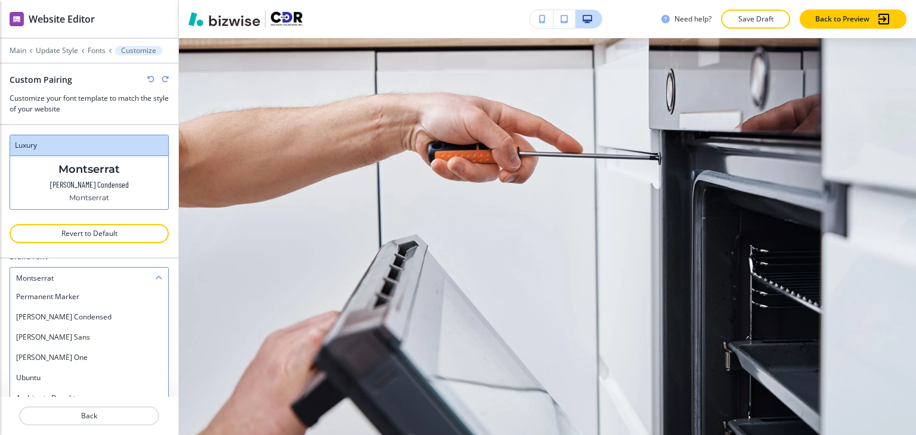
scroll to position [709, 0]
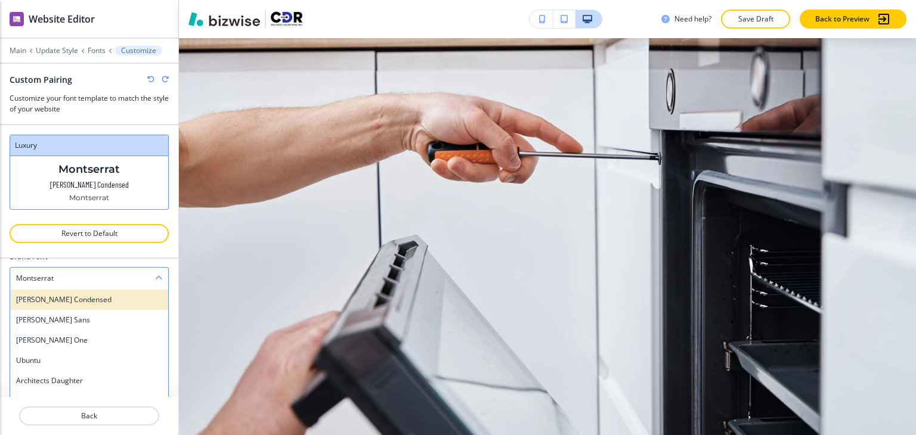
click at [88, 298] on h4 "[PERSON_NAME] Condensed" at bounding box center [89, 299] width 146 height 11
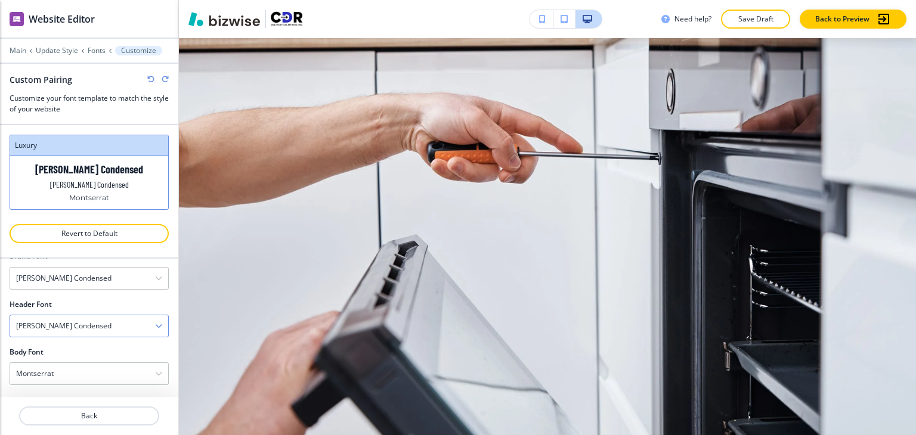
click at [80, 328] on div "[PERSON_NAME] Condensed" at bounding box center [89, 325] width 158 height 21
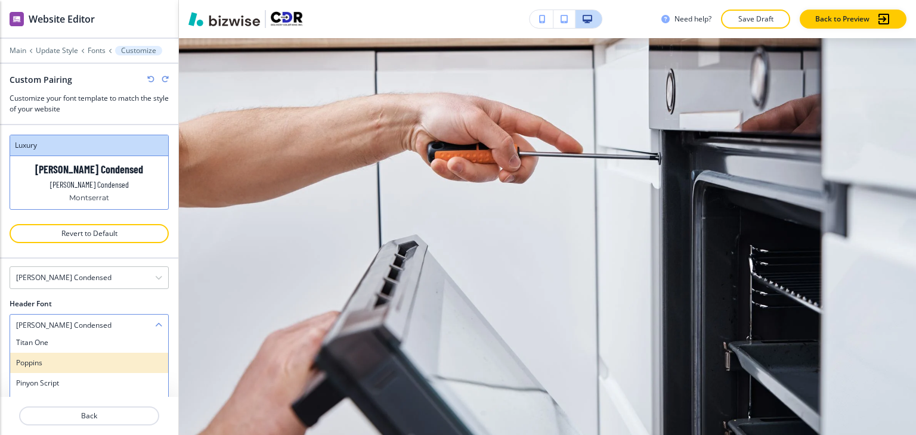
scroll to position [937, 0]
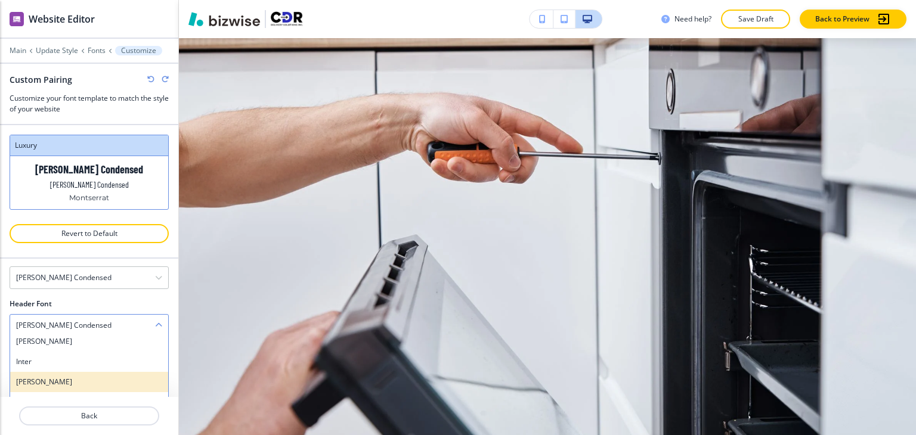
click at [95, 377] on h4 "[PERSON_NAME]" at bounding box center [89, 382] width 146 height 11
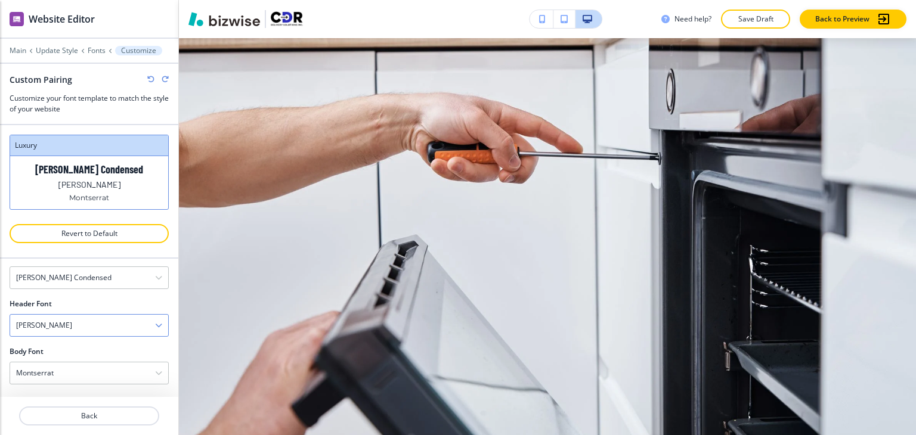
scroll to position [70, 0]
click at [113, 325] on div "[PERSON_NAME]" at bounding box center [89, 325] width 158 height 21
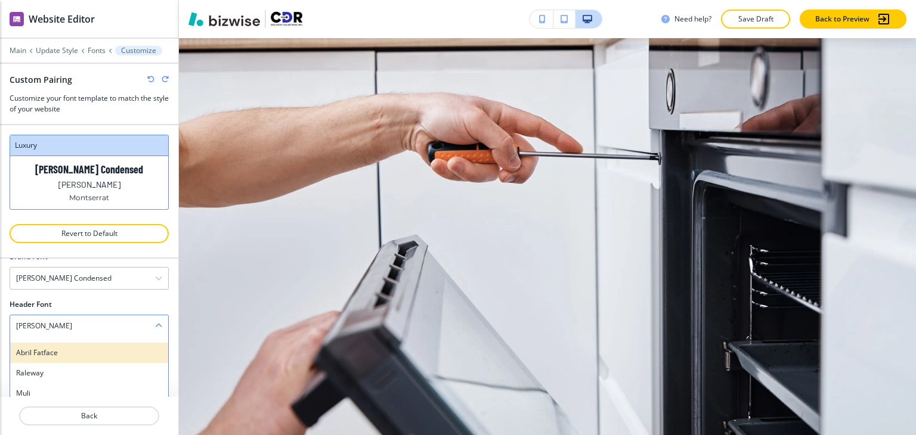
scroll to position [401, 0]
click at [89, 354] on div "[PERSON_NAME] Display" at bounding box center [89, 352] width 158 height 20
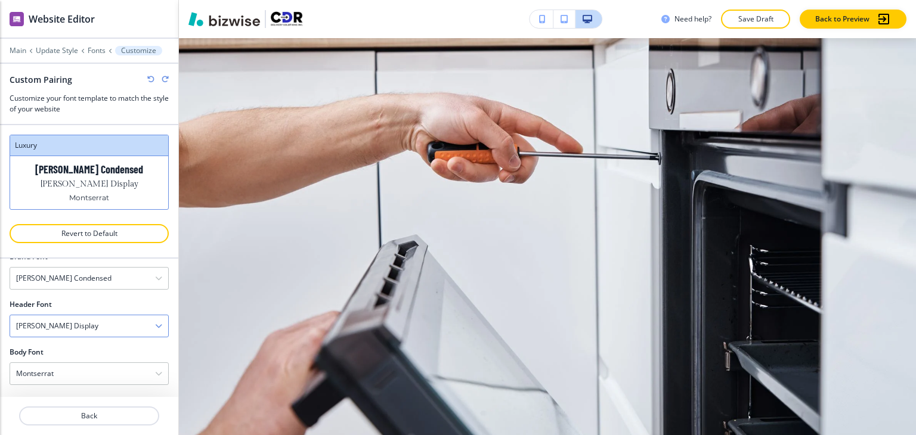
click at [98, 322] on div "[PERSON_NAME] Display" at bounding box center [89, 325] width 158 height 21
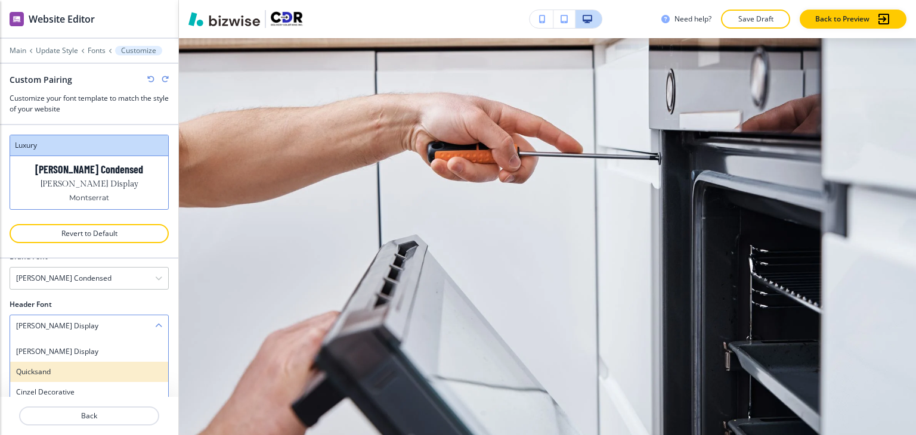
click at [92, 369] on h4 "Quicksand" at bounding box center [89, 372] width 146 height 11
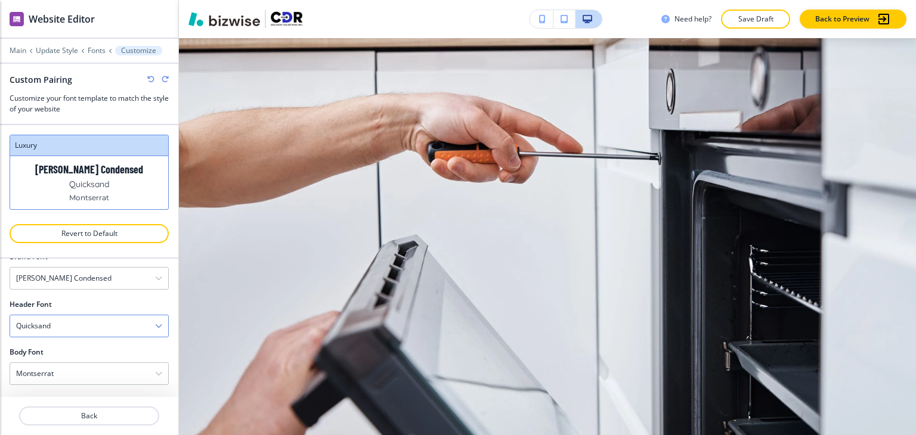
click at [92, 330] on div "Quicksand" at bounding box center [89, 325] width 158 height 21
click at [84, 387] on h4 "Cinzel Decorative" at bounding box center [89, 392] width 146 height 11
click at [97, 322] on div "Cinzel Decorative" at bounding box center [89, 325] width 158 height 21
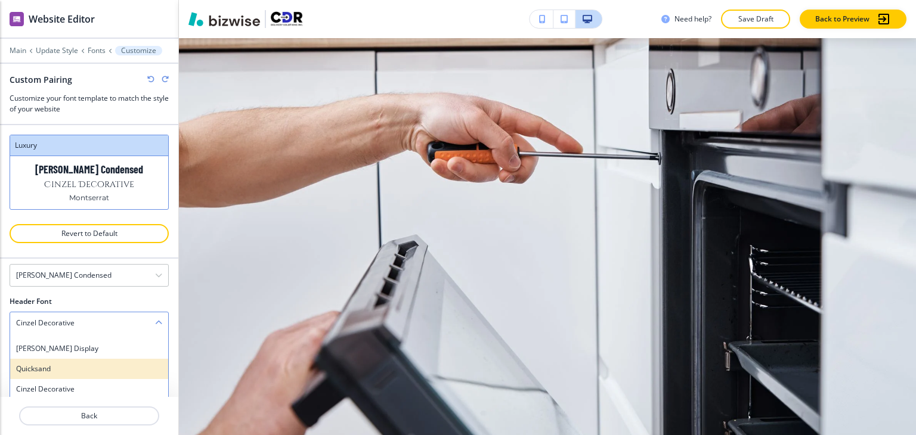
scroll to position [341, 0]
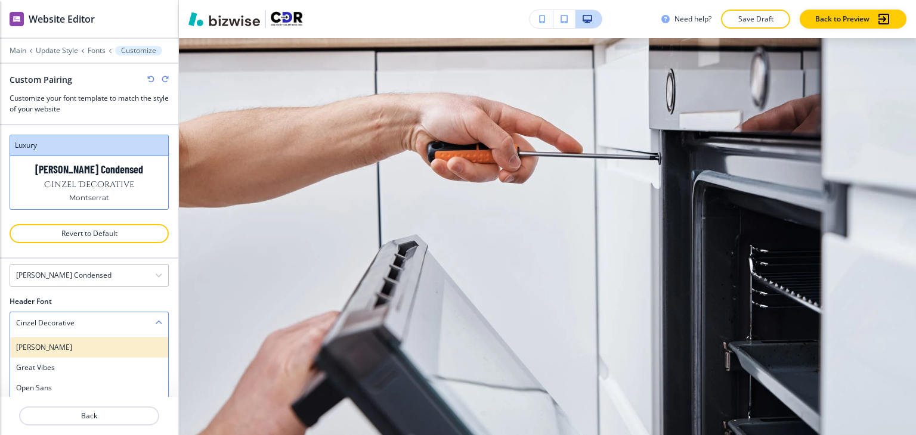
click at [107, 352] on div "[PERSON_NAME]" at bounding box center [89, 347] width 158 height 20
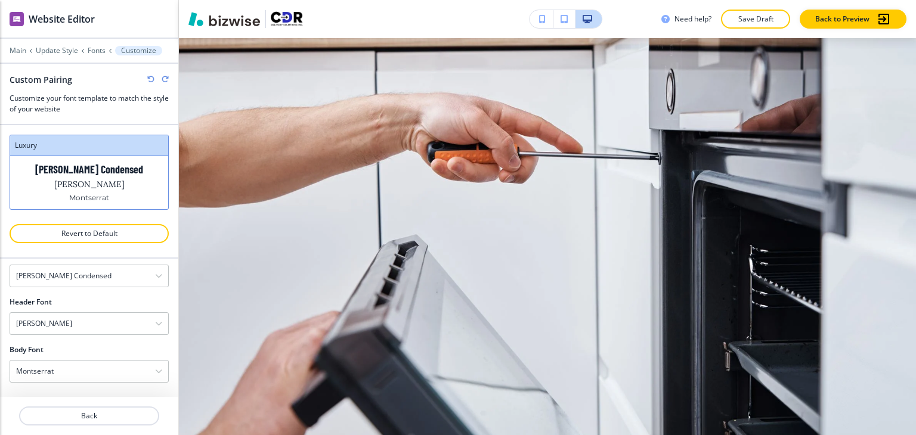
scroll to position [70, 0]
click at [103, 318] on div "[PERSON_NAME]" at bounding box center [89, 325] width 158 height 21
drag, startPoint x: 95, startPoint y: 386, endPoint x: 83, endPoint y: 333, distance: 54.4
click at [95, 387] on h4 "PT Serif" at bounding box center [89, 389] width 146 height 11
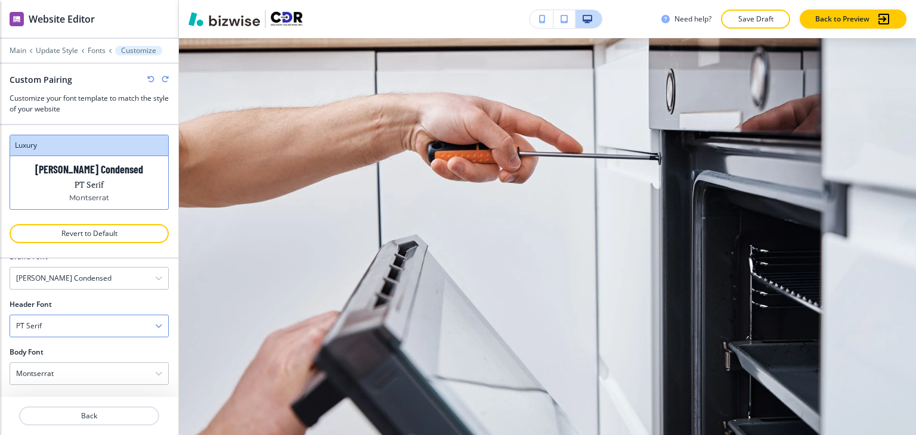
click at [87, 327] on div "PT Serif" at bounding box center [89, 325] width 158 height 21
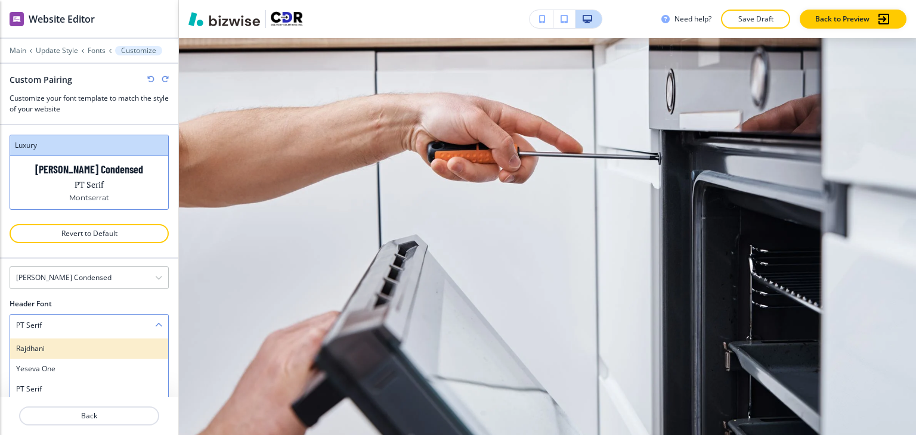
click at [84, 353] on div "Rajdhani" at bounding box center [89, 349] width 158 height 20
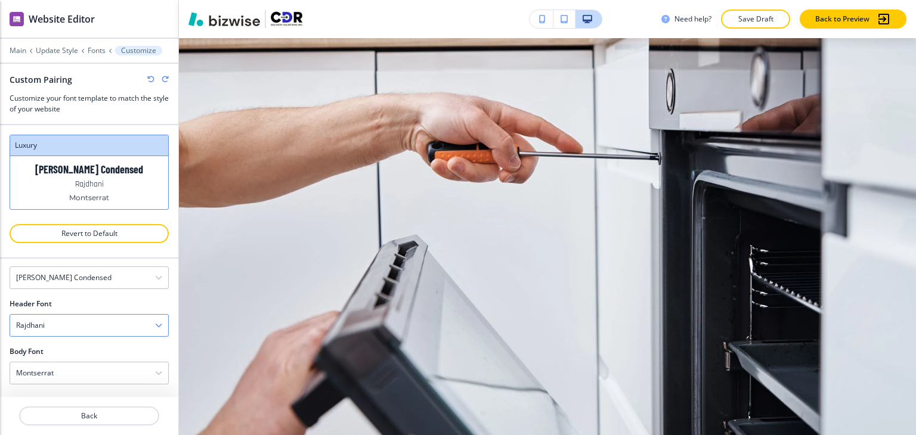
scroll to position [70, 0]
click at [92, 321] on div "Rajdhani" at bounding box center [89, 325] width 158 height 21
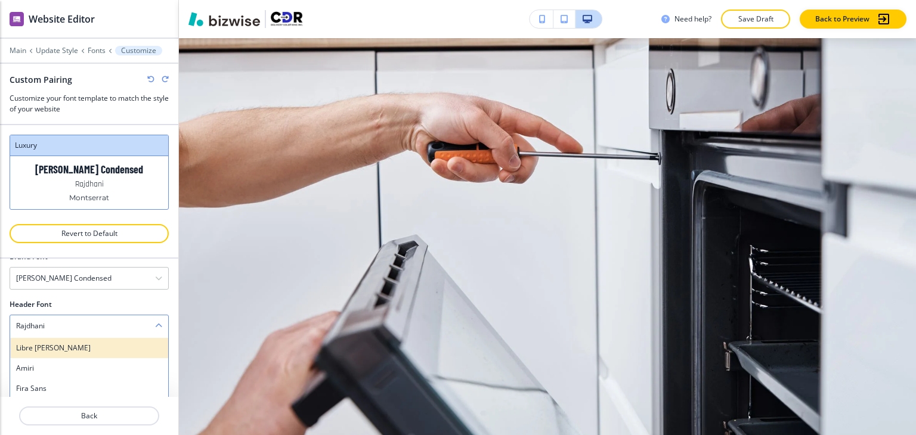
click at [90, 352] on div "Libre [PERSON_NAME]" at bounding box center [89, 348] width 158 height 20
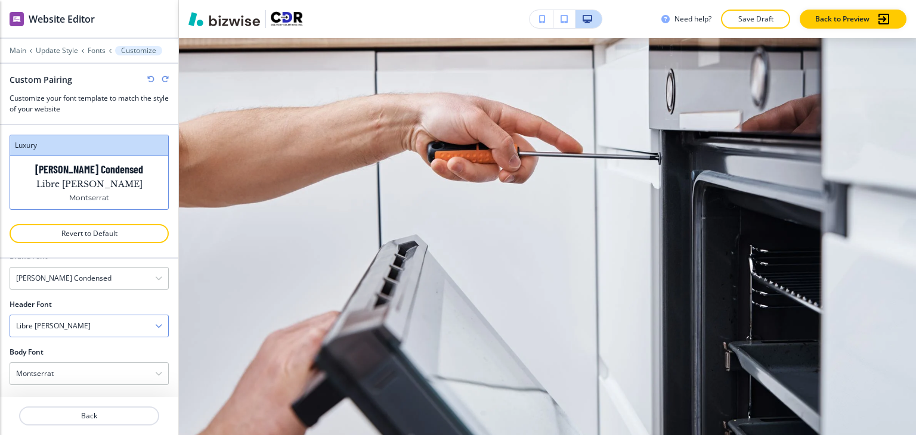
click at [95, 327] on div "Libre [PERSON_NAME]" at bounding box center [89, 325] width 158 height 21
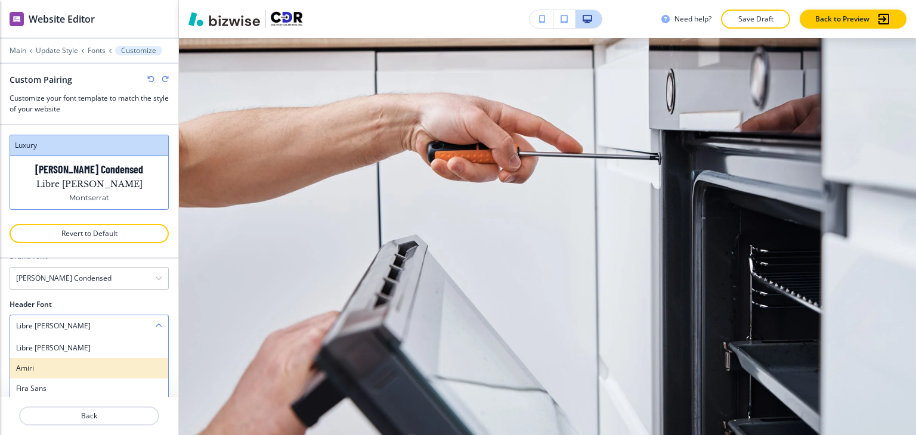
scroll to position [162, 0]
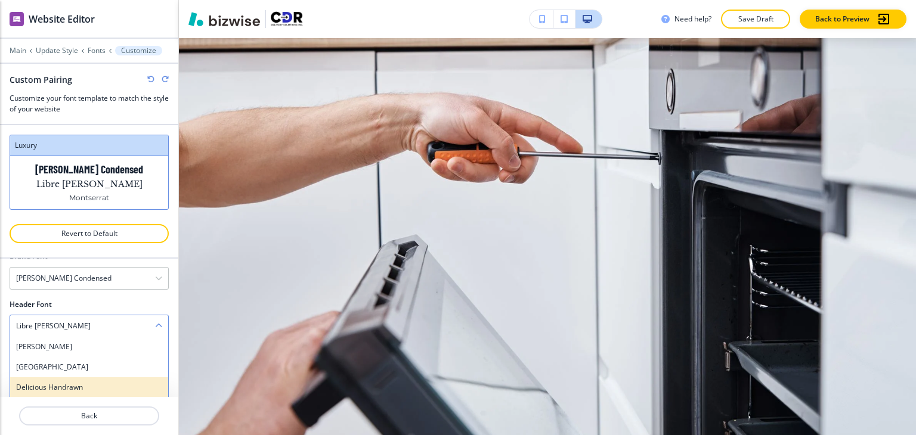
click at [90, 382] on h4 "Delicious Handrawn" at bounding box center [89, 387] width 146 height 11
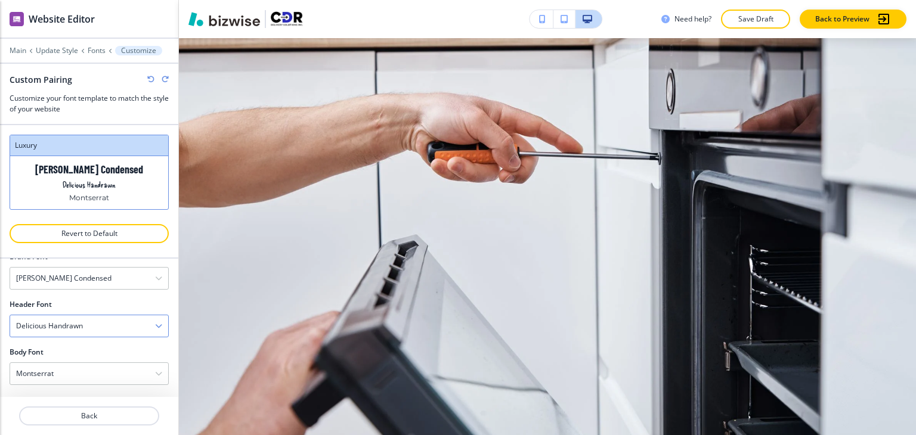
click at [98, 323] on div "Delicious Handrawn" at bounding box center [89, 325] width 158 height 21
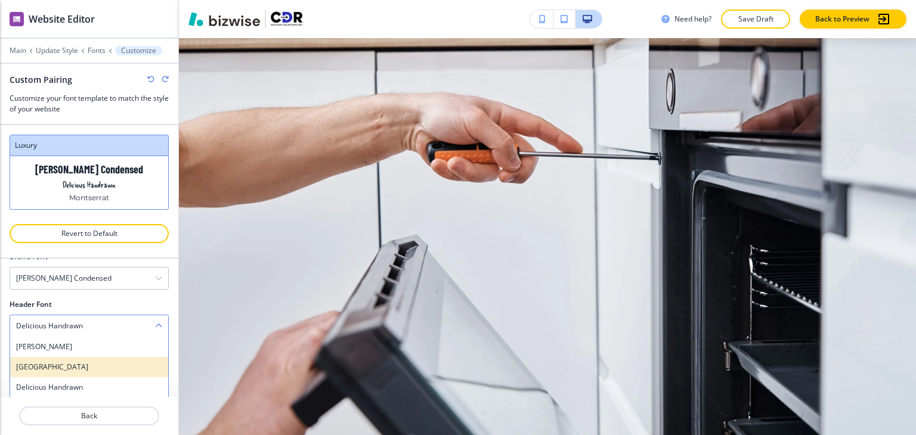
click at [91, 365] on h4 "[GEOGRAPHIC_DATA]" at bounding box center [89, 367] width 146 height 11
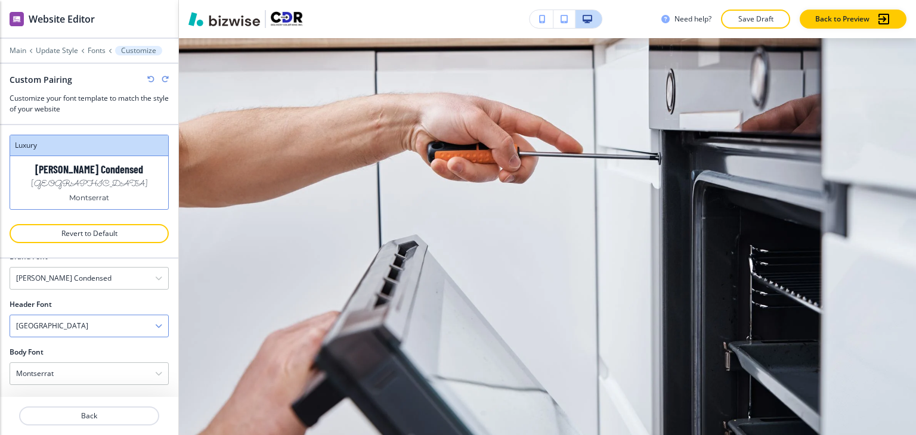
click at [98, 330] on div "[GEOGRAPHIC_DATA]" at bounding box center [89, 325] width 158 height 21
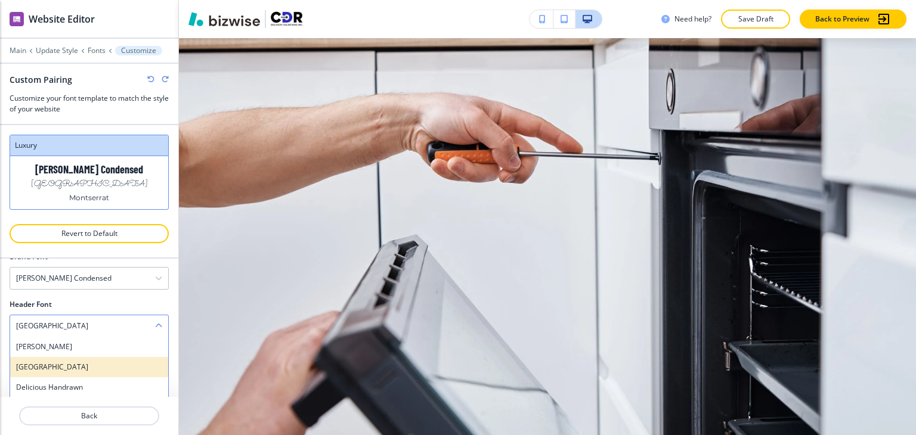
click at [88, 357] on div "[GEOGRAPHIC_DATA]" at bounding box center [89, 367] width 158 height 20
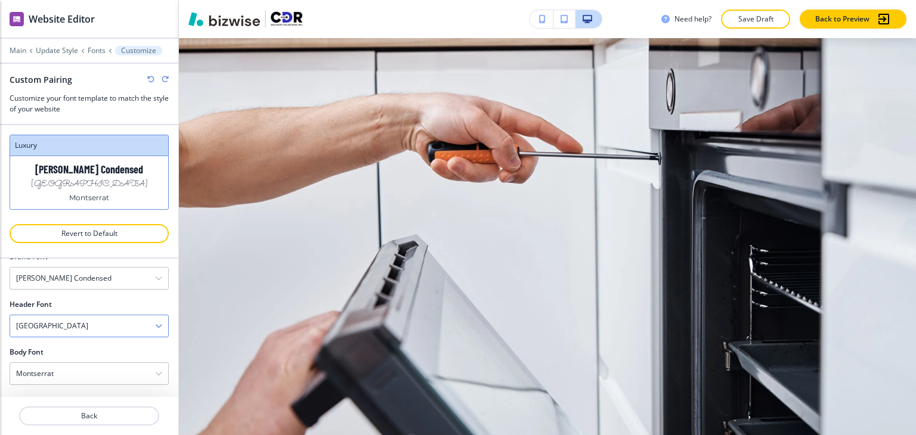
click at [91, 325] on div "[GEOGRAPHIC_DATA]" at bounding box center [89, 325] width 158 height 21
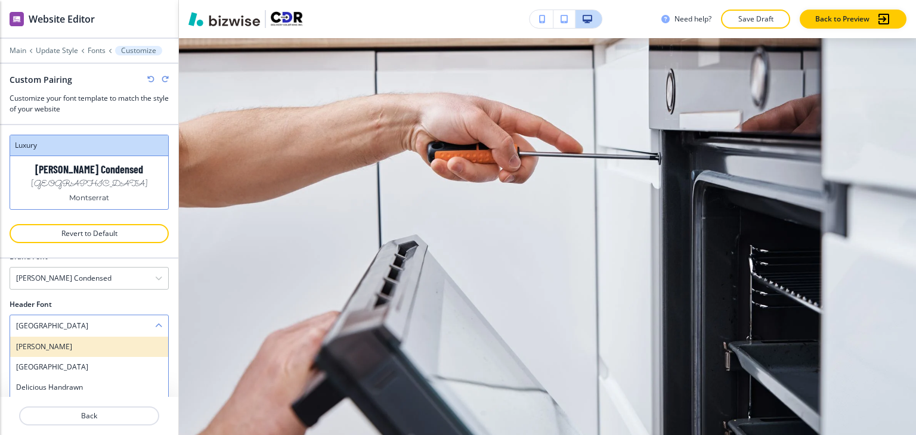
click at [83, 346] on h4 "[PERSON_NAME]" at bounding box center [89, 347] width 146 height 11
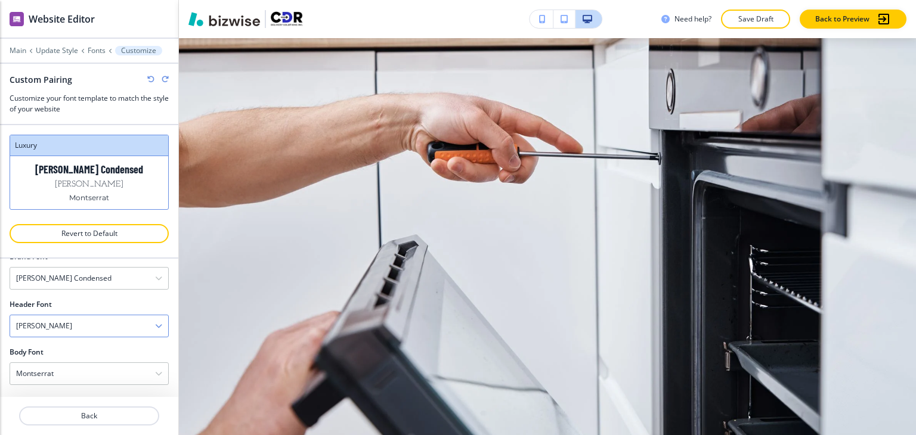
click at [109, 327] on div "[PERSON_NAME]" at bounding box center [89, 325] width 158 height 21
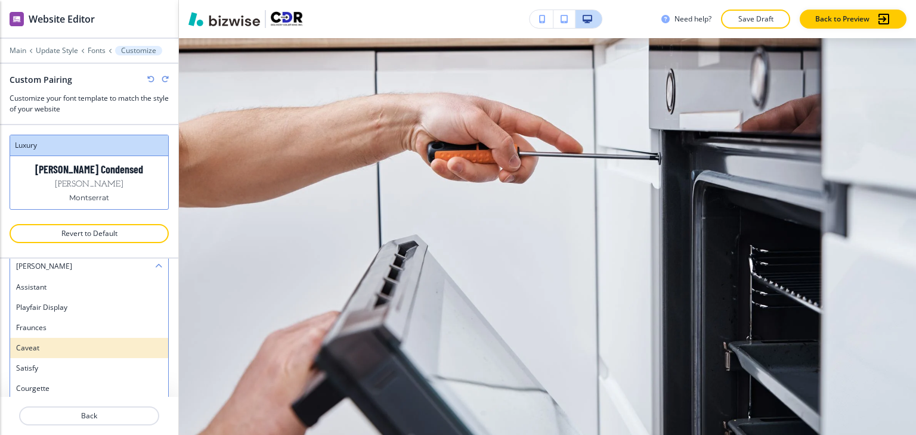
scroll to position [60, 0]
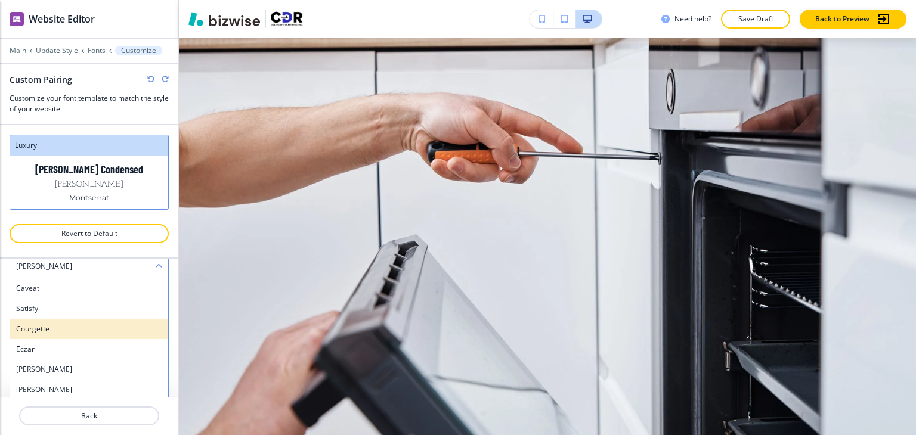
click at [93, 334] on div "Courgette" at bounding box center [89, 329] width 158 height 20
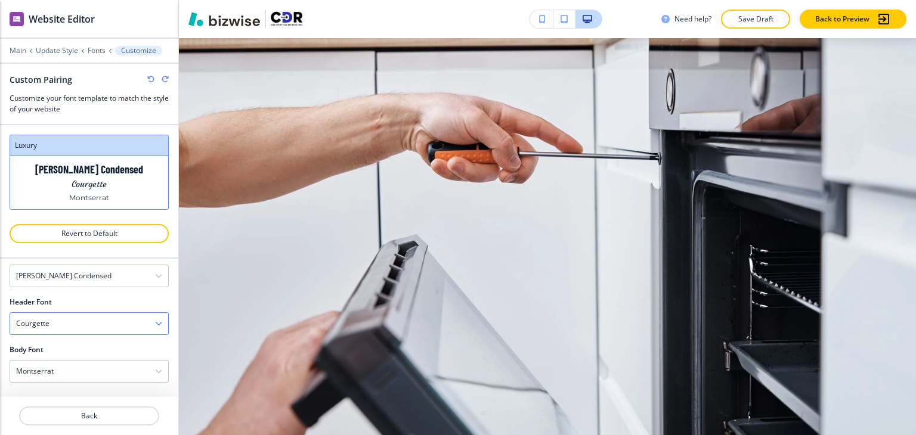
scroll to position [70, 0]
click at [97, 283] on div "[PERSON_NAME] Condensed" at bounding box center [89, 278] width 158 height 21
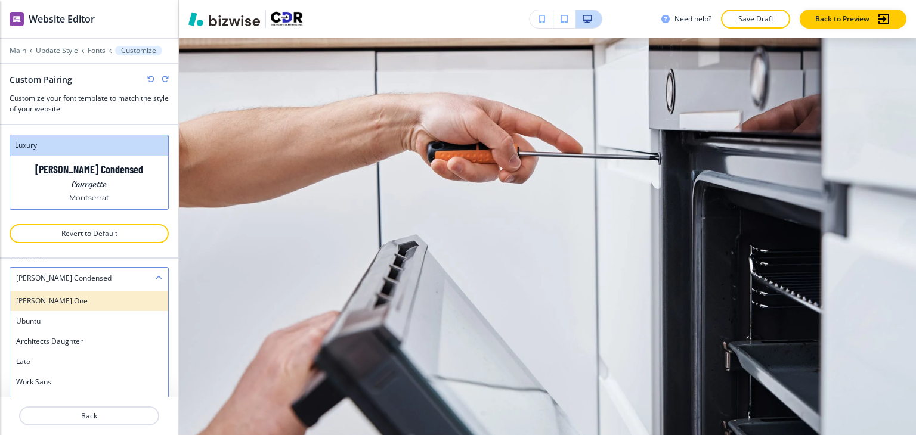
scroll to position [768, 0]
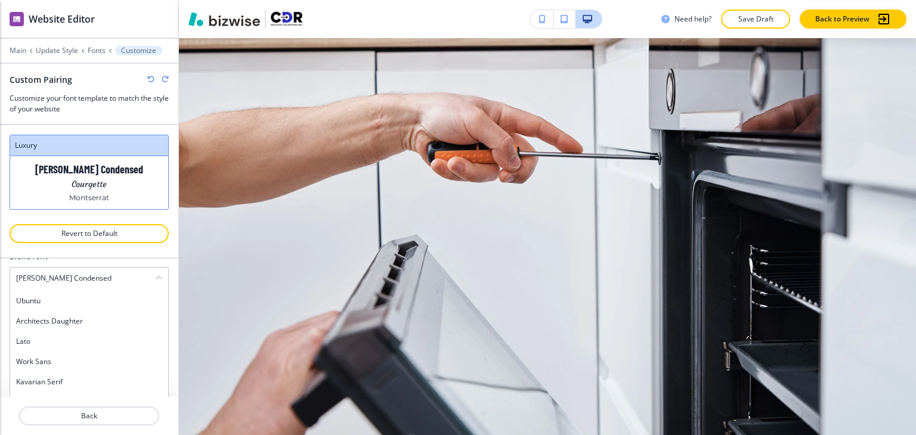
drag, startPoint x: 103, startPoint y: 324, endPoint x: 100, endPoint y: 315, distance: 8.9
click at [103, 324] on h4 "Architects Daughter" at bounding box center [89, 321] width 146 height 11
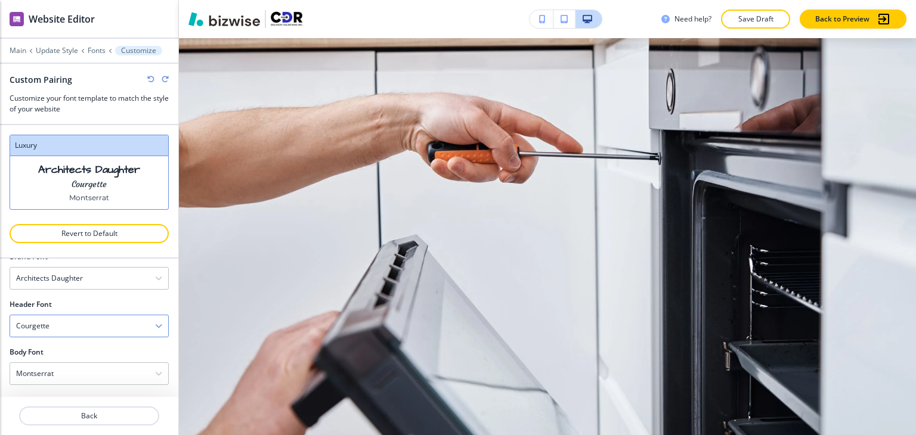
click at [101, 322] on div "Courgette" at bounding box center [89, 325] width 158 height 21
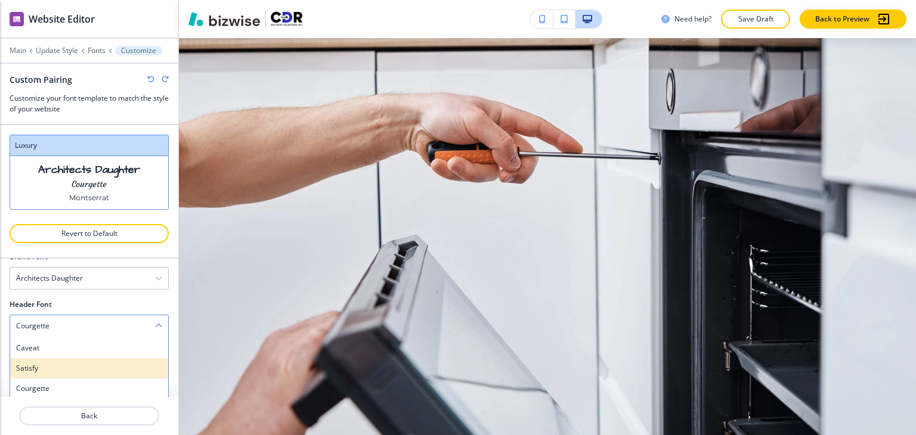
scroll to position [119, 0]
click at [105, 359] on div "[PERSON_NAME]" at bounding box center [89, 369] width 158 height 20
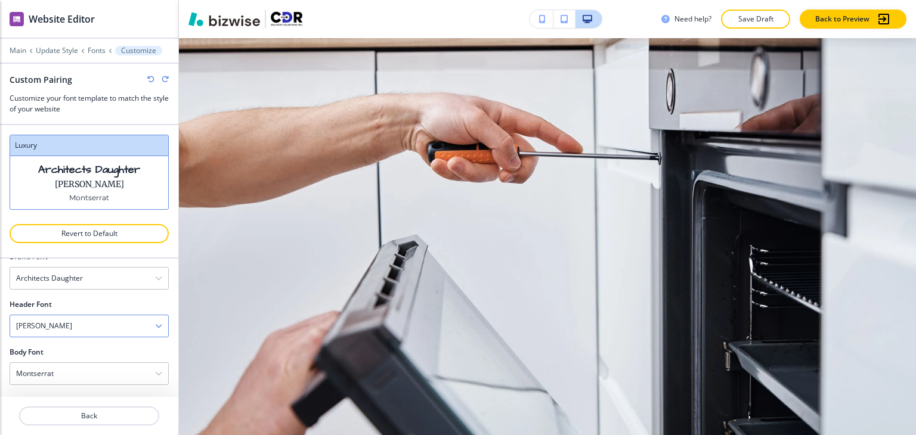
click at [122, 324] on div "[PERSON_NAME]" at bounding box center [89, 325] width 158 height 21
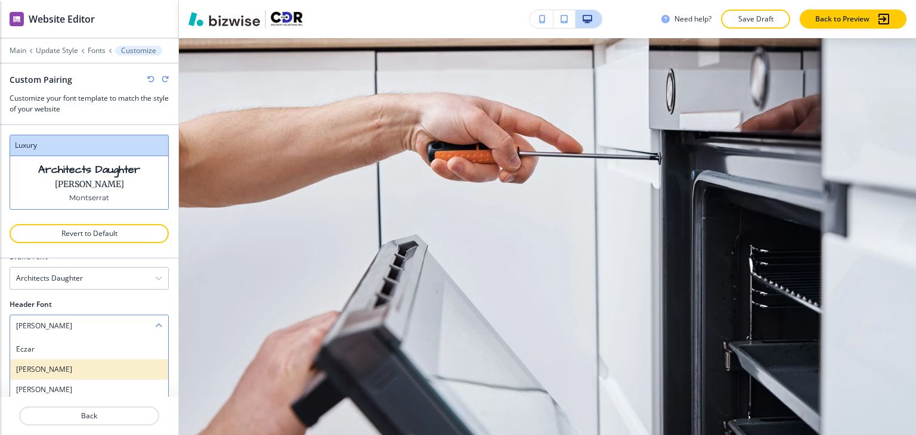
scroll to position [179, 0]
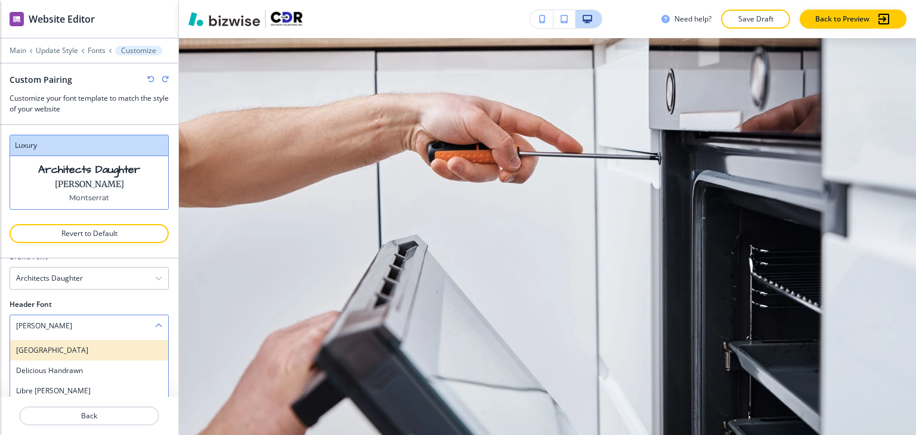
click at [119, 352] on h4 "[GEOGRAPHIC_DATA]" at bounding box center [89, 350] width 146 height 11
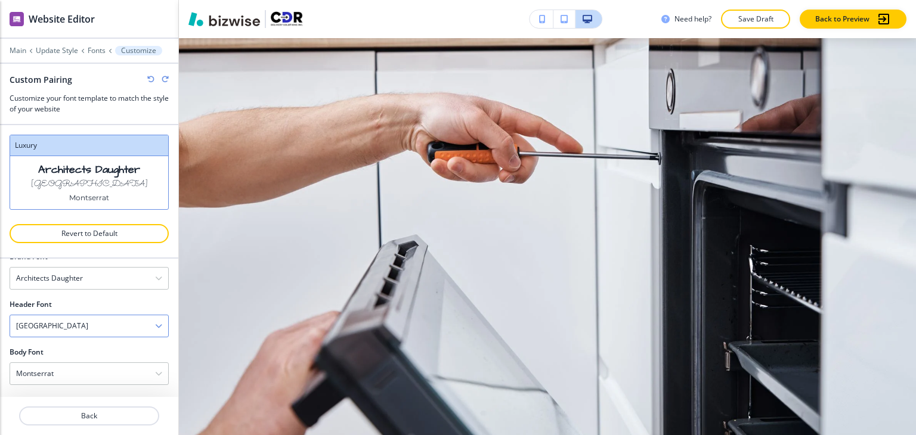
click at [114, 334] on div "[GEOGRAPHIC_DATA]" at bounding box center [89, 325] width 158 height 21
click at [104, 365] on h4 "Delicious Handrawn" at bounding box center [89, 370] width 146 height 11
click at [105, 320] on div "Delicious Handrawn" at bounding box center [89, 325] width 158 height 21
click at [105, 386] on h4 "Libre [PERSON_NAME]" at bounding box center [89, 391] width 146 height 11
click at [110, 328] on div "Libre [PERSON_NAME]" at bounding box center [89, 325] width 158 height 21
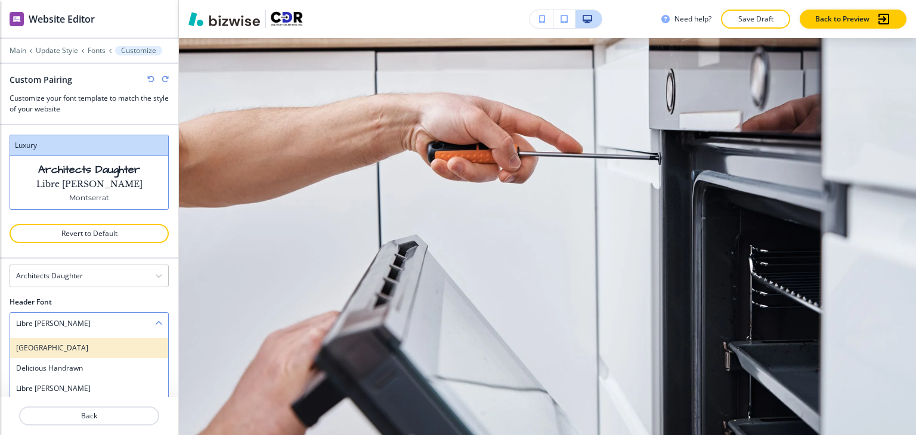
scroll to position [238, 0]
click at [111, 353] on div "Amiri" at bounding box center [89, 349] width 158 height 20
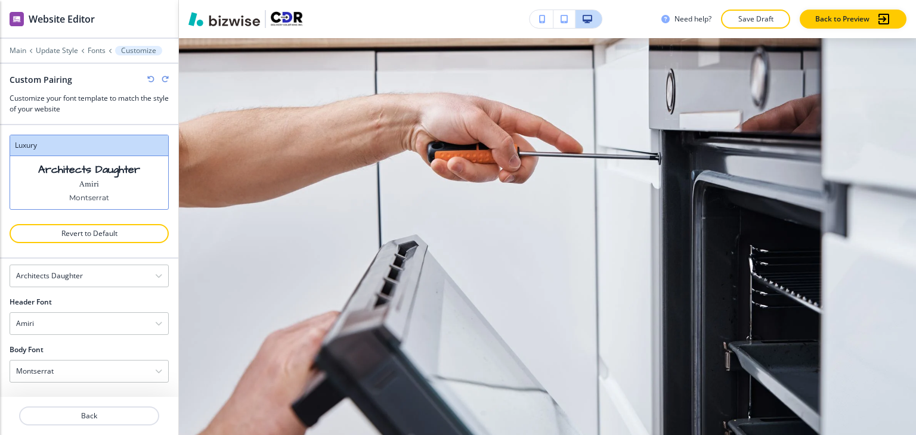
scroll to position [70, 0]
click at [108, 324] on div "Amiri" at bounding box center [89, 325] width 158 height 21
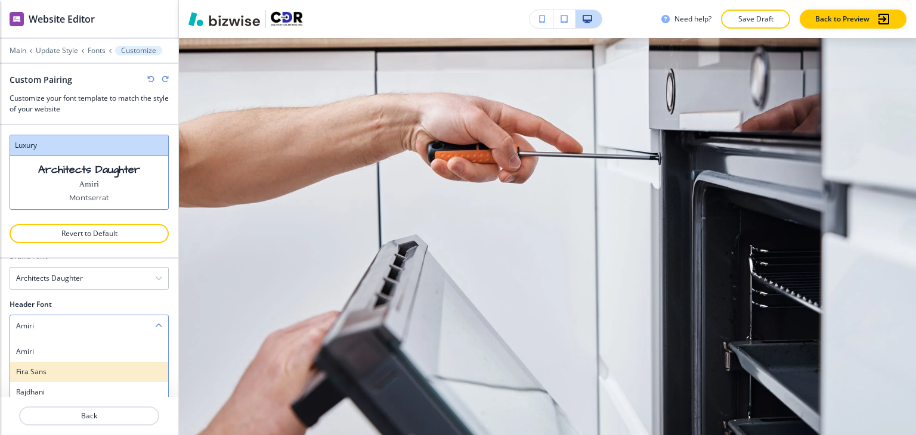
click at [92, 373] on h4 "Fira Sans" at bounding box center [89, 372] width 146 height 11
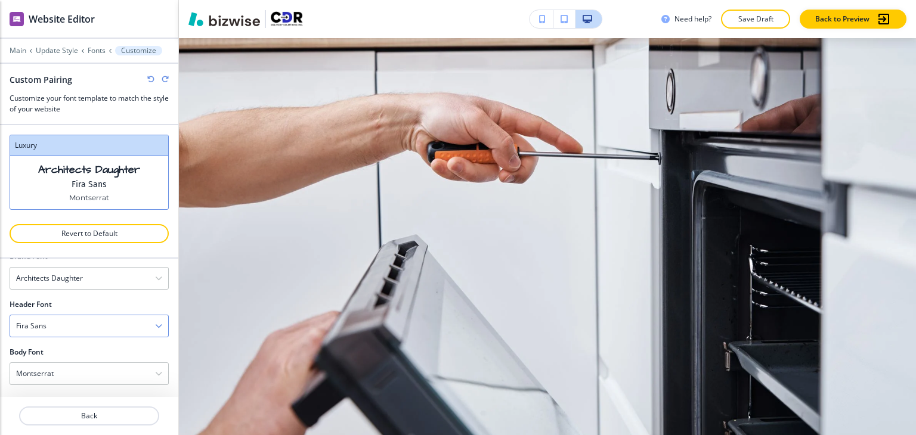
click at [103, 323] on div "Fira Sans" at bounding box center [89, 325] width 158 height 21
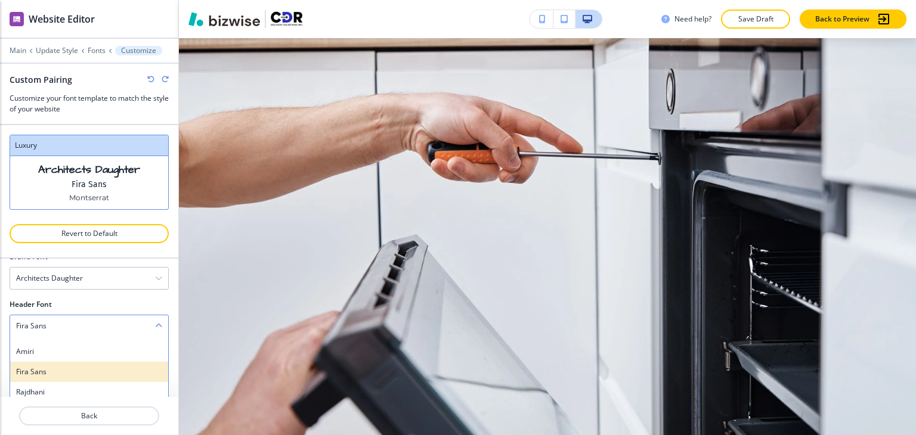
click at [91, 370] on h4 "Fira Sans" at bounding box center [89, 372] width 146 height 11
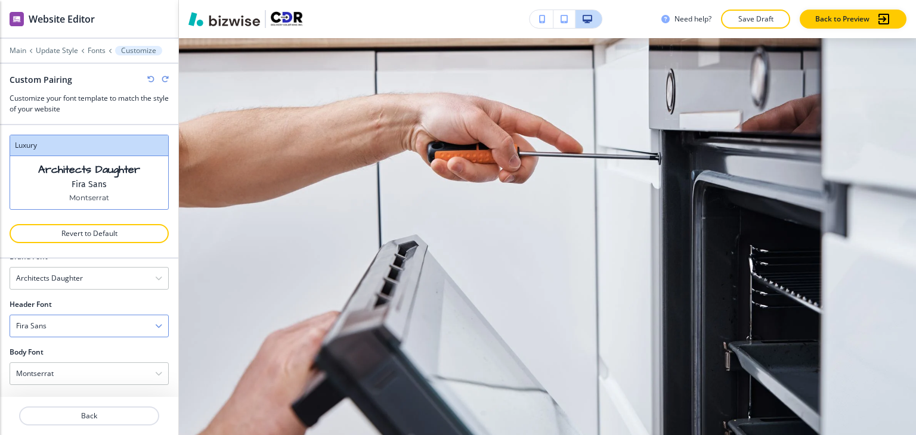
click at [104, 330] on div "Fira Sans" at bounding box center [89, 325] width 158 height 21
click at [81, 383] on div "Rajdhani" at bounding box center [89, 392] width 158 height 20
click at [100, 320] on div "Rajdhani" at bounding box center [89, 325] width 158 height 21
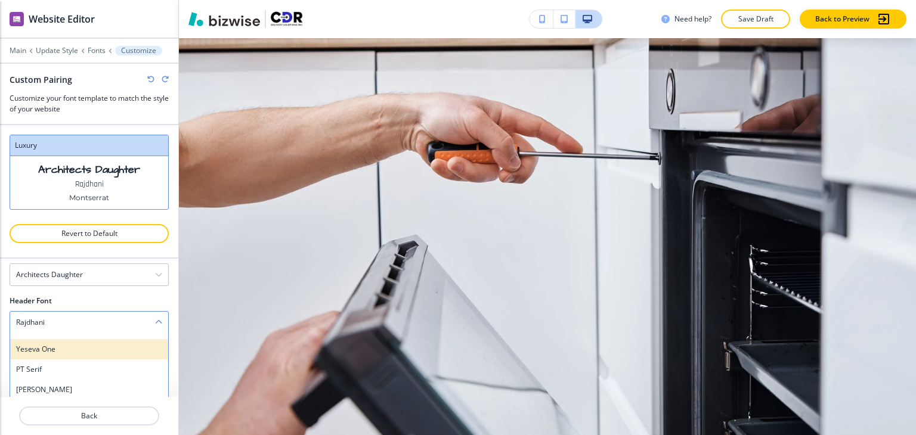
click at [106, 344] on h4 "Yeseva One" at bounding box center [89, 349] width 146 height 11
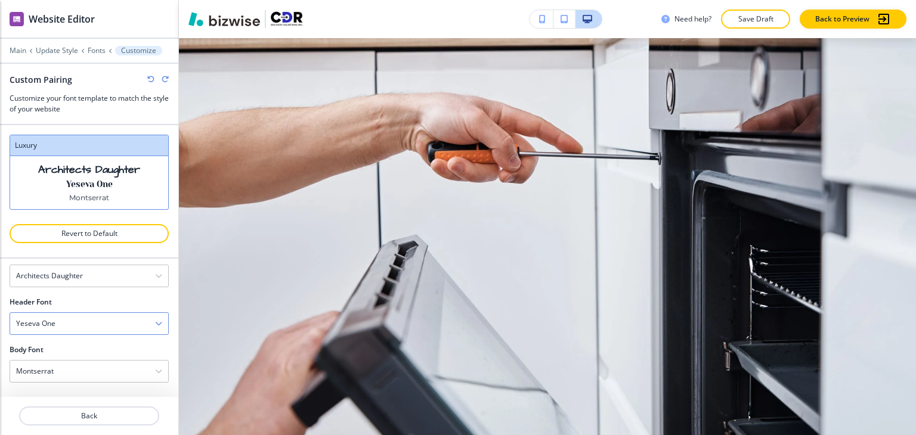
scroll to position [70, 0]
click at [107, 327] on div "Yeseva One" at bounding box center [89, 325] width 158 height 21
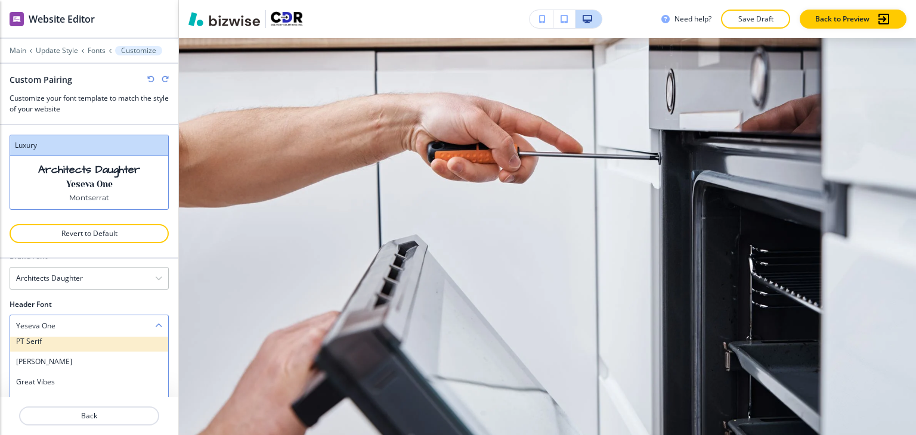
scroll to position [358, 0]
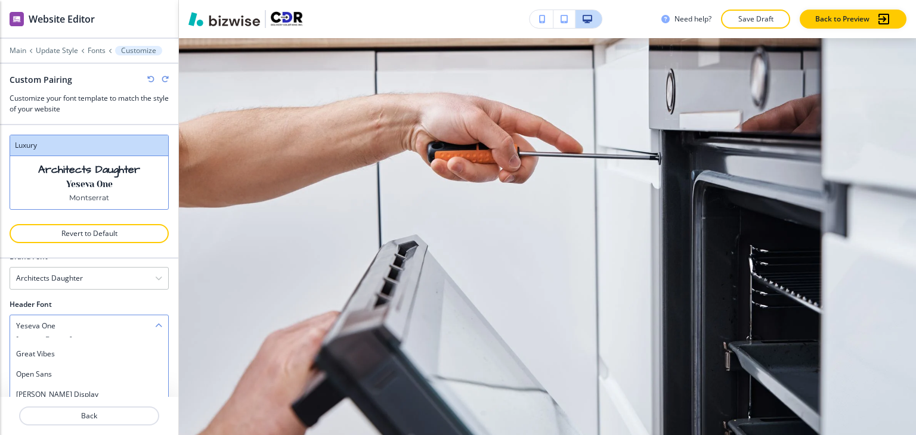
click at [99, 361] on div "Great Vibes" at bounding box center [89, 354] width 158 height 20
click at [96, 330] on div "Great Vibes" at bounding box center [89, 325] width 158 height 21
click at [86, 391] on h4 "[PERSON_NAME] Display" at bounding box center [89, 394] width 146 height 11
click at [98, 332] on div "[PERSON_NAME] Display" at bounding box center [89, 325] width 158 height 21
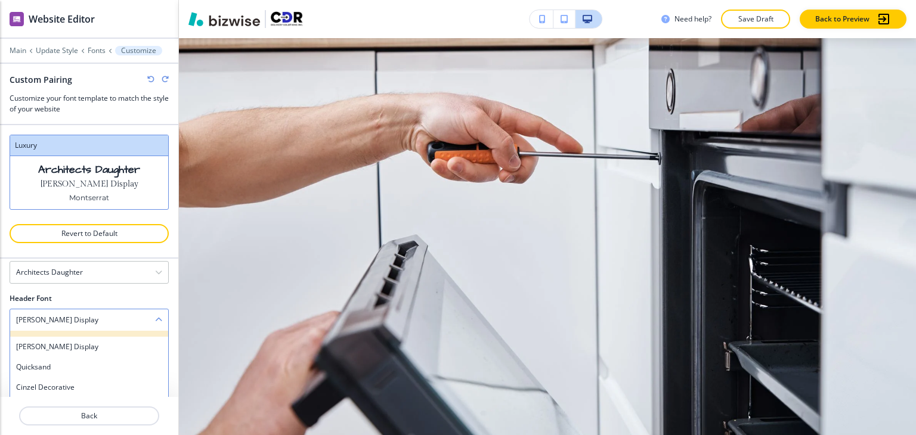
scroll to position [417, 0]
click at [100, 355] on div "Quicksand" at bounding box center [89, 349] width 158 height 20
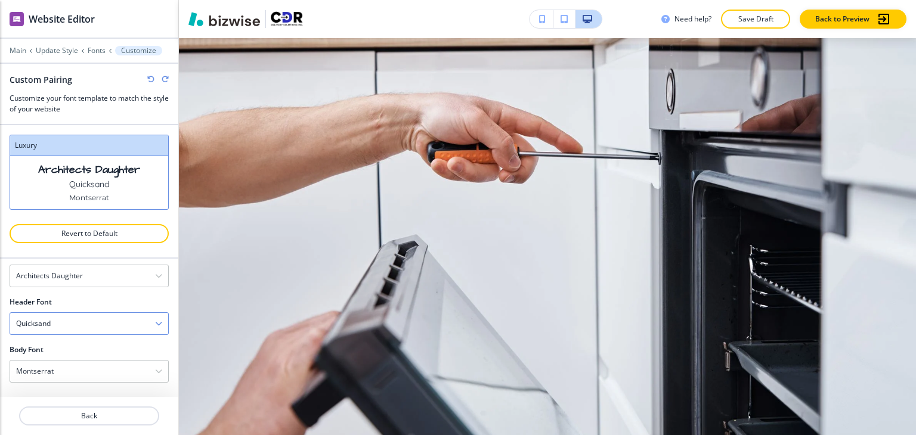
scroll to position [70, 0]
click at [98, 330] on div "Quicksand" at bounding box center [89, 325] width 158 height 21
click at [83, 390] on h4 "Abril Fatface" at bounding box center [89, 395] width 146 height 11
click at [94, 330] on div "Abril Fatface" at bounding box center [89, 325] width 158 height 21
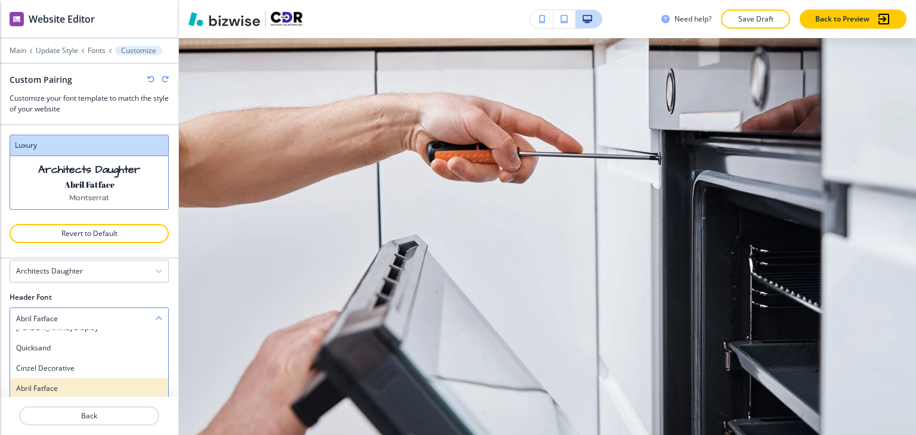
click at [94, 388] on h4 "Abril Fatface" at bounding box center [89, 388] width 146 height 11
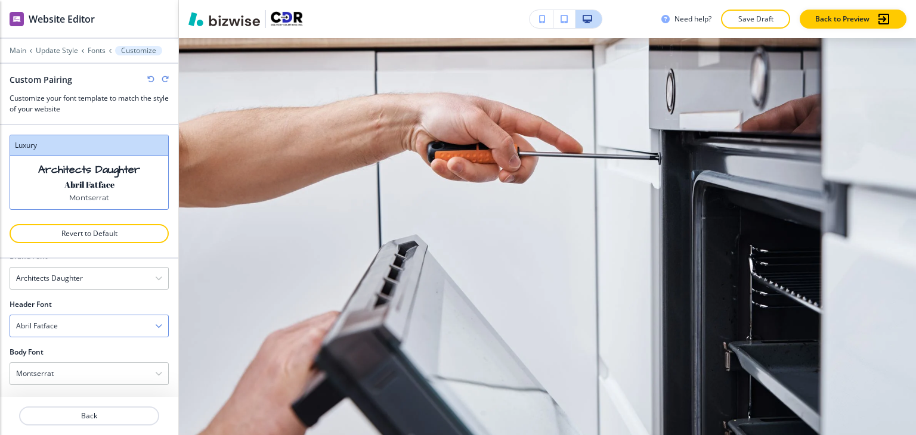
click at [100, 321] on div "Abril Fatface" at bounding box center [89, 325] width 158 height 21
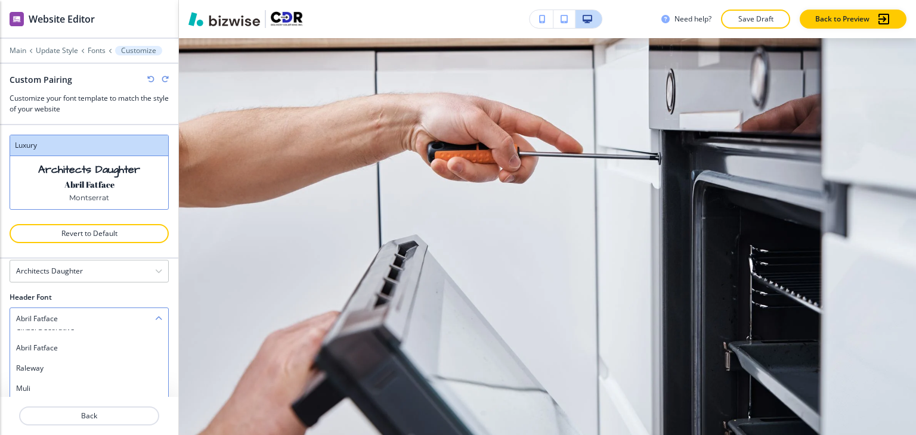
scroll to position [477, 0]
click at [110, 356] on div "Raleway" at bounding box center [89, 349] width 158 height 20
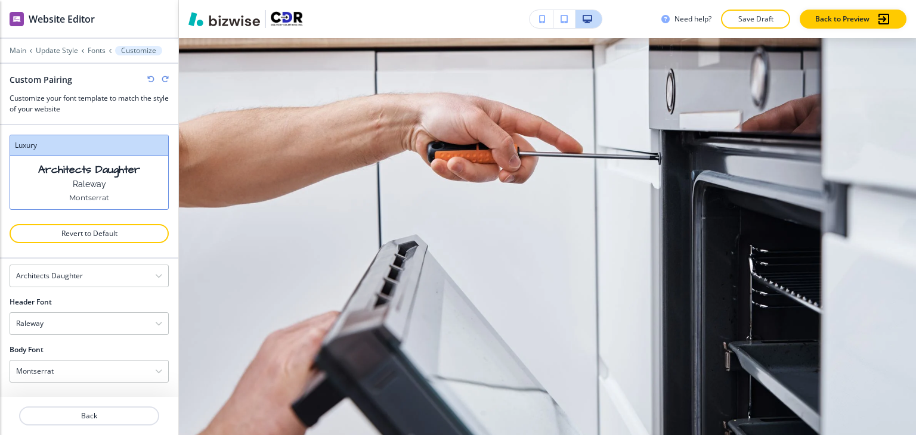
scroll to position [70, 0]
click at [115, 321] on div "Raleway" at bounding box center [89, 325] width 158 height 21
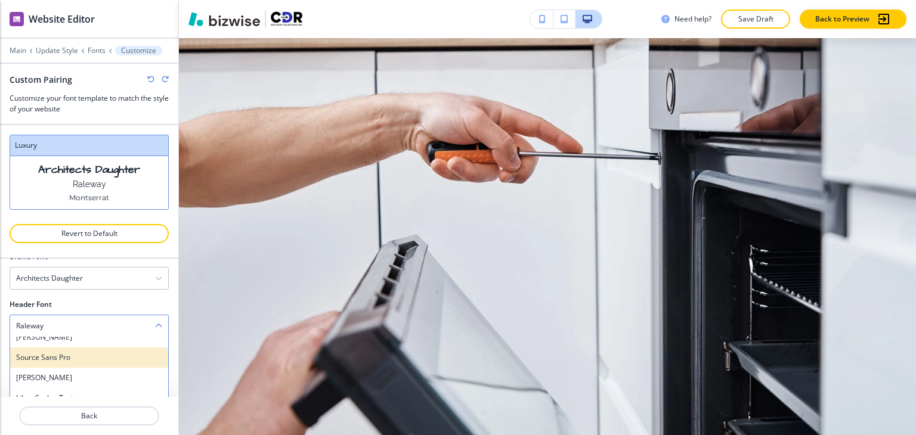
click at [107, 357] on h4 "Source Sans Pro" at bounding box center [89, 357] width 146 height 11
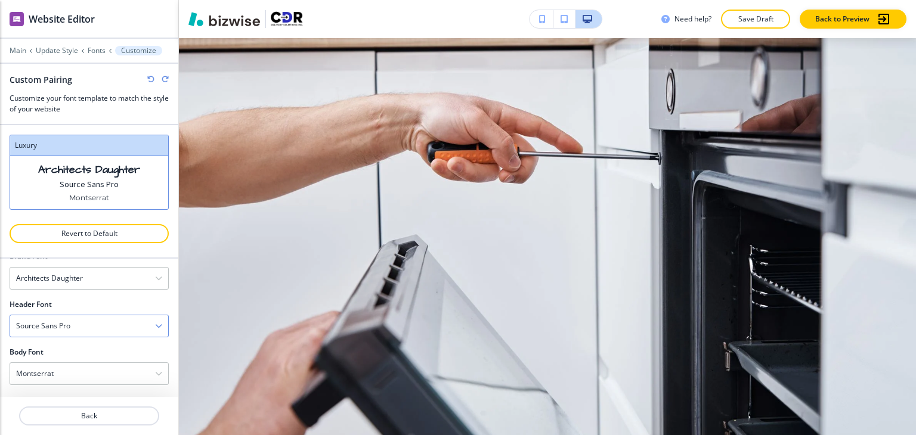
click at [103, 326] on div "Source Sans Pro" at bounding box center [89, 325] width 158 height 21
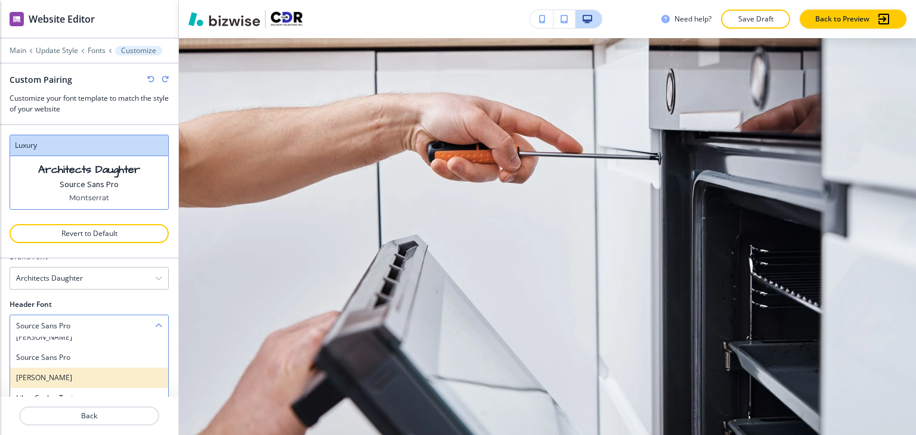
click at [102, 379] on h4 "[PERSON_NAME]" at bounding box center [89, 378] width 146 height 11
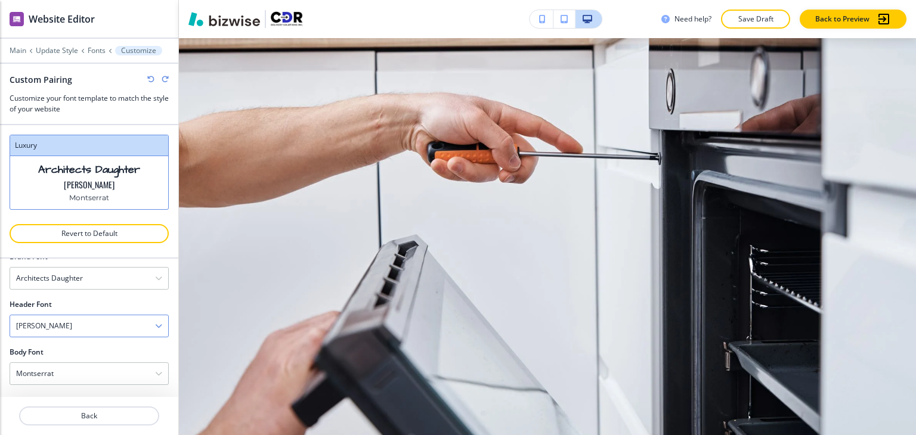
click at [114, 330] on div "[PERSON_NAME]" at bounding box center [89, 325] width 158 height 21
click at [112, 388] on div "Libre Caslon Text" at bounding box center [89, 398] width 158 height 20
click at [114, 327] on div "Libre Caslon Text" at bounding box center [89, 325] width 158 height 21
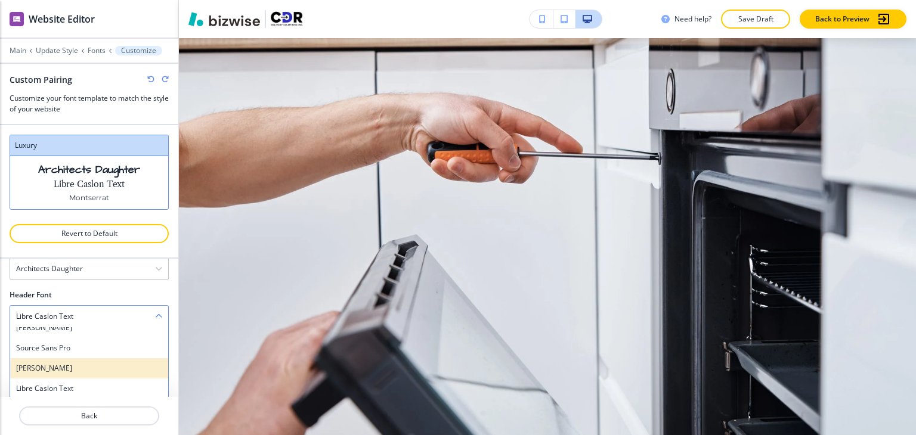
scroll to position [596, 0]
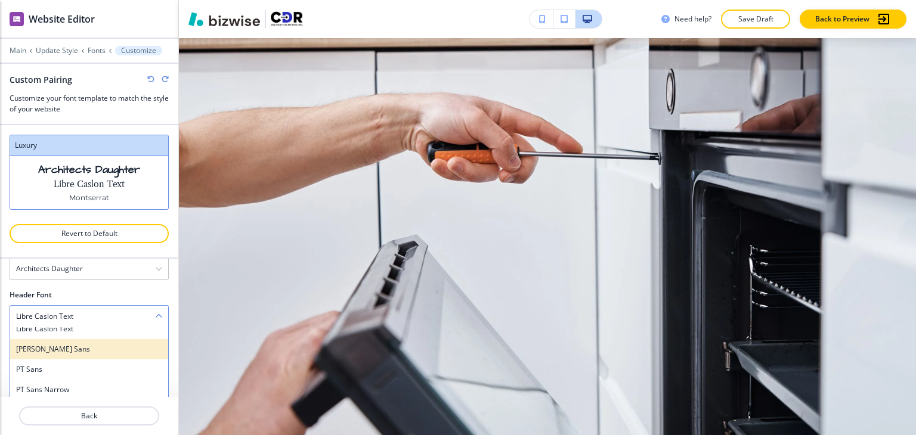
click at [110, 348] on h4 "[PERSON_NAME] Sans" at bounding box center [89, 349] width 146 height 11
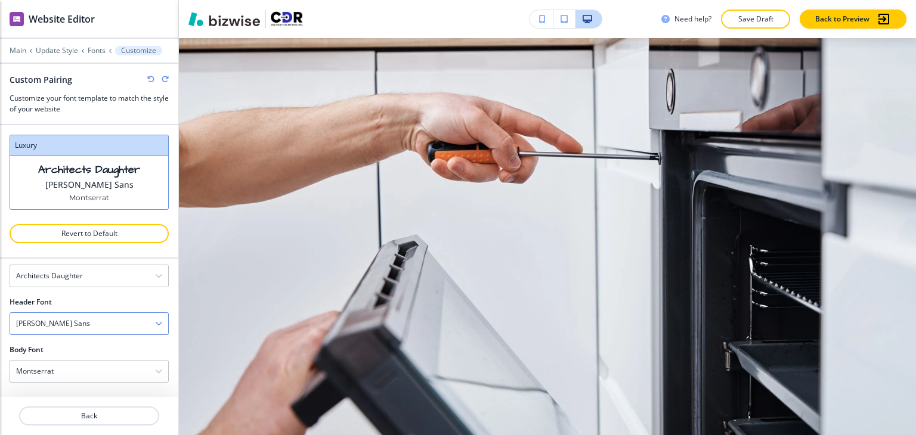
scroll to position [70, 0]
click at [108, 326] on div "[PERSON_NAME] Sans" at bounding box center [89, 325] width 158 height 21
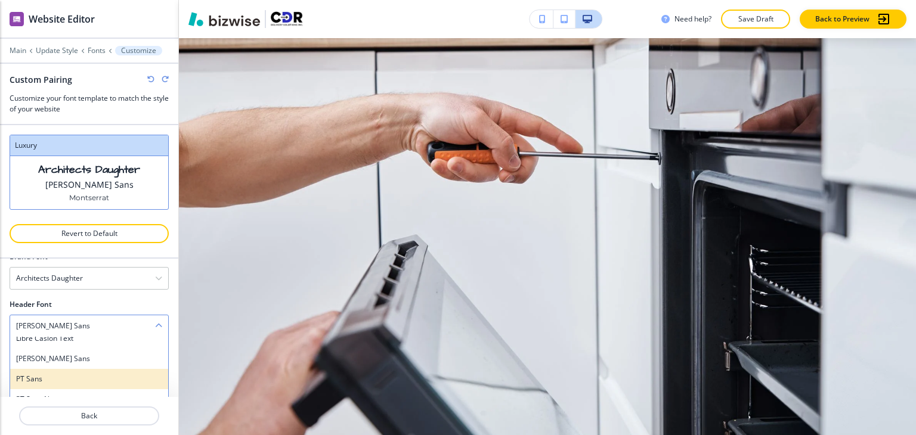
click at [99, 374] on h4 "PT Sans" at bounding box center [89, 379] width 146 height 11
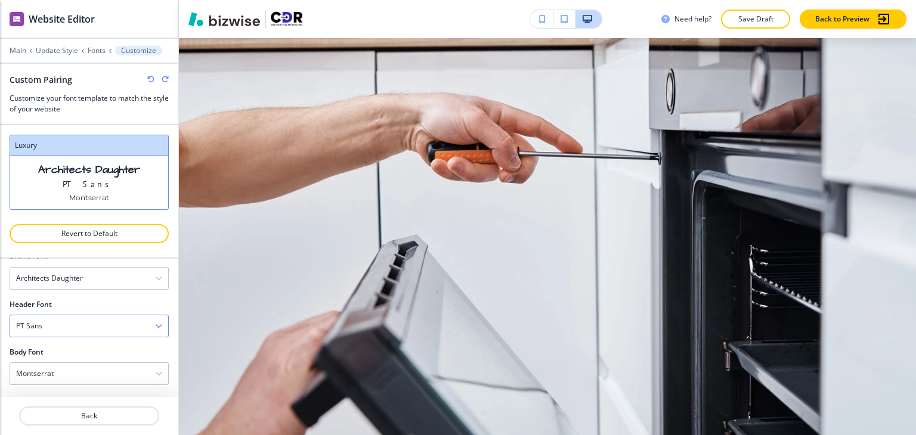
click at [111, 325] on div "PT Sans" at bounding box center [89, 325] width 158 height 21
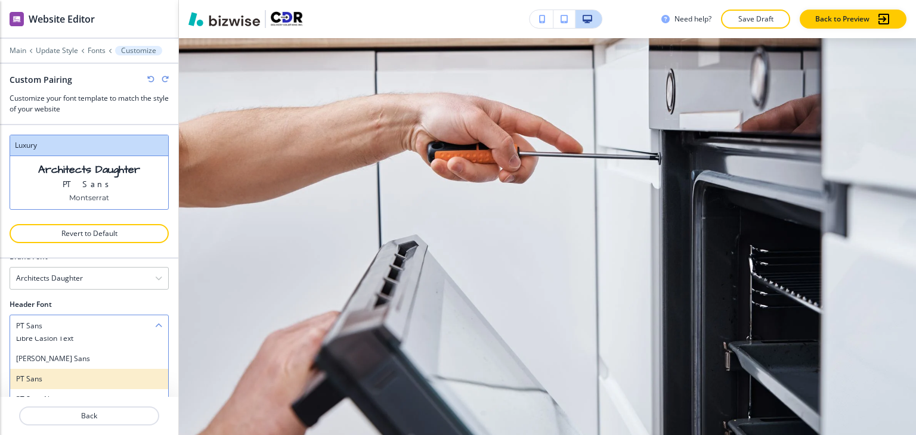
scroll to position [656, 0]
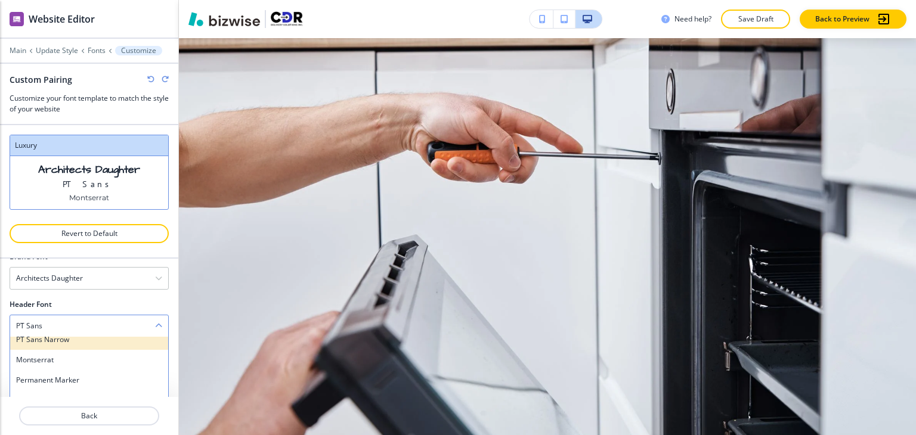
click at [103, 346] on div "PT Sans Narrow" at bounding box center [89, 340] width 158 height 20
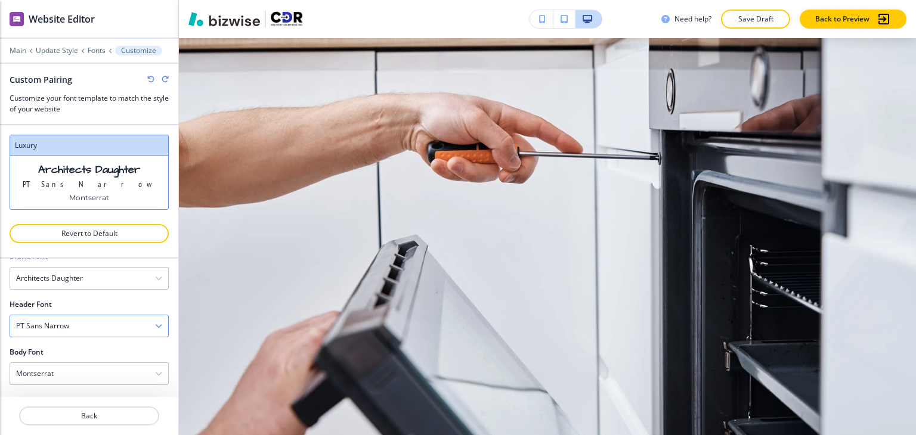
click at [103, 330] on div "PT Sans Narrow" at bounding box center [89, 325] width 158 height 21
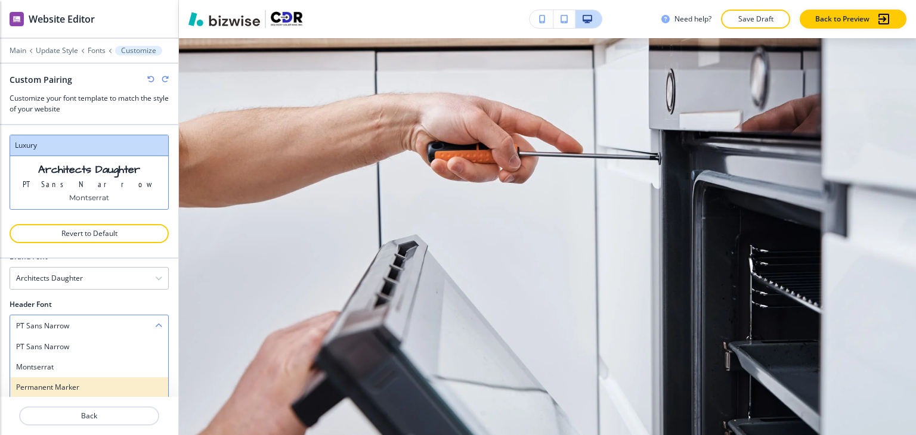
click at [99, 382] on h4 "Permanent Marker" at bounding box center [89, 387] width 146 height 11
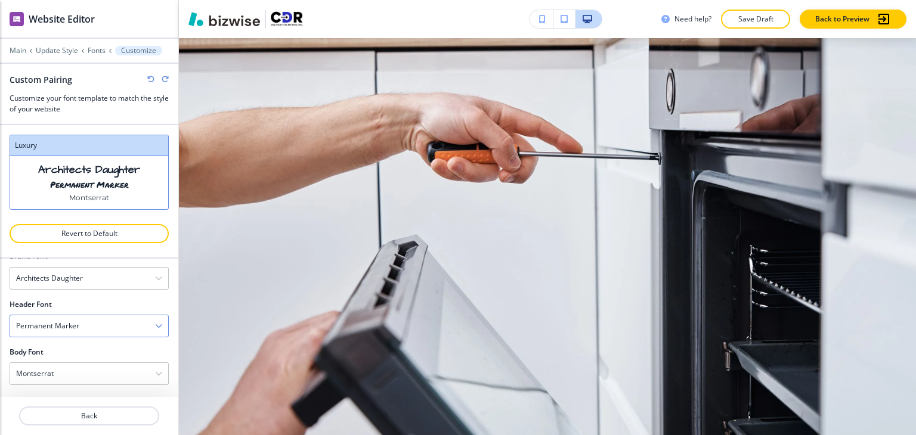
click at [108, 328] on div "Permanent Marker" at bounding box center [89, 325] width 158 height 21
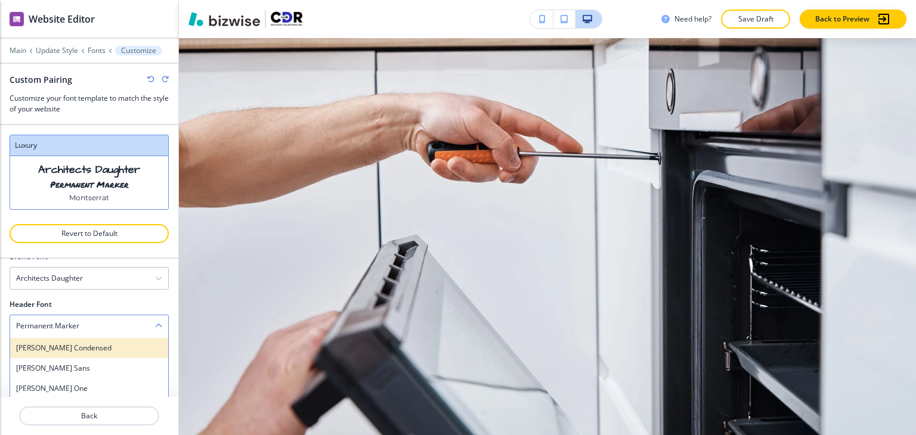
click at [108, 352] on div "[PERSON_NAME] Condensed" at bounding box center [89, 348] width 158 height 20
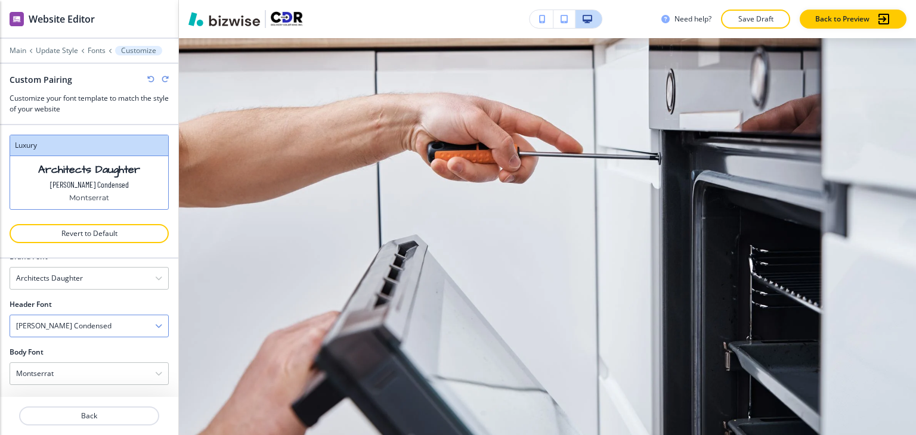
click at [111, 324] on div "[PERSON_NAME] Condensed" at bounding box center [89, 325] width 158 height 21
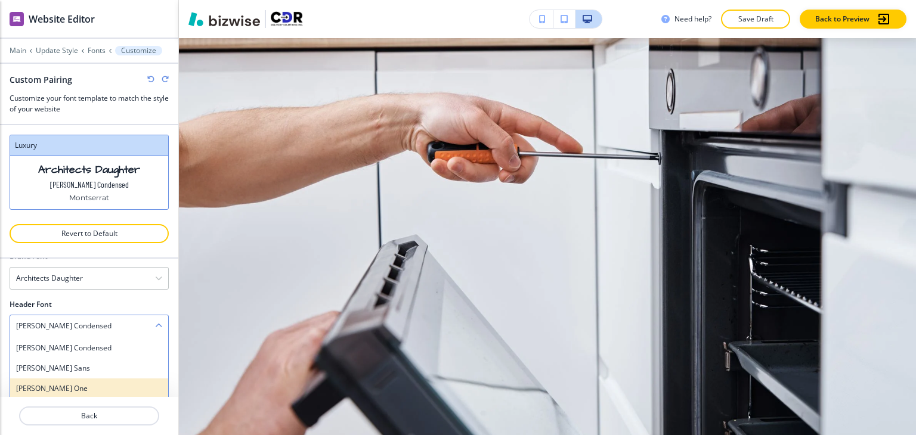
click at [103, 383] on h4 "[PERSON_NAME] One" at bounding box center [89, 388] width 146 height 11
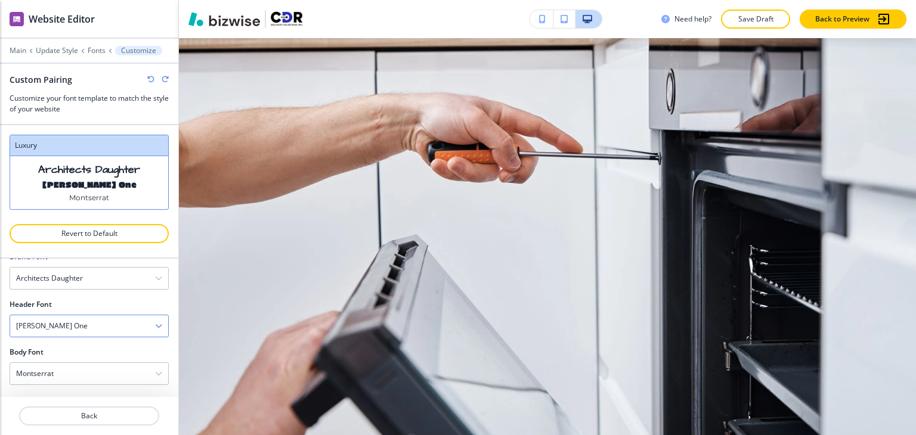
click at [106, 331] on div "[PERSON_NAME] One" at bounding box center [89, 325] width 158 height 21
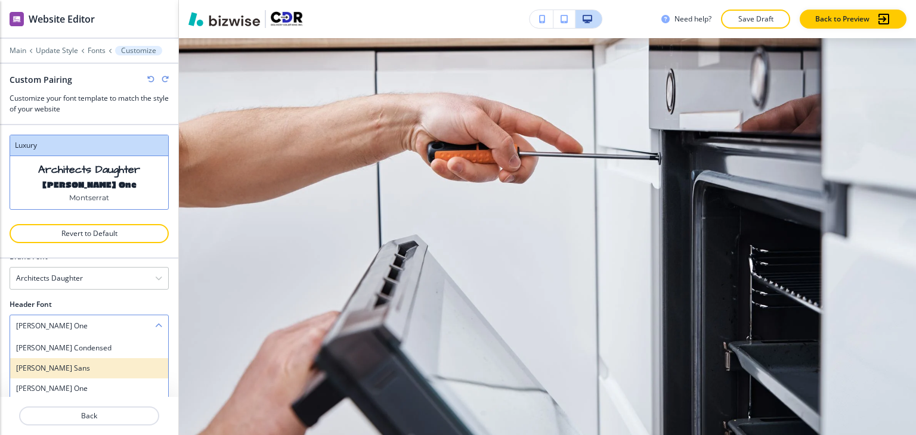
click at [96, 370] on h4 "[PERSON_NAME] Sans" at bounding box center [89, 368] width 146 height 11
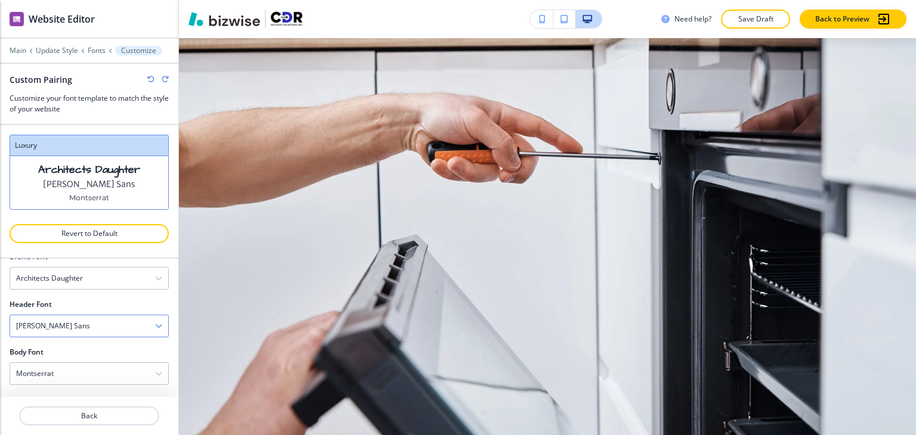
click at [118, 324] on div "[PERSON_NAME] Sans" at bounding box center [89, 325] width 158 height 21
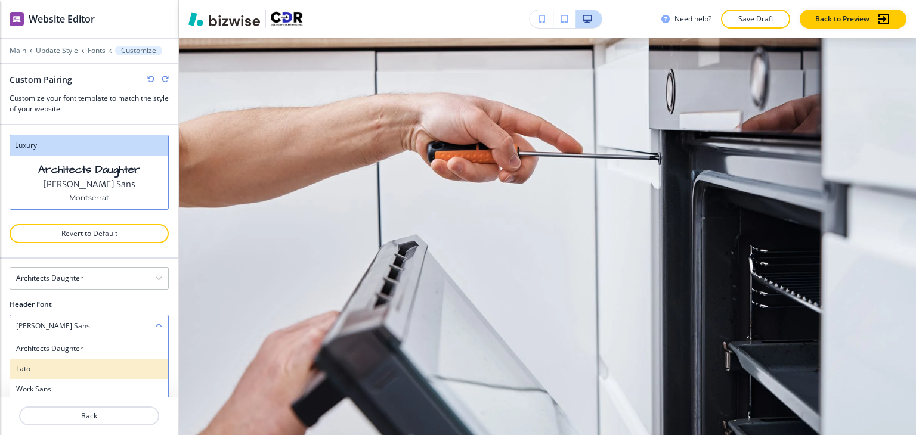
scroll to position [768, 0]
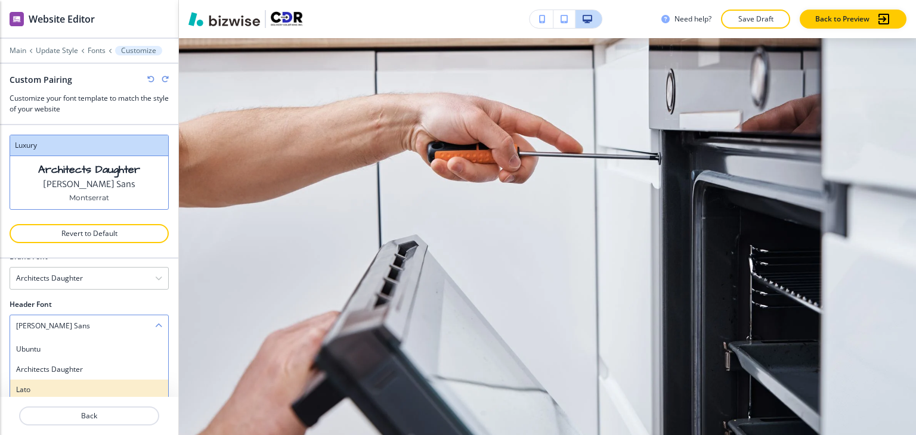
click at [85, 384] on h4 "Lato" at bounding box center [89, 389] width 146 height 11
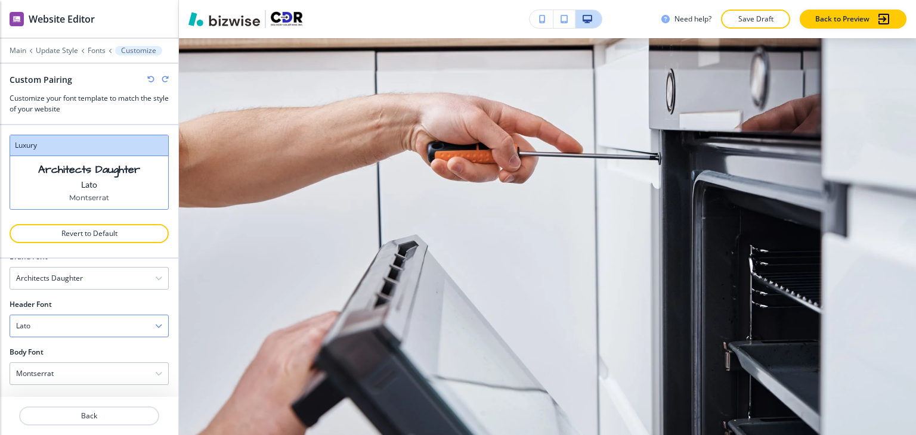
click at [94, 325] on div "Lato" at bounding box center [89, 325] width 158 height 21
click at [94, 345] on h4 "Work Sans" at bounding box center [89, 349] width 146 height 11
click at [101, 317] on div "Work Sans" at bounding box center [89, 325] width 158 height 21
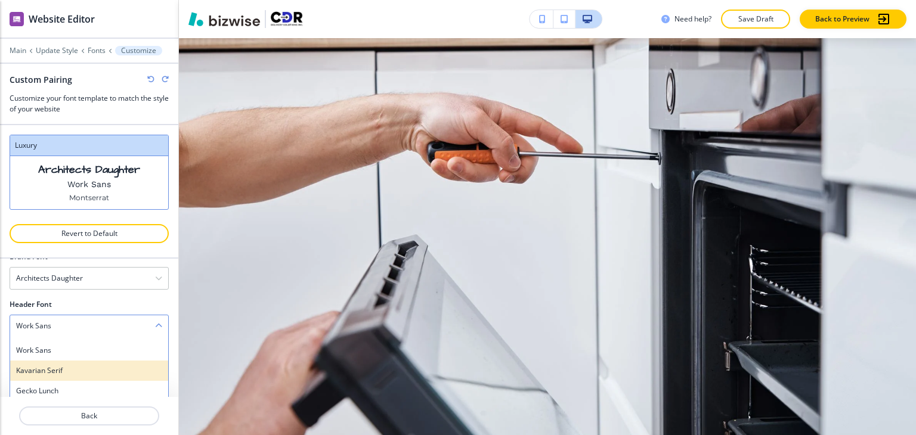
click at [97, 375] on div "Kavarian Serif" at bounding box center [89, 371] width 158 height 20
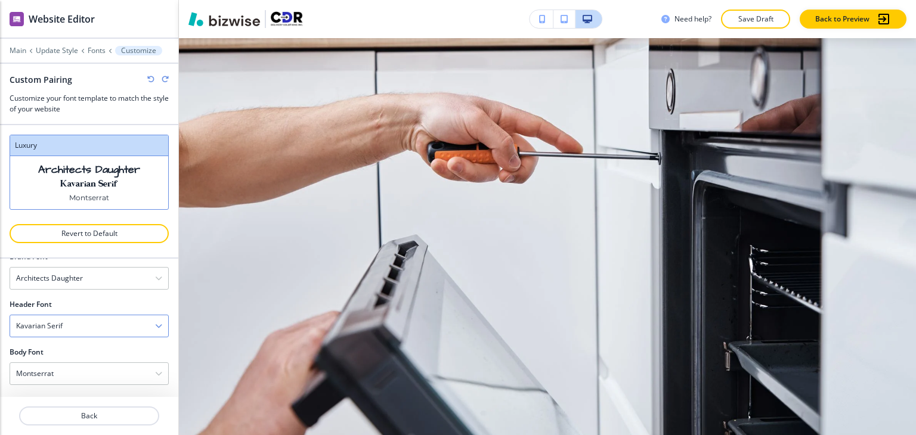
click at [103, 328] on div "Kavarian Serif" at bounding box center [89, 325] width 158 height 21
click at [78, 389] on h4 "Gecko Lunch" at bounding box center [89, 391] width 146 height 11
click at [96, 327] on div "Gecko Lunch" at bounding box center [89, 325] width 158 height 21
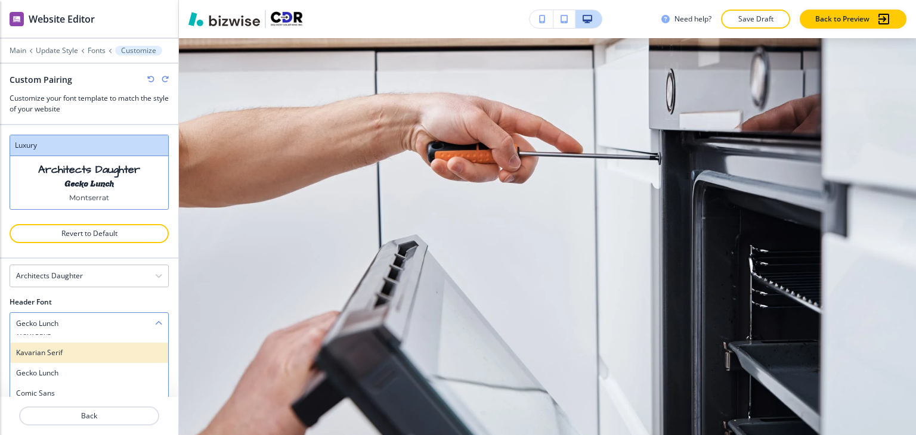
scroll to position [887, 0]
click at [95, 353] on div "Comic Sans" at bounding box center [89, 349] width 158 height 20
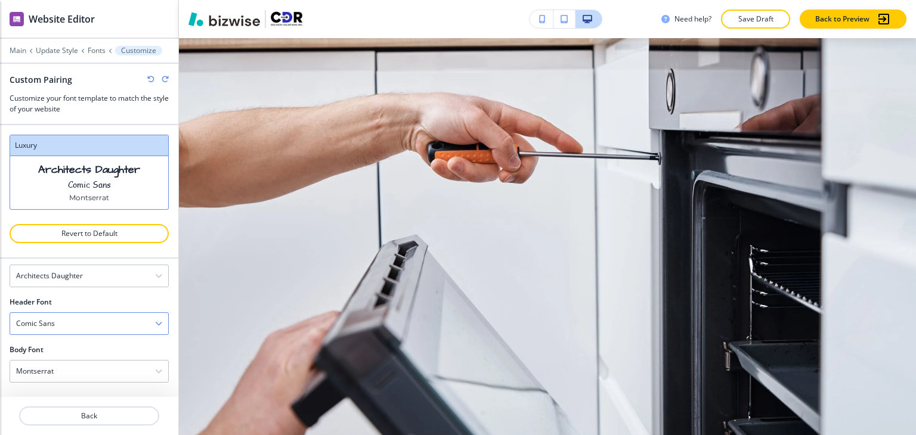
scroll to position [70, 0]
click at [98, 322] on div "Comic Sans" at bounding box center [89, 325] width 158 height 21
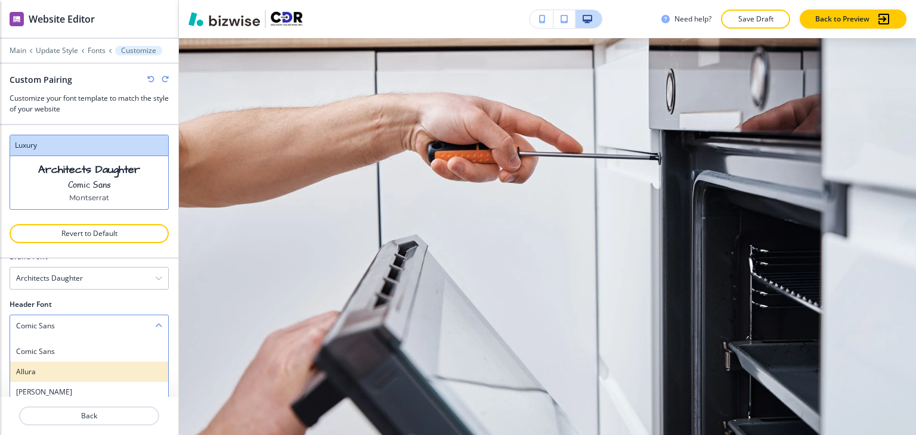
click at [94, 370] on h4 "Allura" at bounding box center [89, 372] width 146 height 11
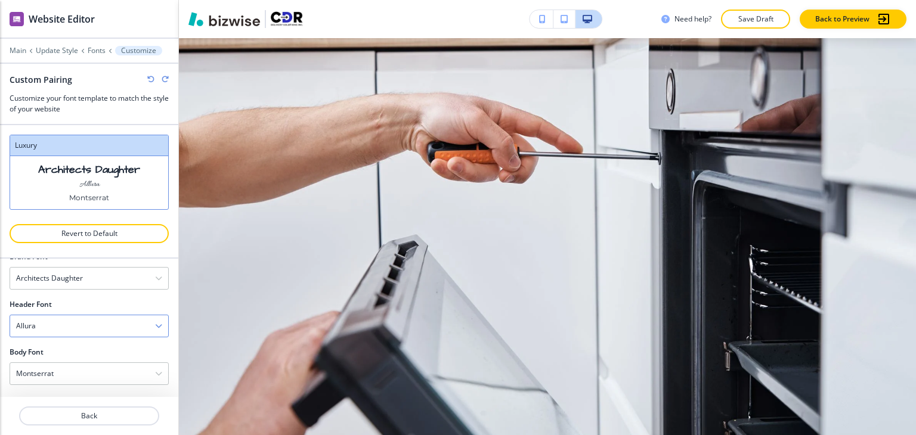
click at [107, 321] on div "Allura" at bounding box center [89, 325] width 158 height 21
drag, startPoint x: 88, startPoint y: 384, endPoint x: 93, endPoint y: 377, distance: 8.1
click at [88, 385] on div "[PERSON_NAME]" at bounding box center [89, 392] width 158 height 20
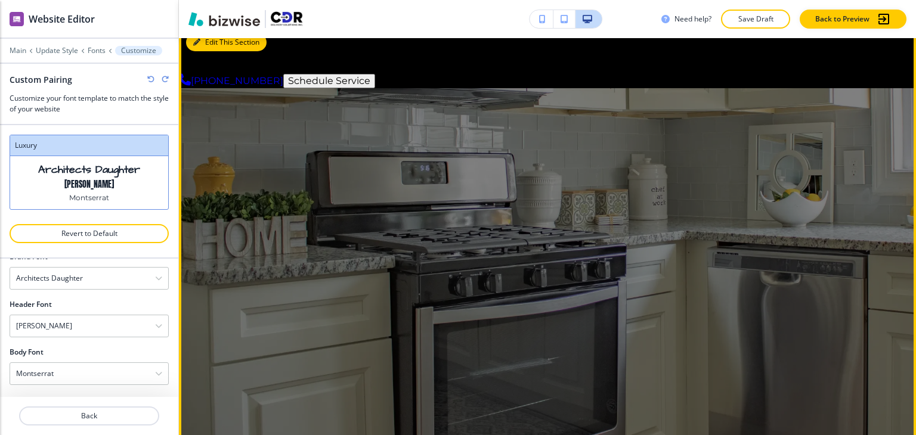
drag, startPoint x: 212, startPoint y: 47, endPoint x: 181, endPoint y: 89, distance: 52.5
click at [212, 47] on button "Edit This Section" at bounding box center [226, 42] width 80 height 18
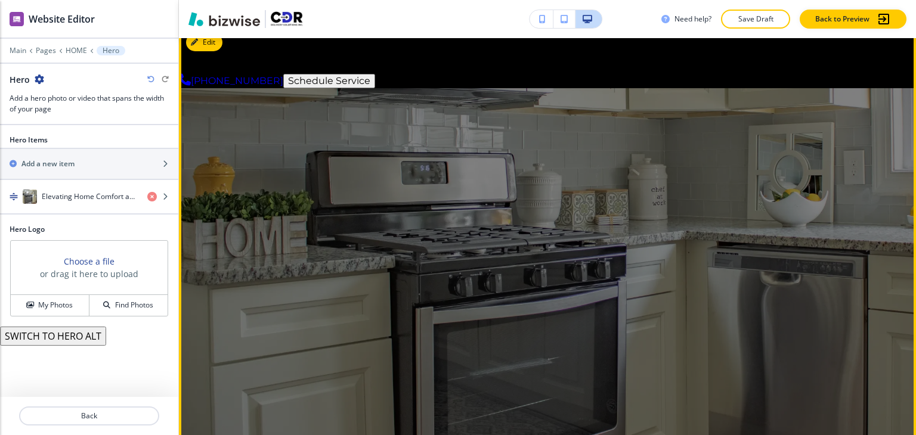
scroll to position [87, 0]
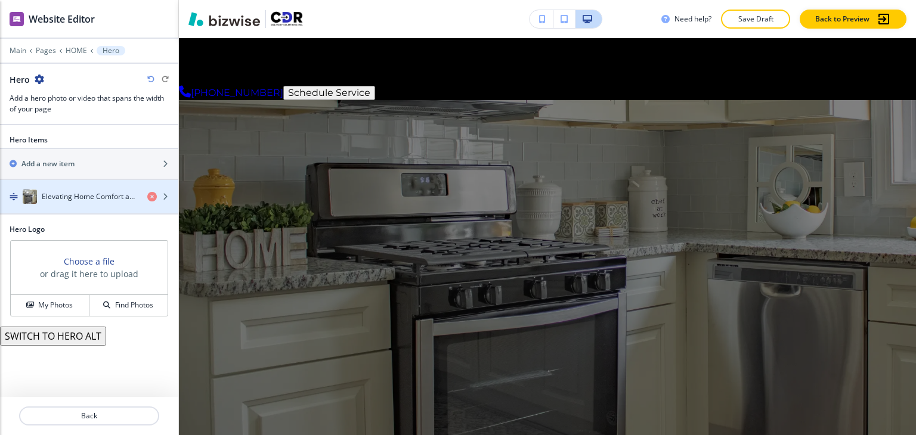
click at [108, 204] on div "button" at bounding box center [89, 209] width 178 height 10
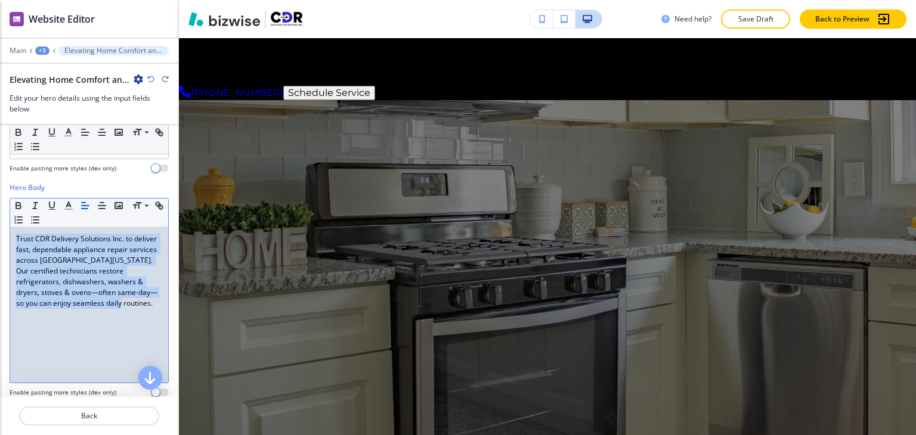
scroll to position [238, 0]
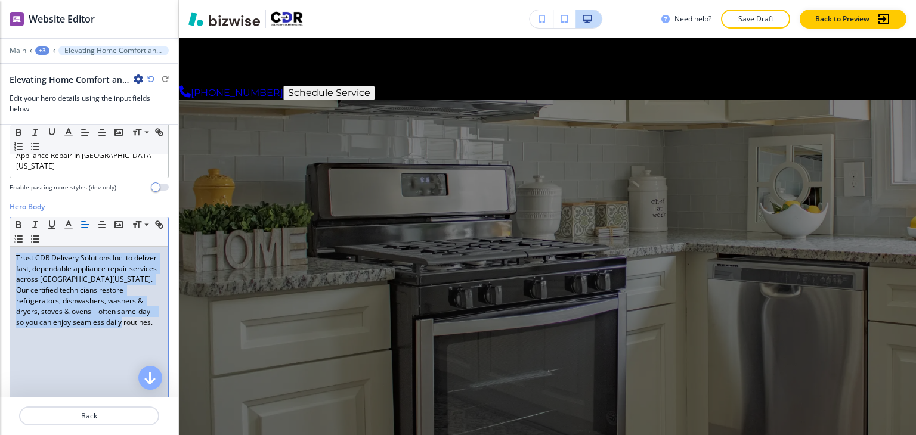
drag, startPoint x: 58, startPoint y: 261, endPoint x: 12, endPoint y: 178, distance: 95.5
click at [12, 177] on div "Media Crop My Photos Find Photos Hero Title Small Normal Large Huge Elevating H…" at bounding box center [89, 261] width 178 height 272
click at [88, 337] on div "Trust CDR Delivery Solutions Inc. to deliver fast, dependable appliance repair …" at bounding box center [89, 324] width 158 height 155
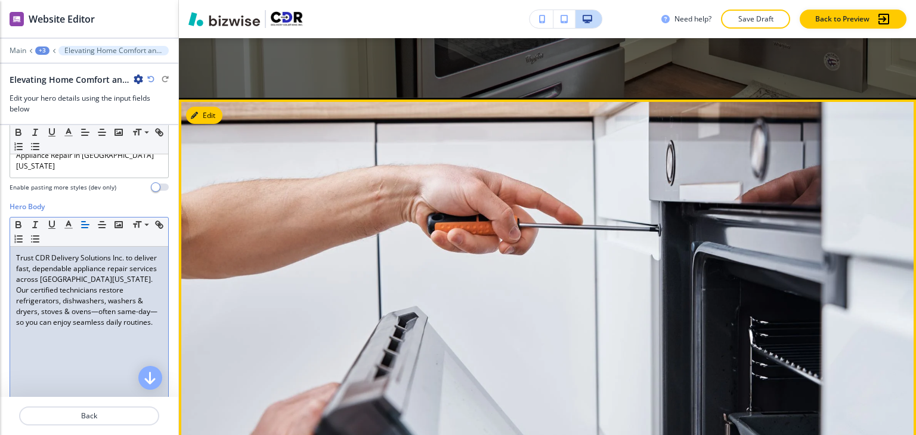
scroll to position [683, 0]
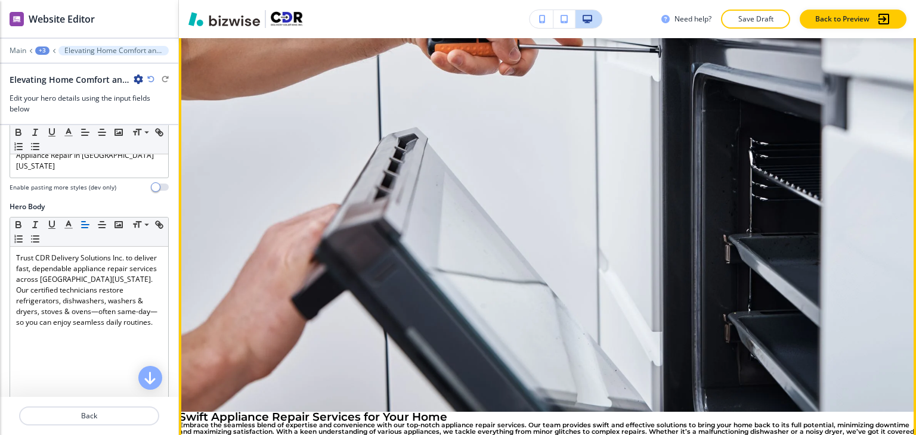
click at [392, 291] on div "Swift Appliance Repair Services for Your Home Embrace the seamless blend of exp…" at bounding box center [547, 189] width 737 height 536
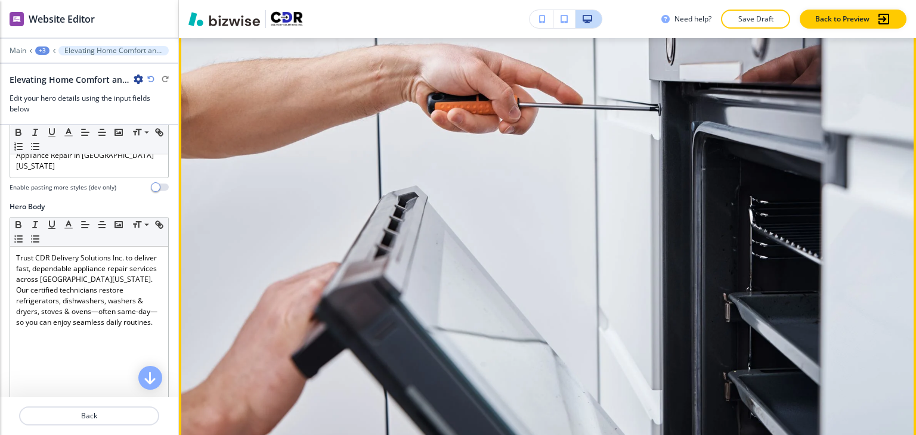
scroll to position [564, 0]
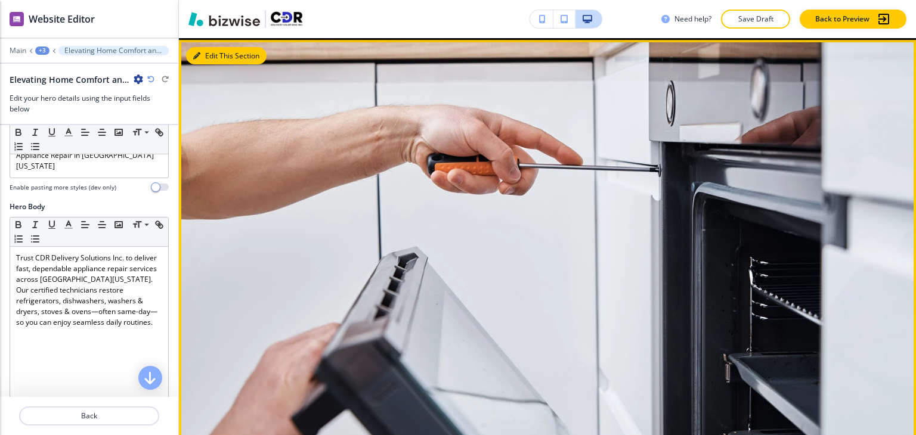
click at [199, 60] on button "Edit This Section" at bounding box center [226, 56] width 80 height 18
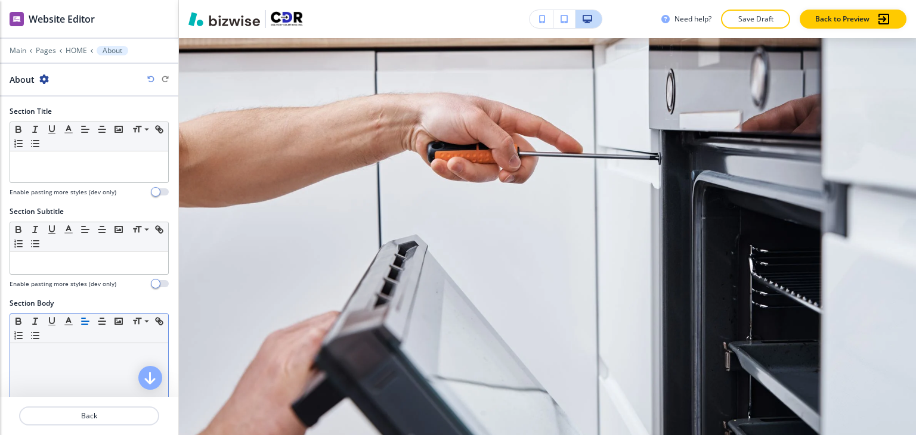
scroll to position [382, 0]
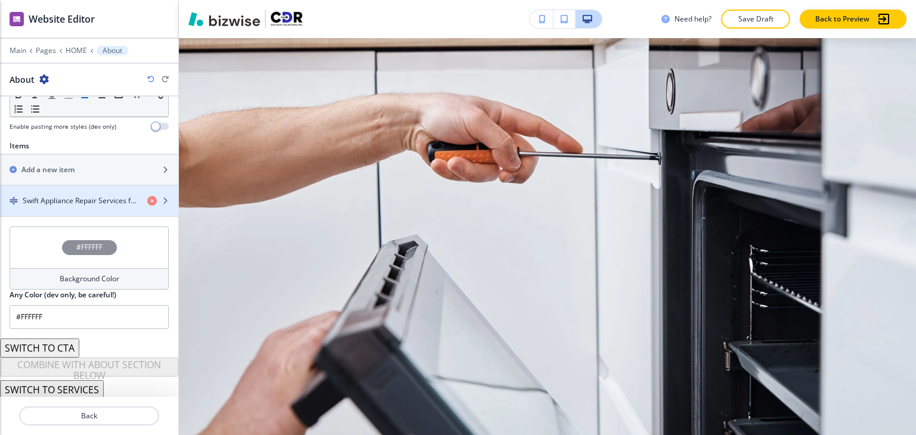
click at [72, 209] on div "button" at bounding box center [89, 211] width 178 height 10
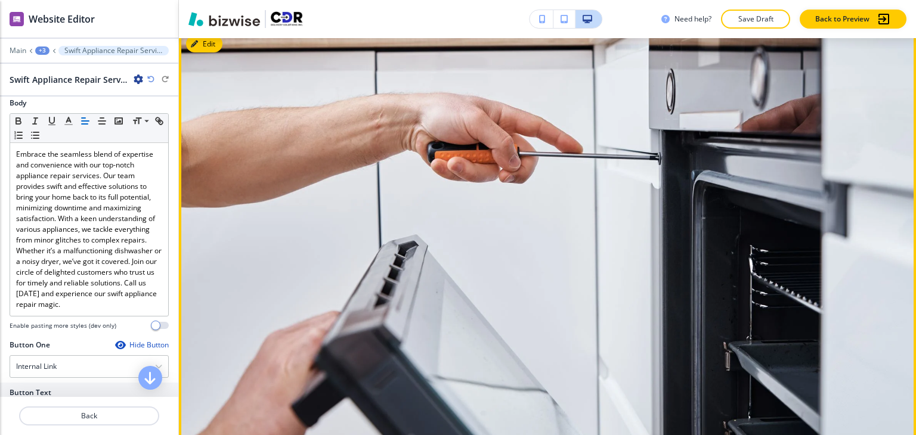
scroll to position [238, 0]
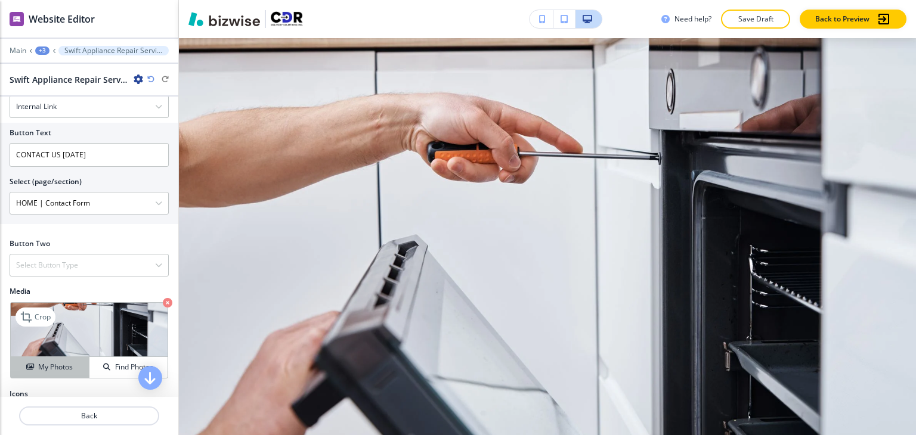
scroll to position [516, 0]
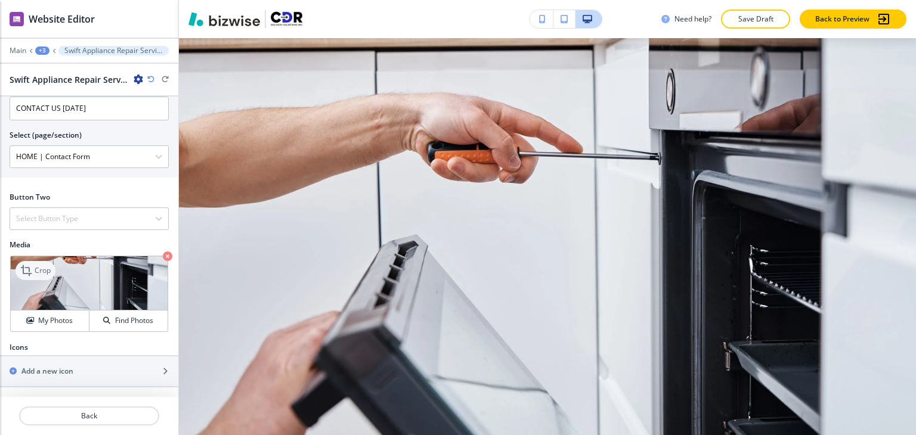
click at [33, 267] on icon at bounding box center [27, 270] width 14 height 14
click at [60, 321] on h4 "My Photos" at bounding box center [55, 320] width 35 height 11
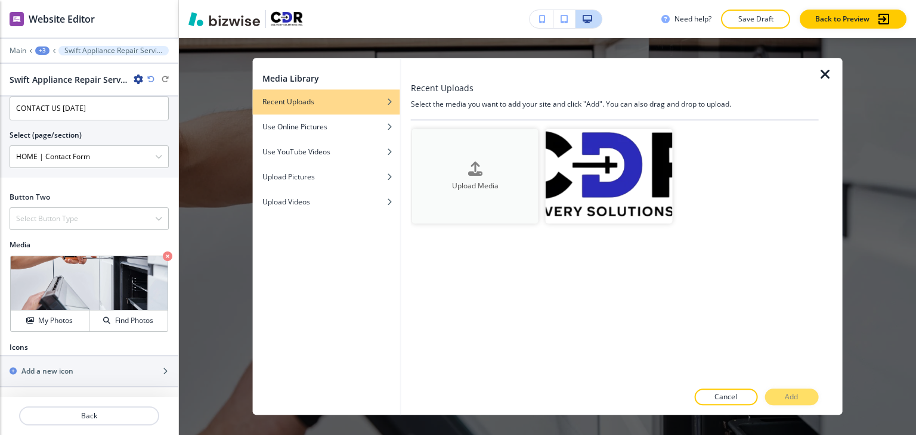
click at [480, 151] on button "Upload Media" at bounding box center [475, 176] width 126 height 95
click at [470, 156] on button "Upload Media" at bounding box center [475, 176] width 126 height 95
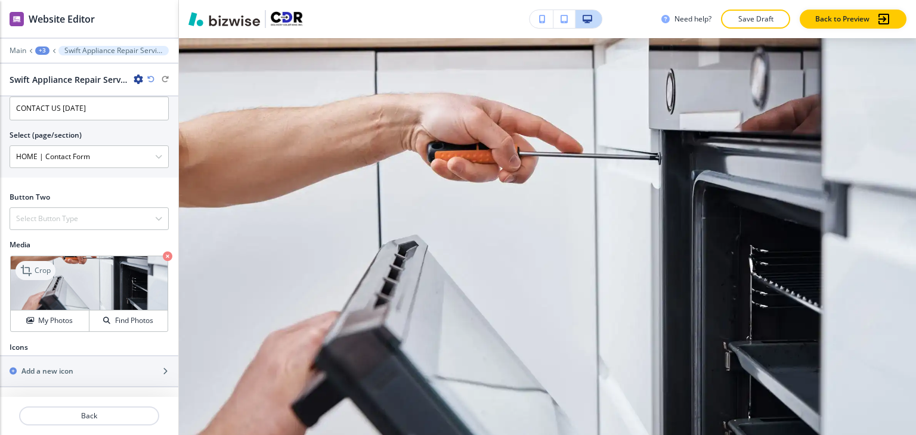
click at [28, 262] on div "Crop" at bounding box center [35, 270] width 40 height 19
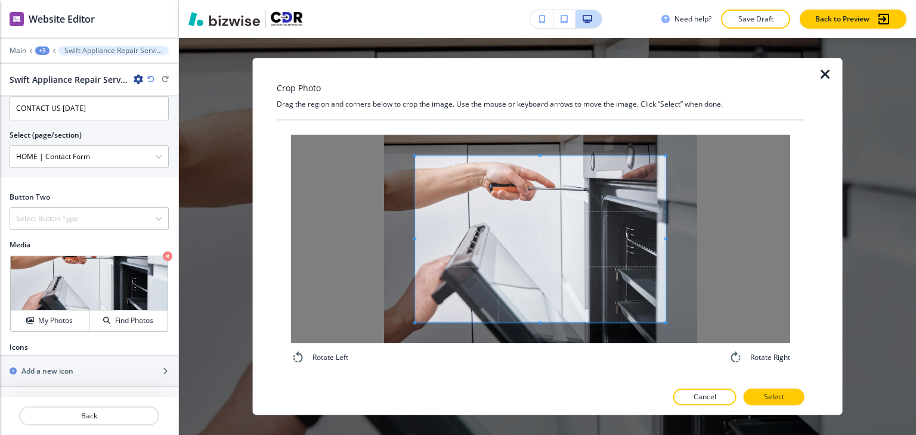
click at [541, 148] on div at bounding box center [540, 239] width 499 height 209
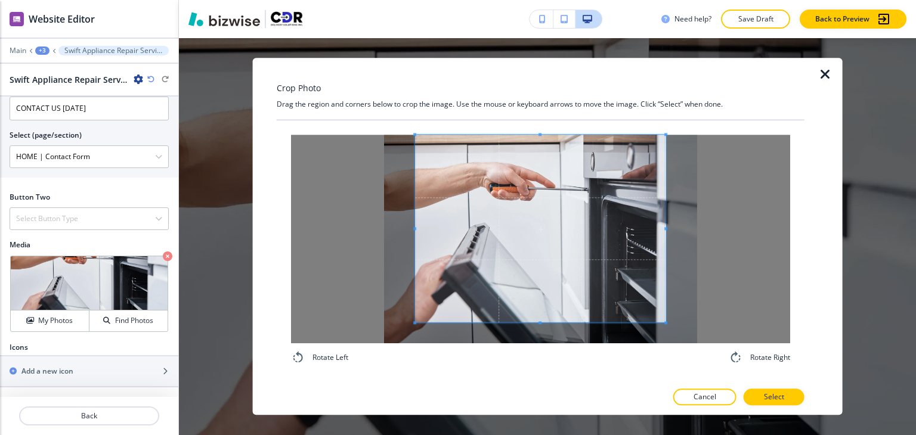
click at [538, 108] on div "Crop Photo Drag the region and corners below to crop the image. Use the mouse o…" at bounding box center [541, 236] width 528 height 357
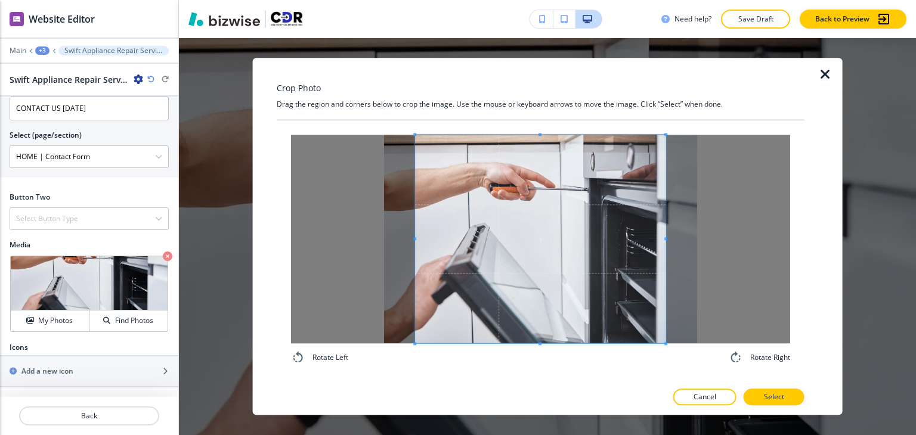
click at [541, 387] on div "Crop Photo Drag the region and corners below to crop the image. Use the mouse o…" at bounding box center [541, 236] width 528 height 357
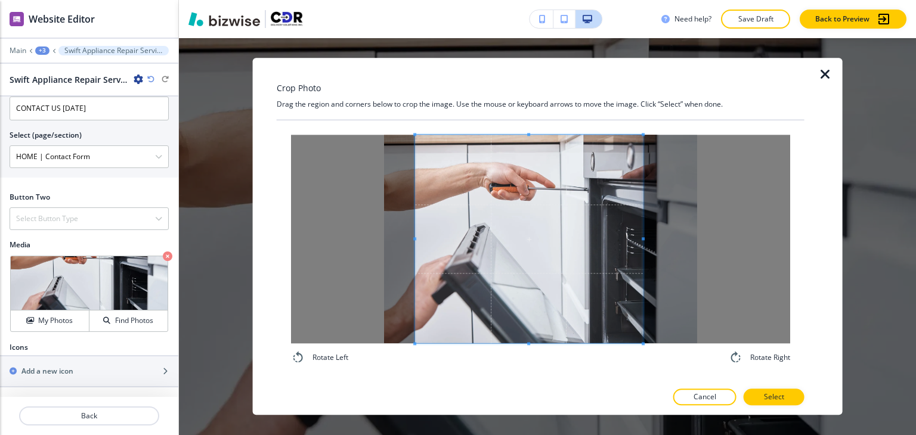
click at [635, 251] on div at bounding box center [529, 239] width 228 height 209
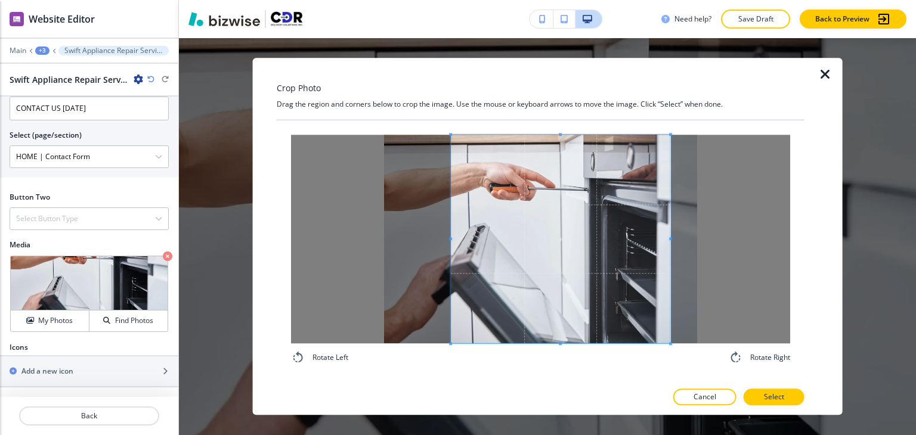
click at [577, 283] on span at bounding box center [560, 239] width 219 height 209
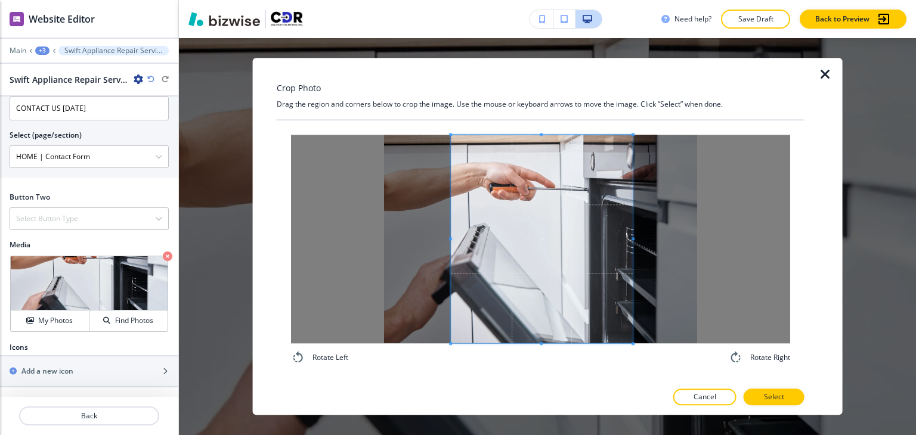
click at [631, 238] on div at bounding box center [542, 239] width 182 height 209
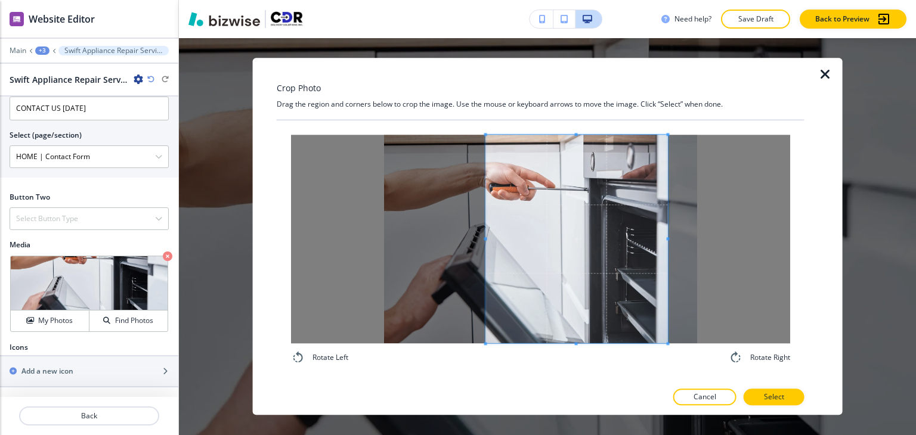
click at [627, 246] on span at bounding box center [577, 239] width 182 height 209
click at [784, 395] on button "Select" at bounding box center [773, 397] width 61 height 17
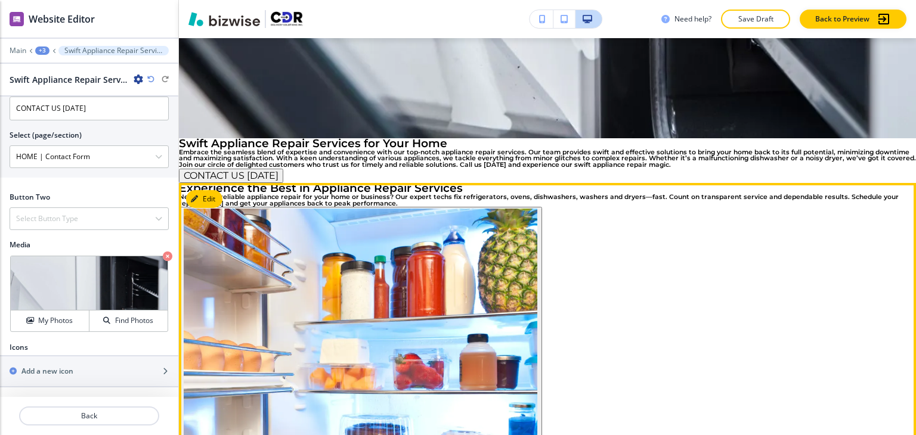
scroll to position [1291, 0]
